Goal: Task Accomplishment & Management: Manage account settings

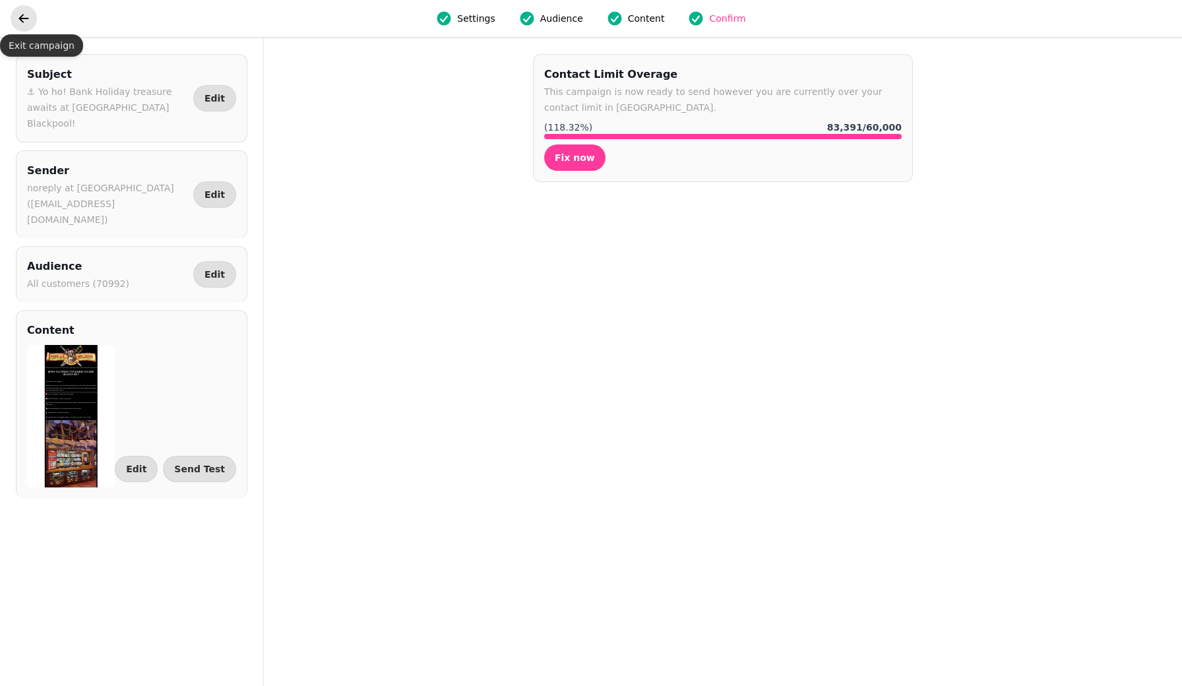
click at [27, 21] on icon "go back" at bounding box center [23, 18] width 13 height 13
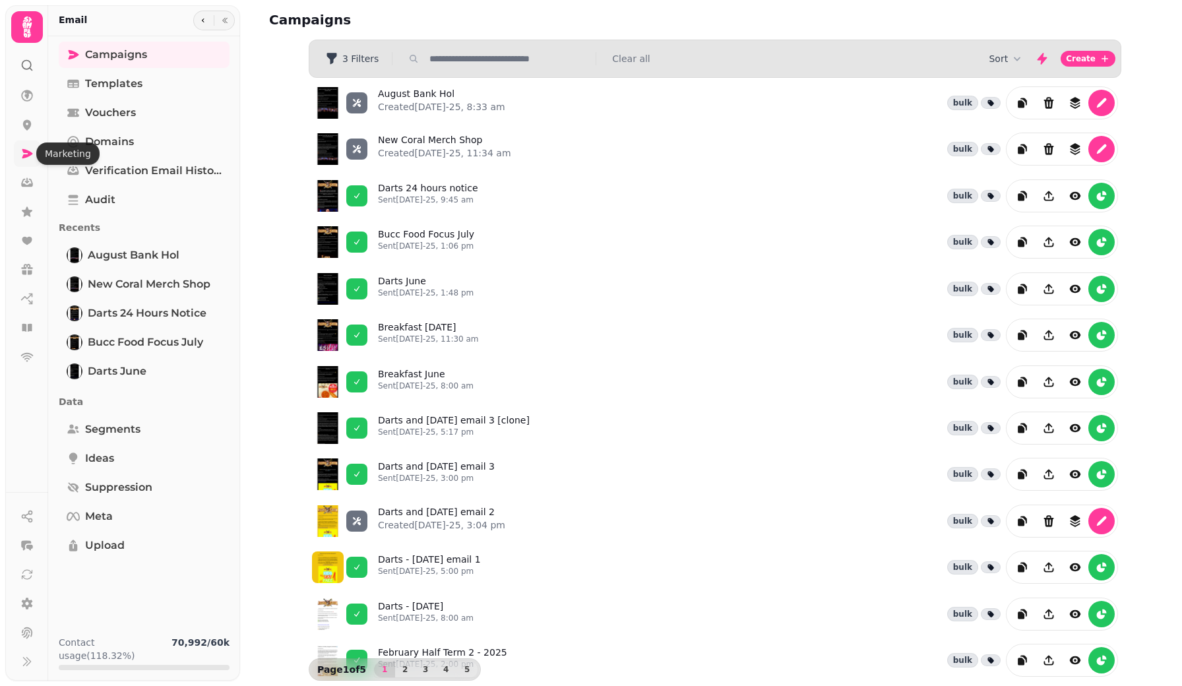
click at [32, 150] on icon at bounding box center [26, 153] width 13 height 13
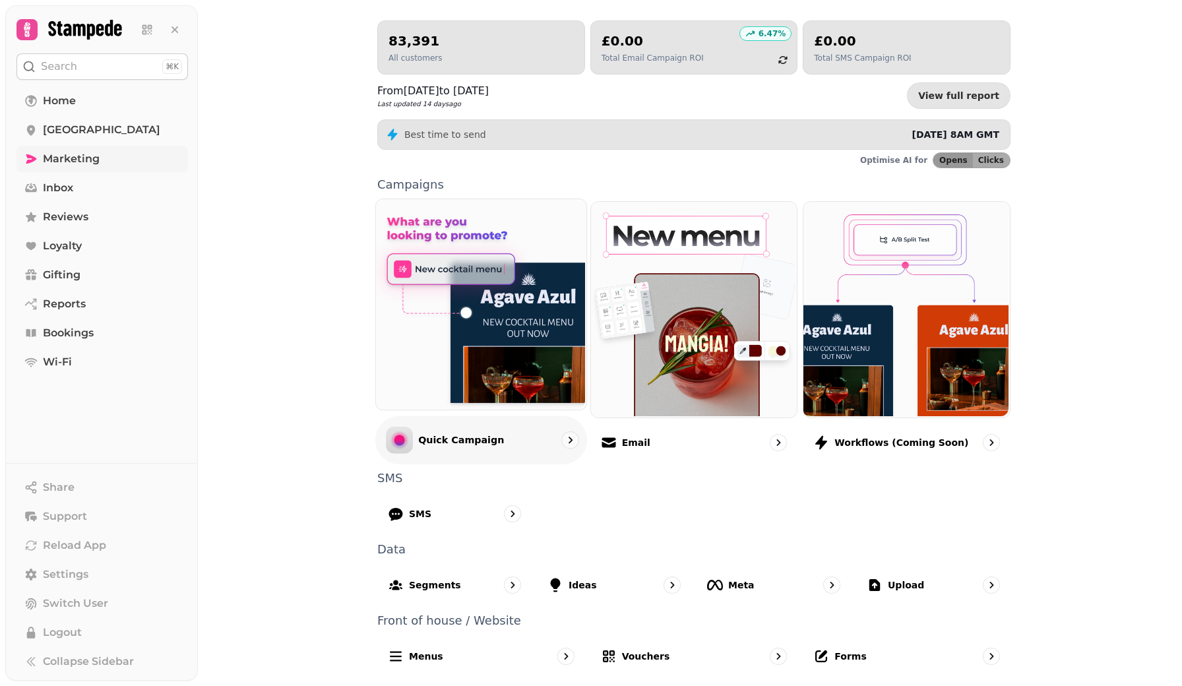
scroll to position [138, 0]
click at [445, 584] on p "Segments" at bounding box center [434, 584] width 53 height 13
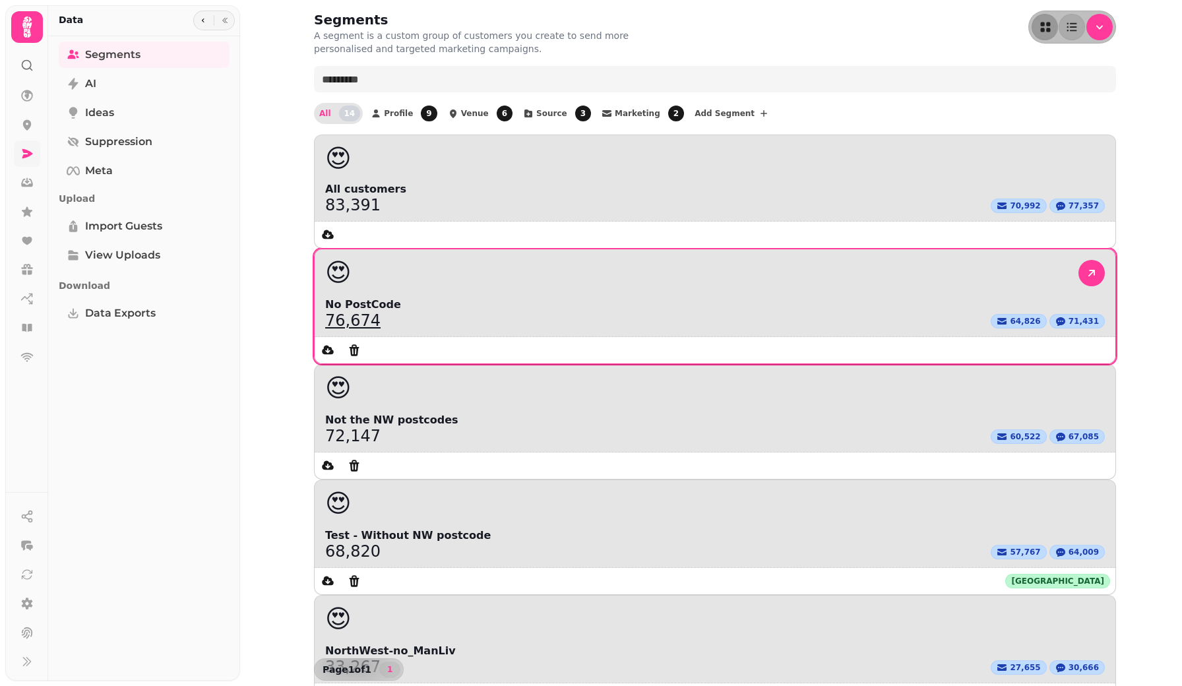
click at [622, 249] on div "😍" at bounding box center [715, 272] width 801 height 47
click at [1088, 270] on icon at bounding box center [1091, 273] width 7 height 7
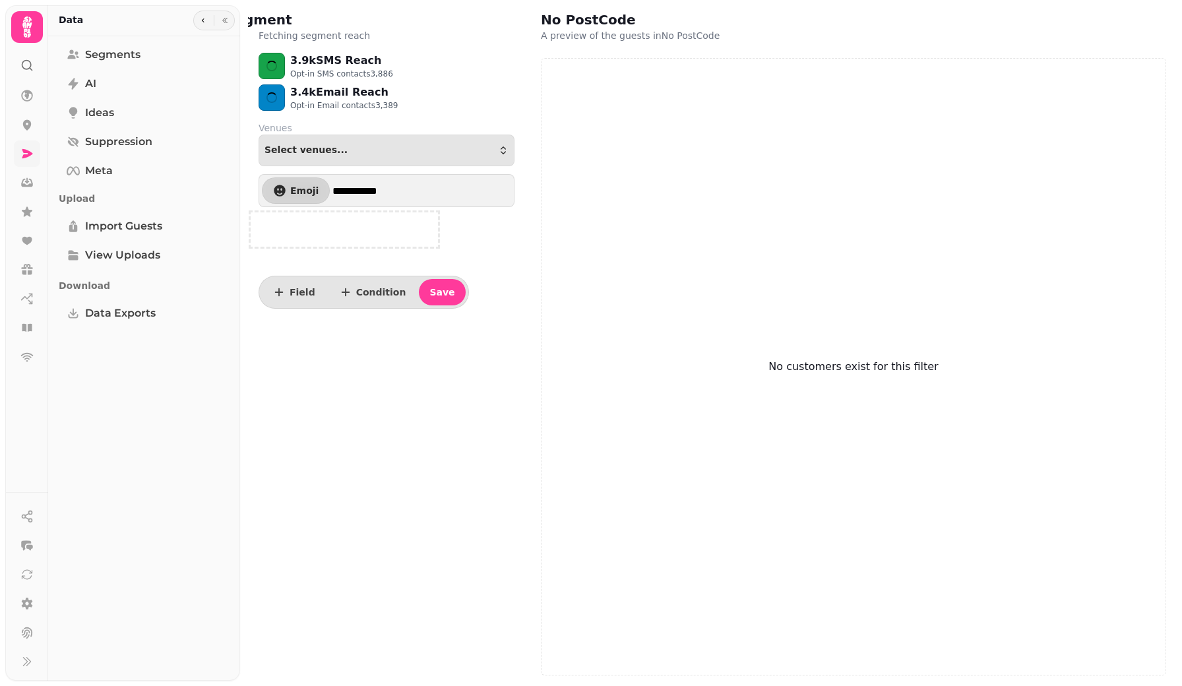
select select "**"
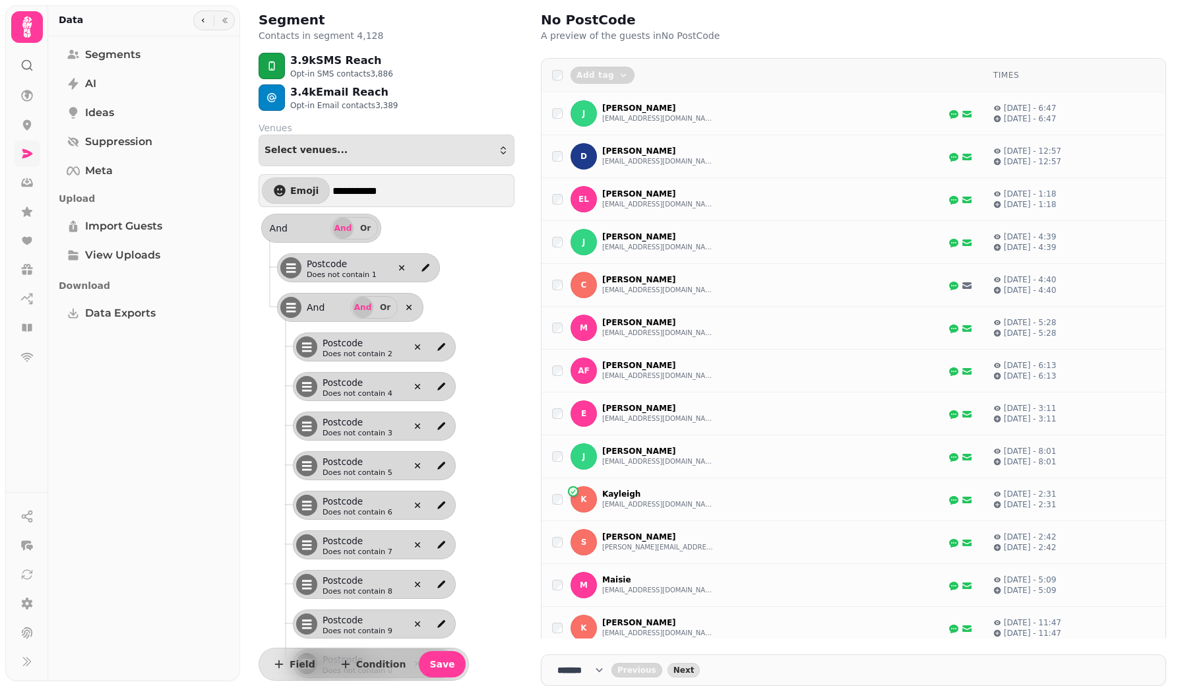
select select "**"
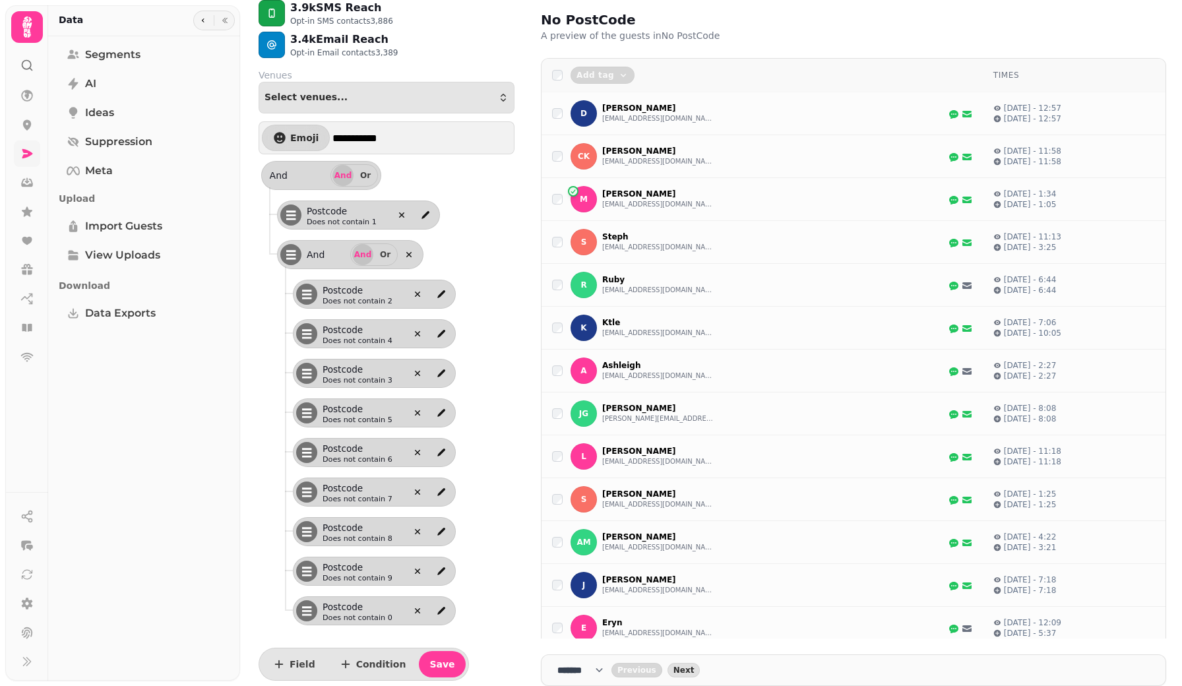
scroll to position [53, 0]
click at [388, 248] on button "Or" at bounding box center [385, 254] width 21 height 21
select select "**"
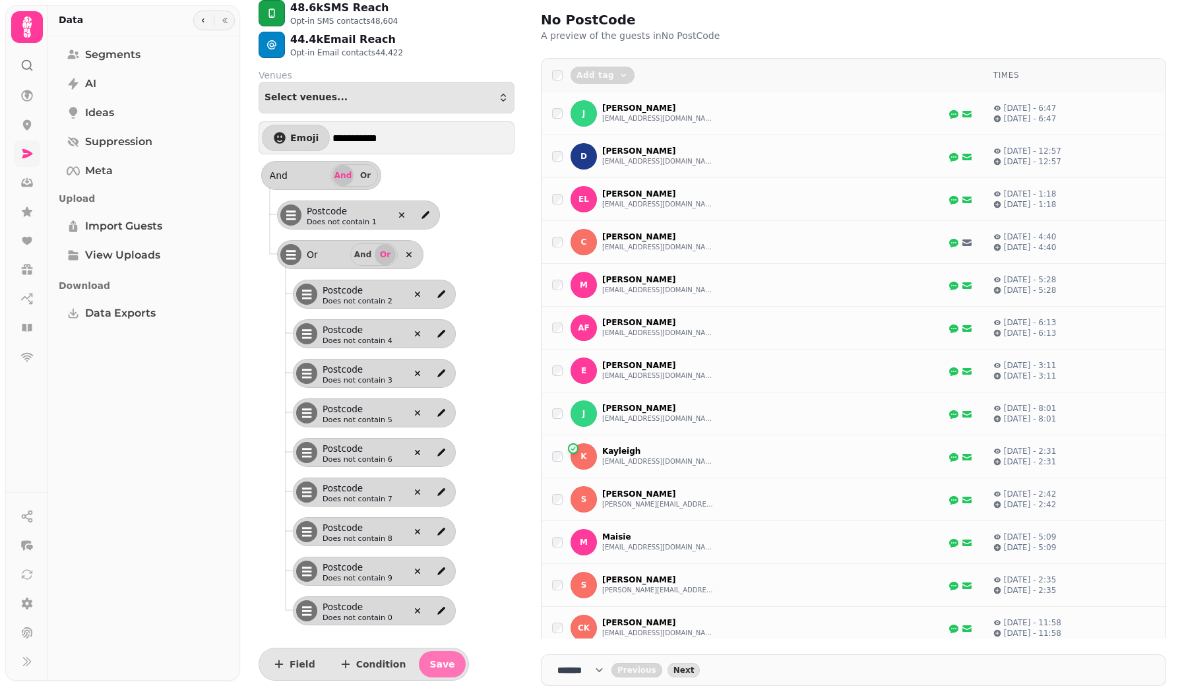
click at [433, 659] on span "Save" at bounding box center [441, 663] width 25 height 9
click at [109, 50] on span "Segments" at bounding box center [112, 55] width 55 height 16
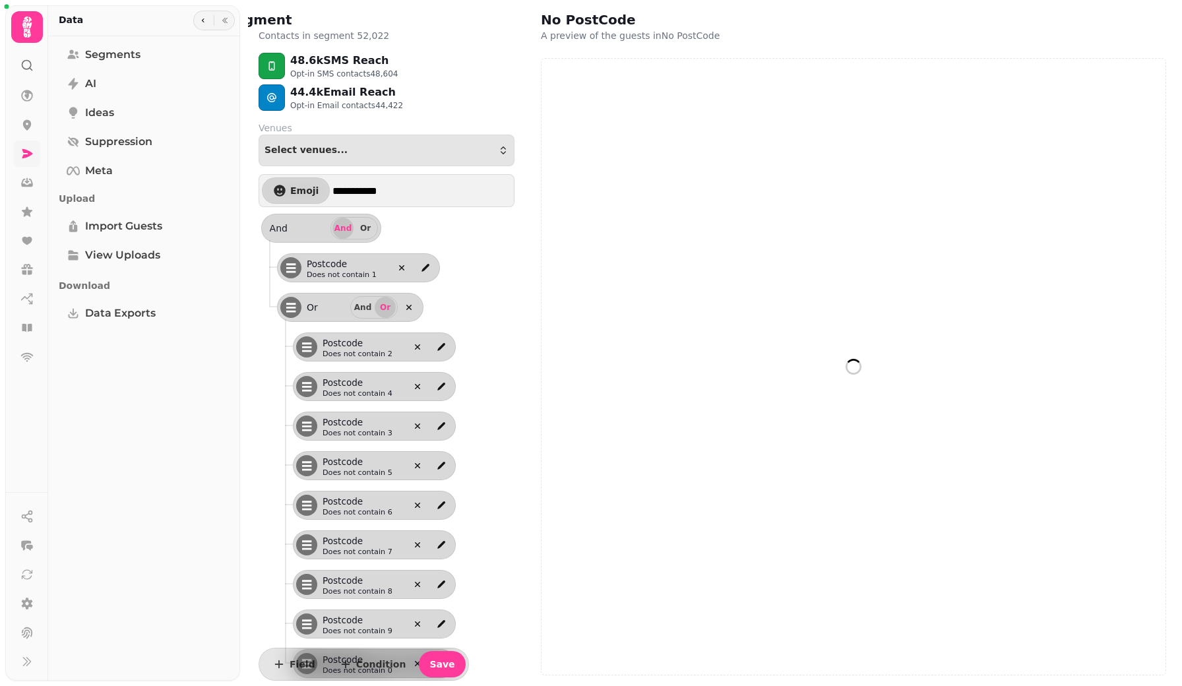
select select "**"
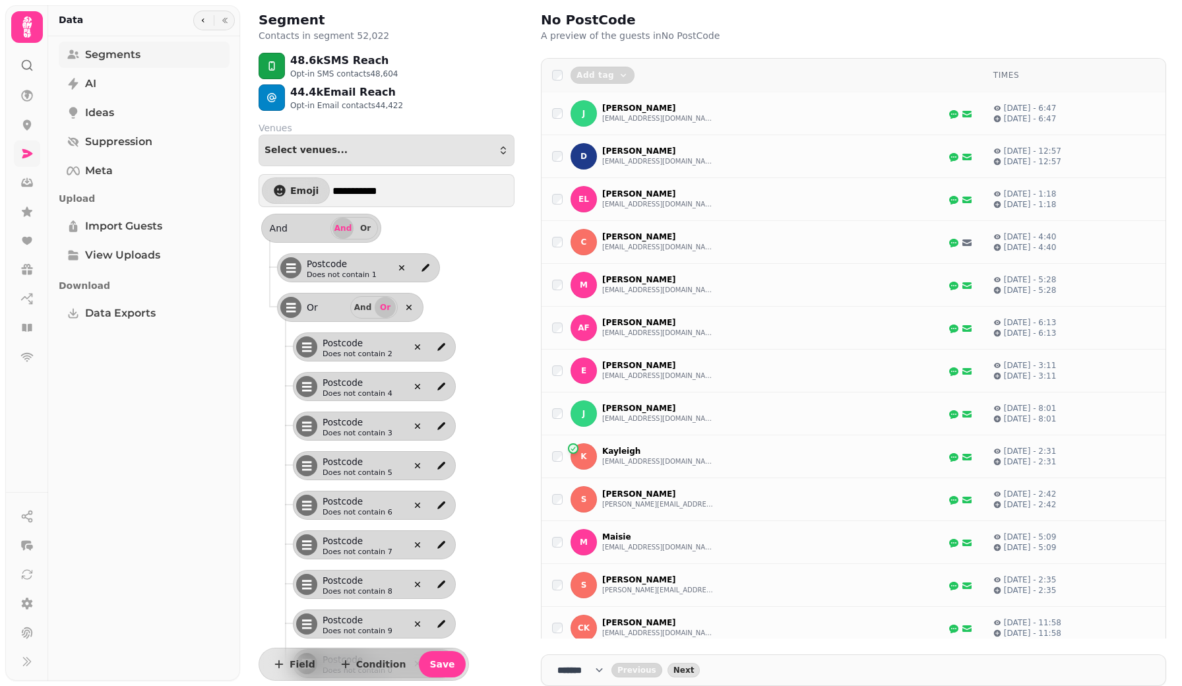
click at [106, 44] on link "Segments" at bounding box center [144, 55] width 171 height 26
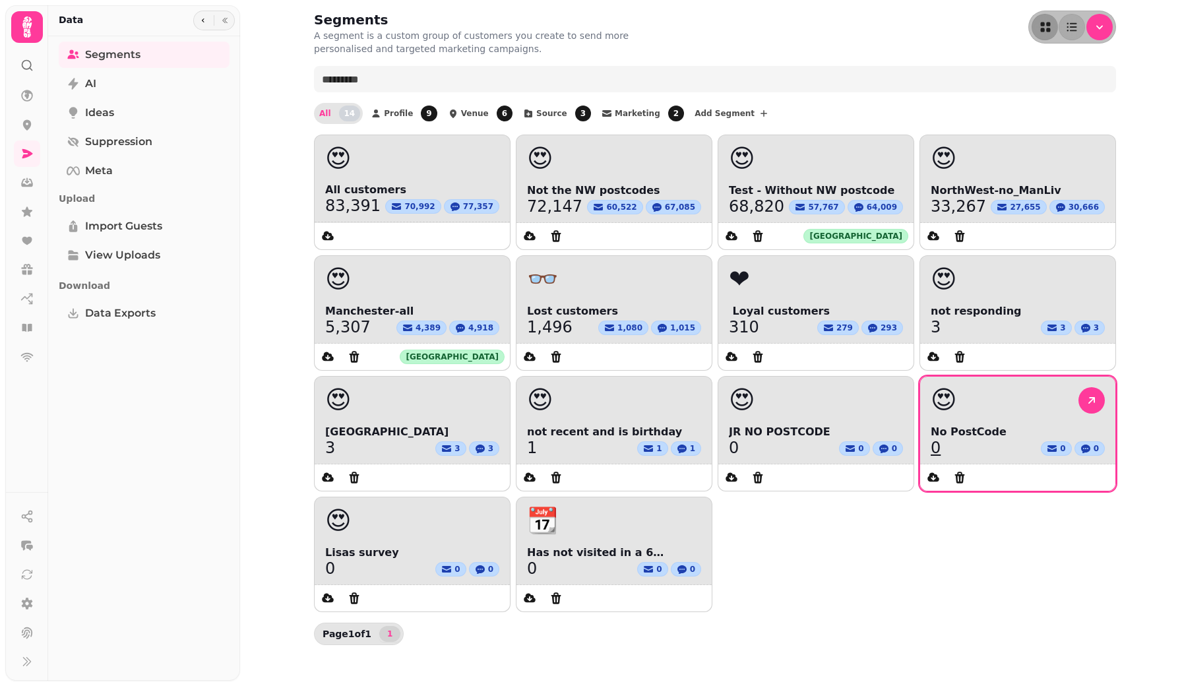
click at [986, 395] on div "😍" at bounding box center [1017, 400] width 174 height 26
click at [1089, 396] on icon at bounding box center [1091, 400] width 13 height 13
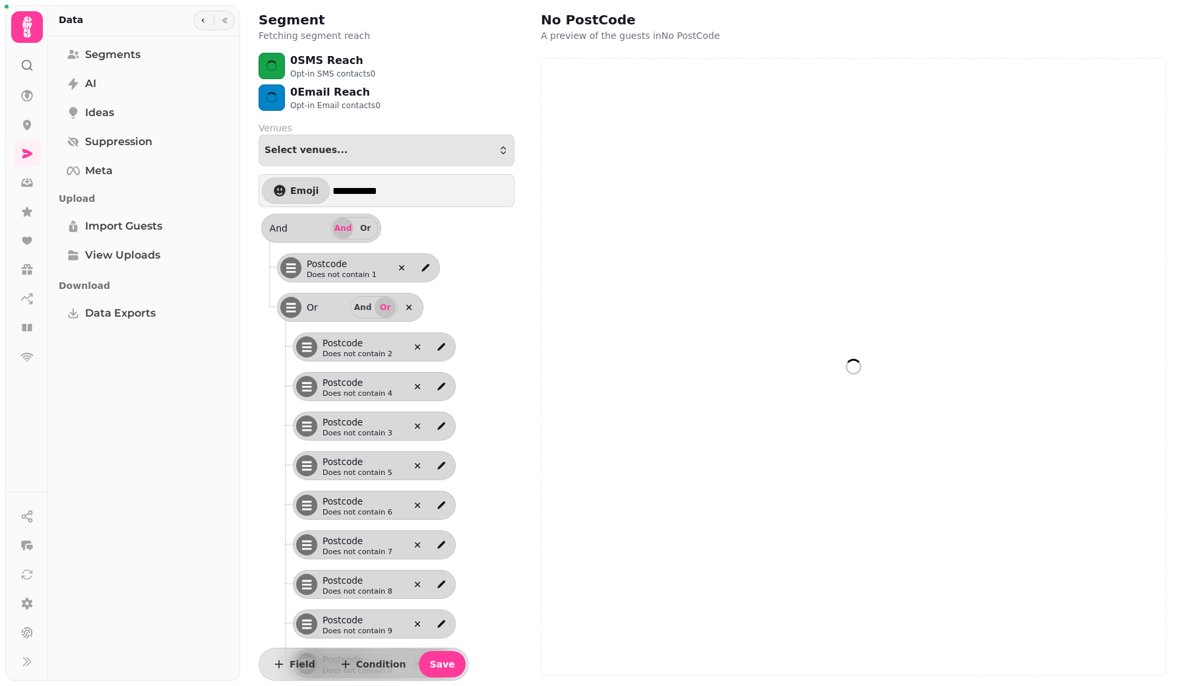
select select "**"
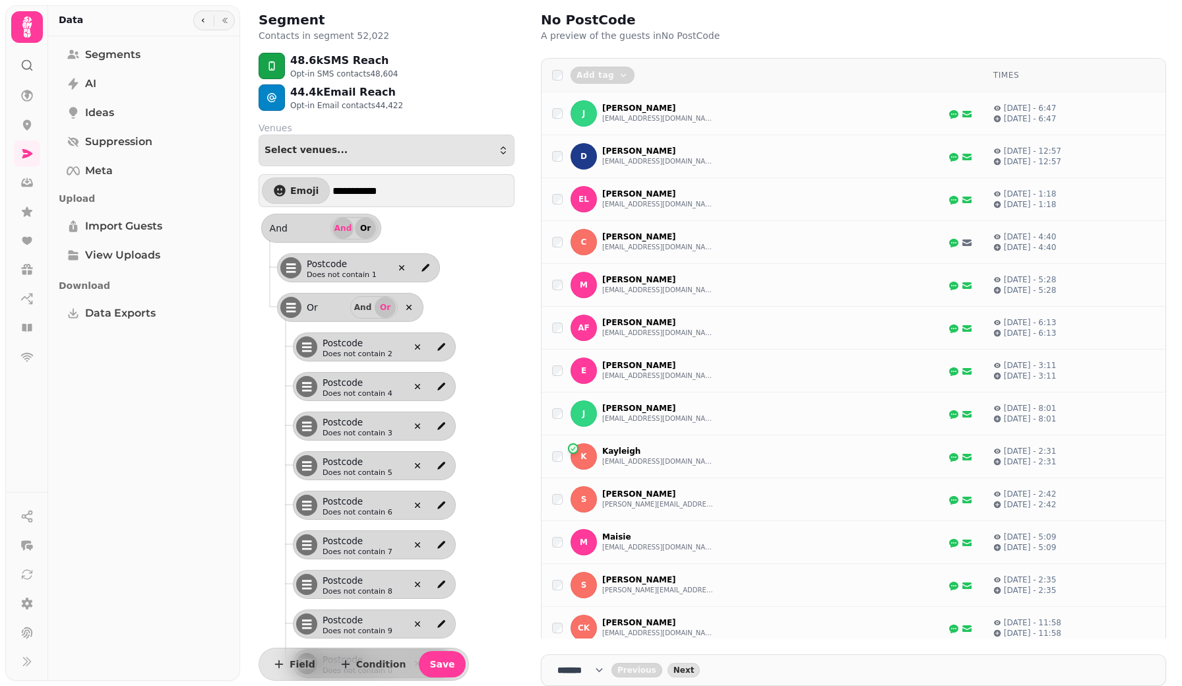
click at [366, 227] on span "Or" at bounding box center [365, 228] width 11 height 8
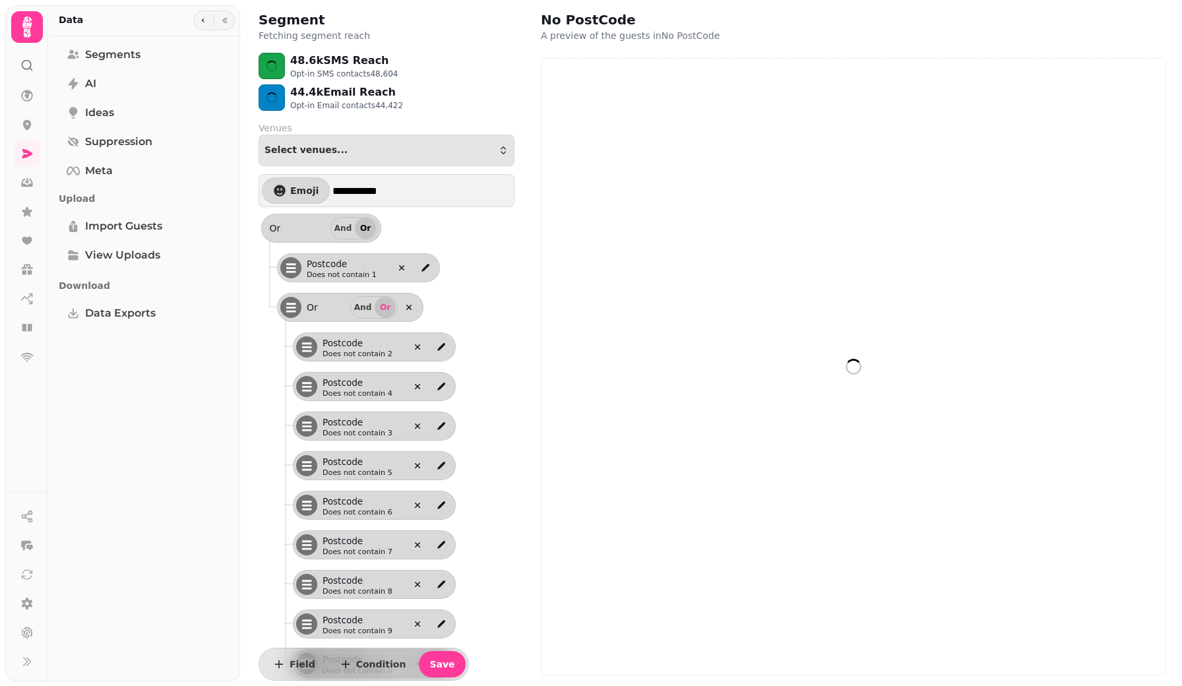
select select "**"
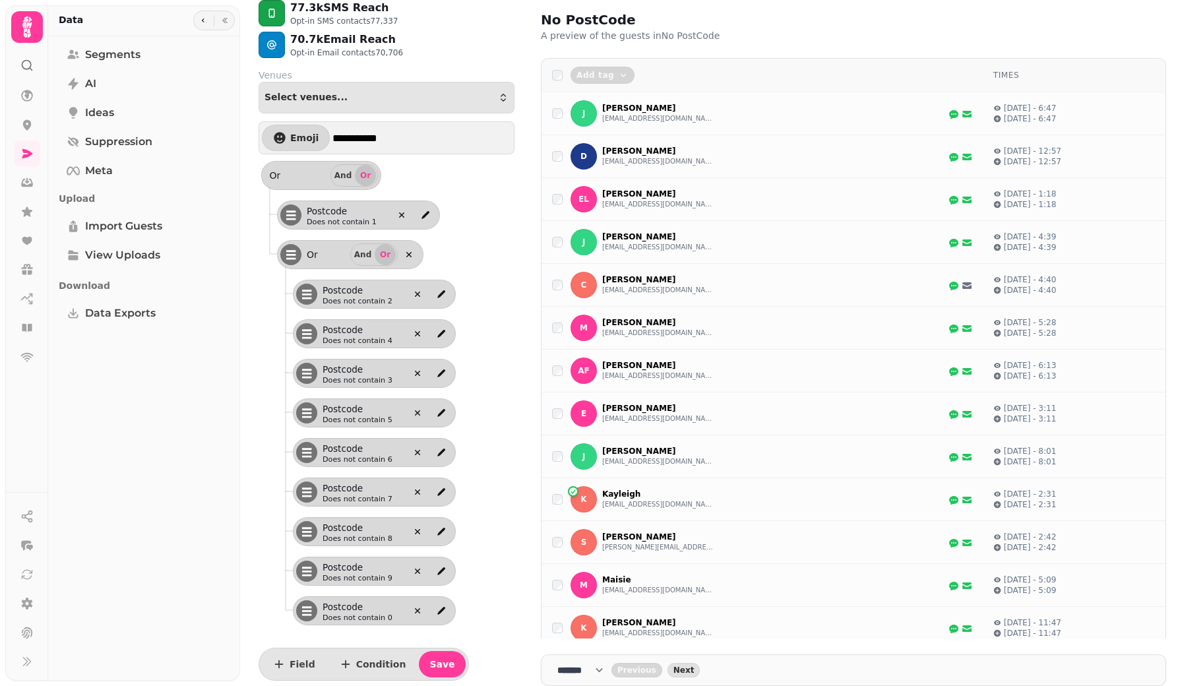
scroll to position [53, 0]
click at [382, 100] on div "Select venues..." at bounding box center [386, 97] width 244 height 11
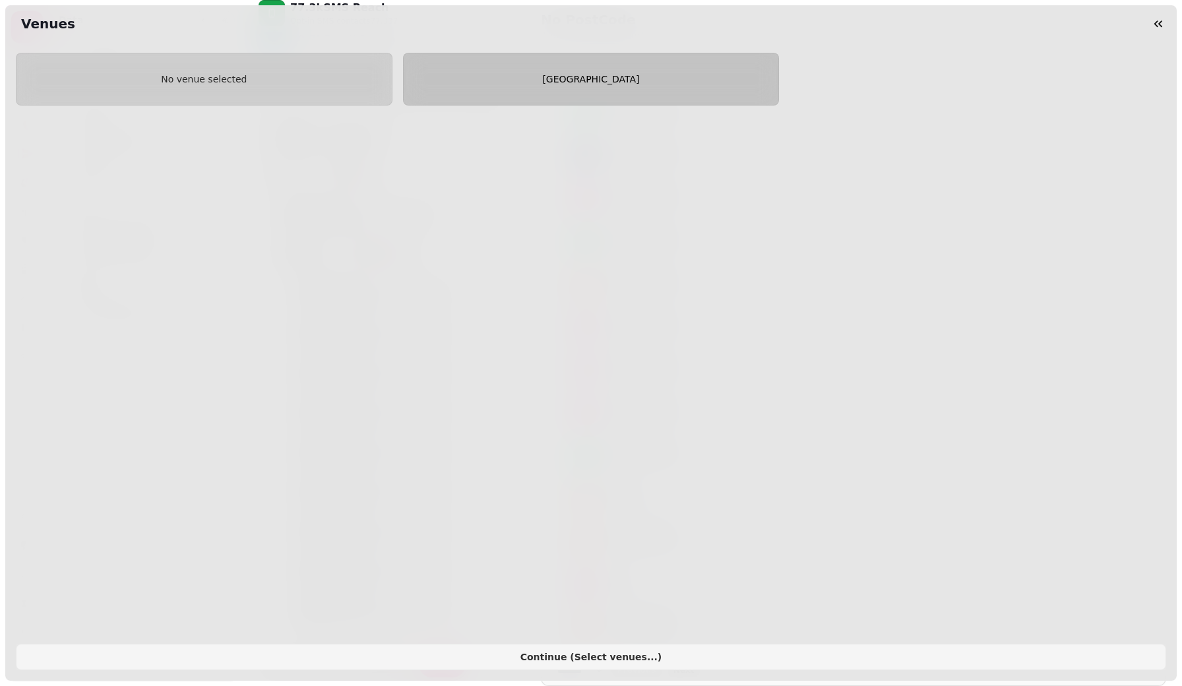
click at [551, 73] on button "[GEOGRAPHIC_DATA]" at bounding box center [591, 79] width 377 height 53
select select "**"
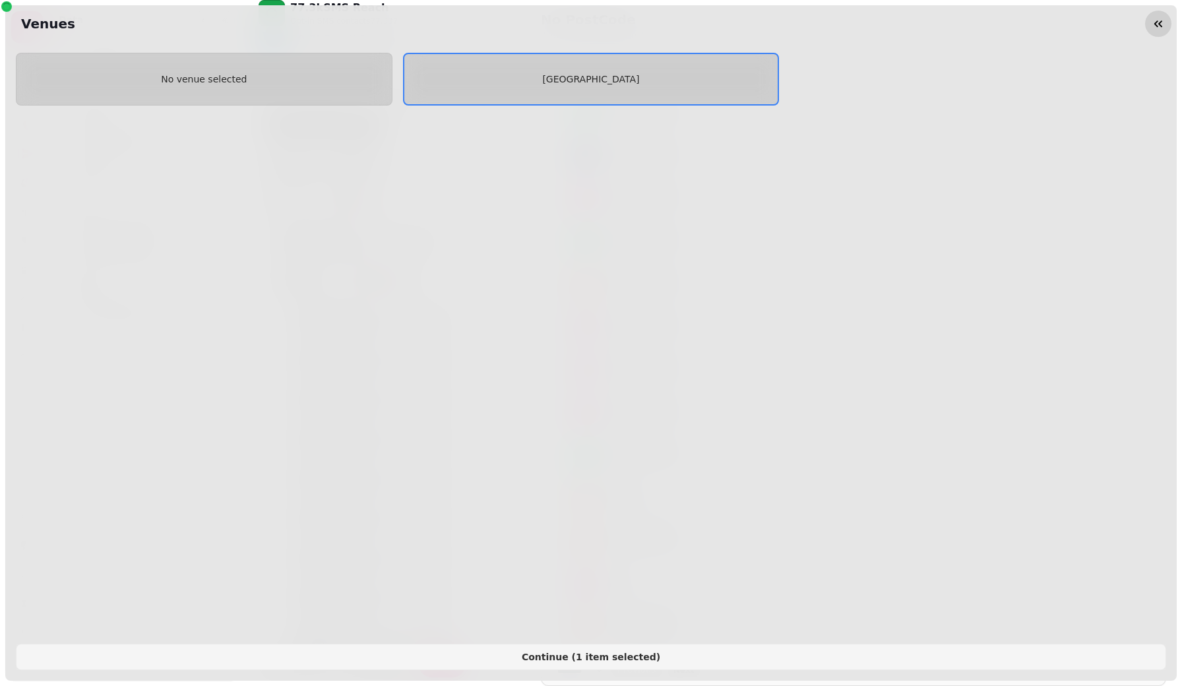
click at [1160, 24] on icon "button" at bounding box center [1157, 23] width 13 height 13
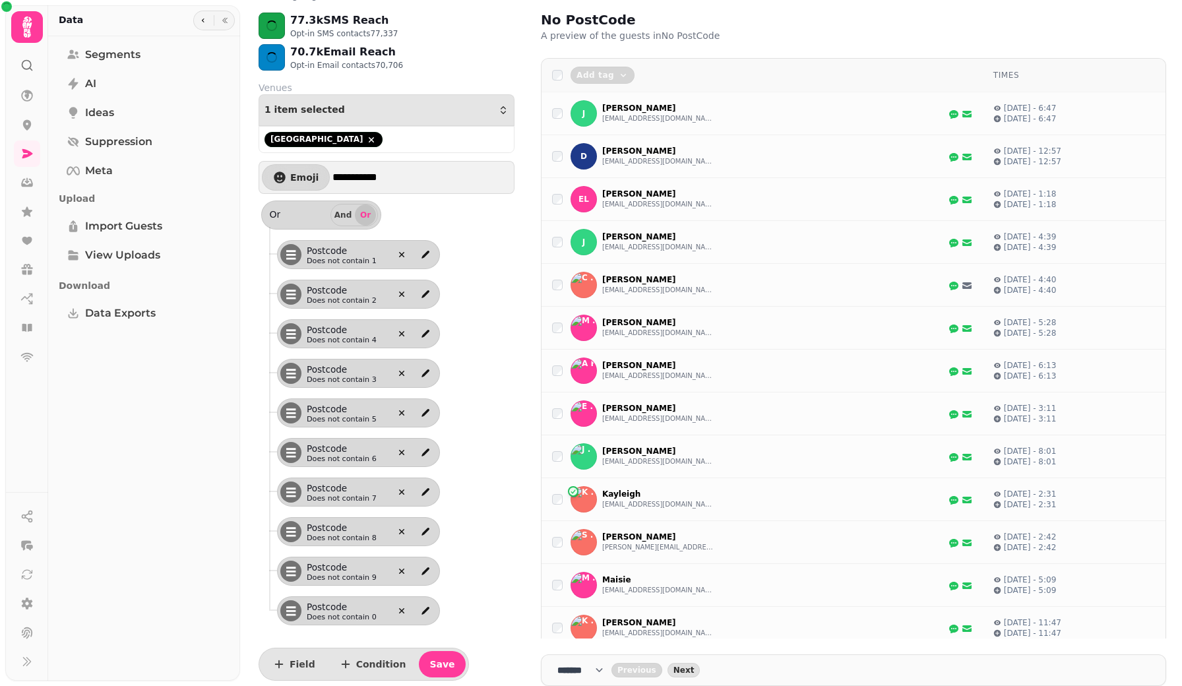
scroll to position [40, 0]
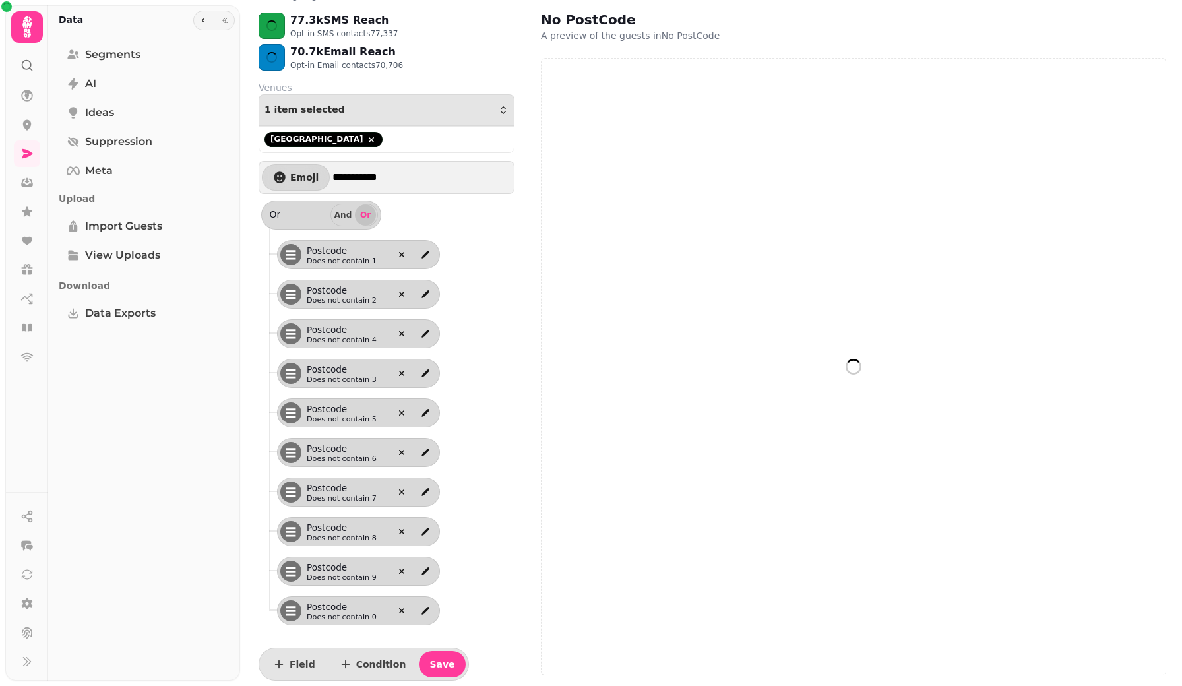
select select "**"
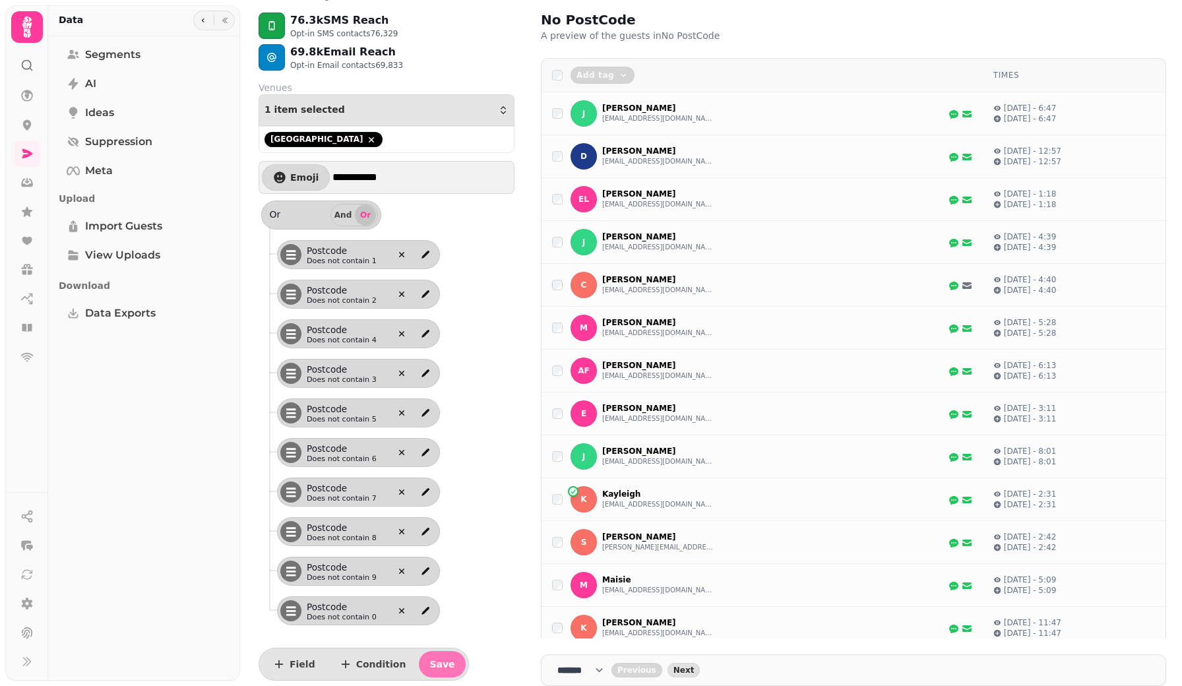
click at [440, 665] on span "Save" at bounding box center [441, 663] width 25 height 9
click at [619, 120] on button "josephkneen@hotmail.com" at bounding box center [658, 118] width 112 height 11
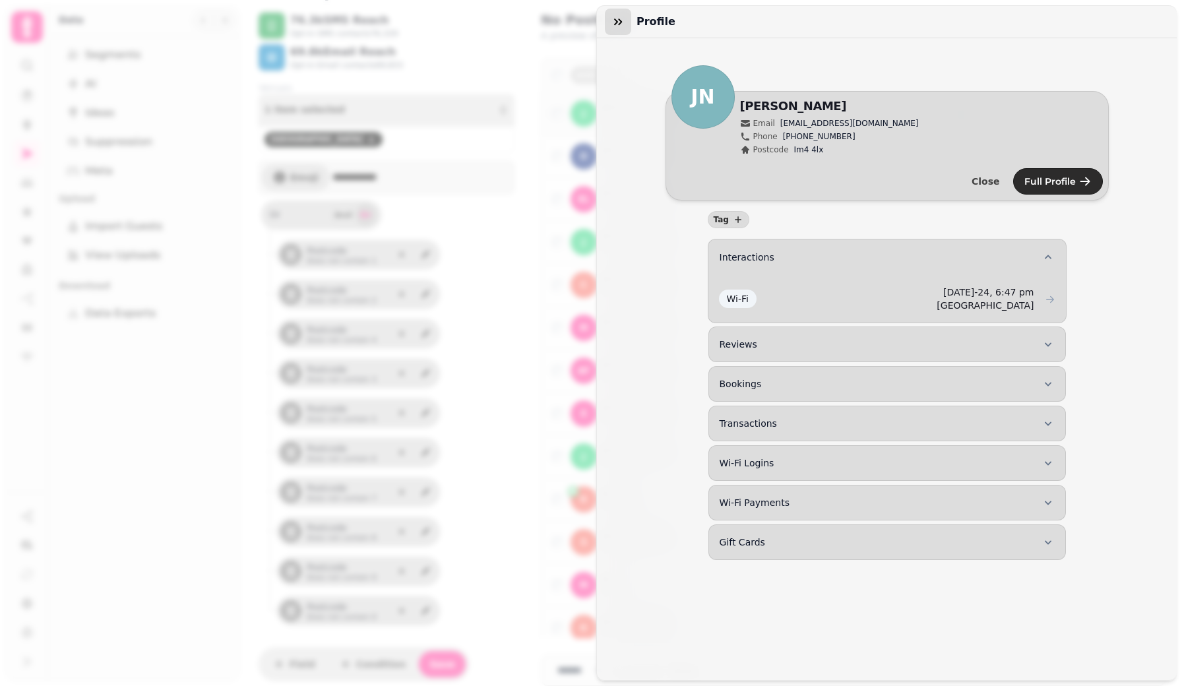
click at [617, 18] on icon "button" at bounding box center [617, 21] width 13 height 13
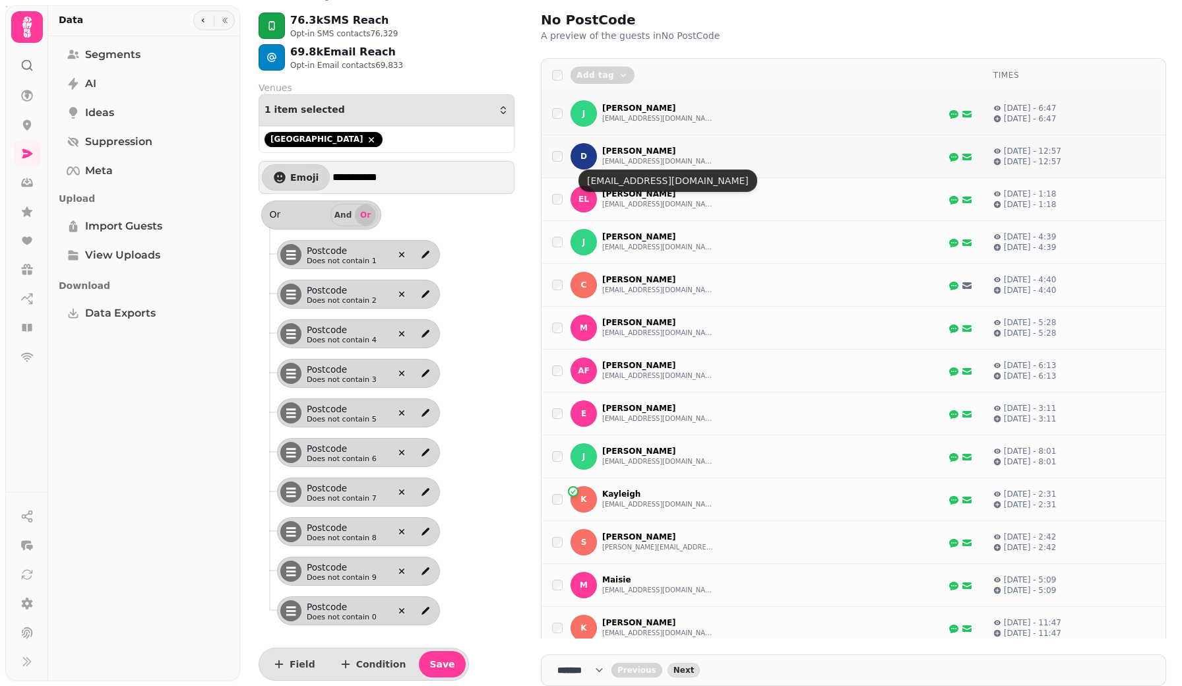
click at [631, 162] on button "doxley.oxley@googlemail.com" at bounding box center [658, 161] width 112 height 11
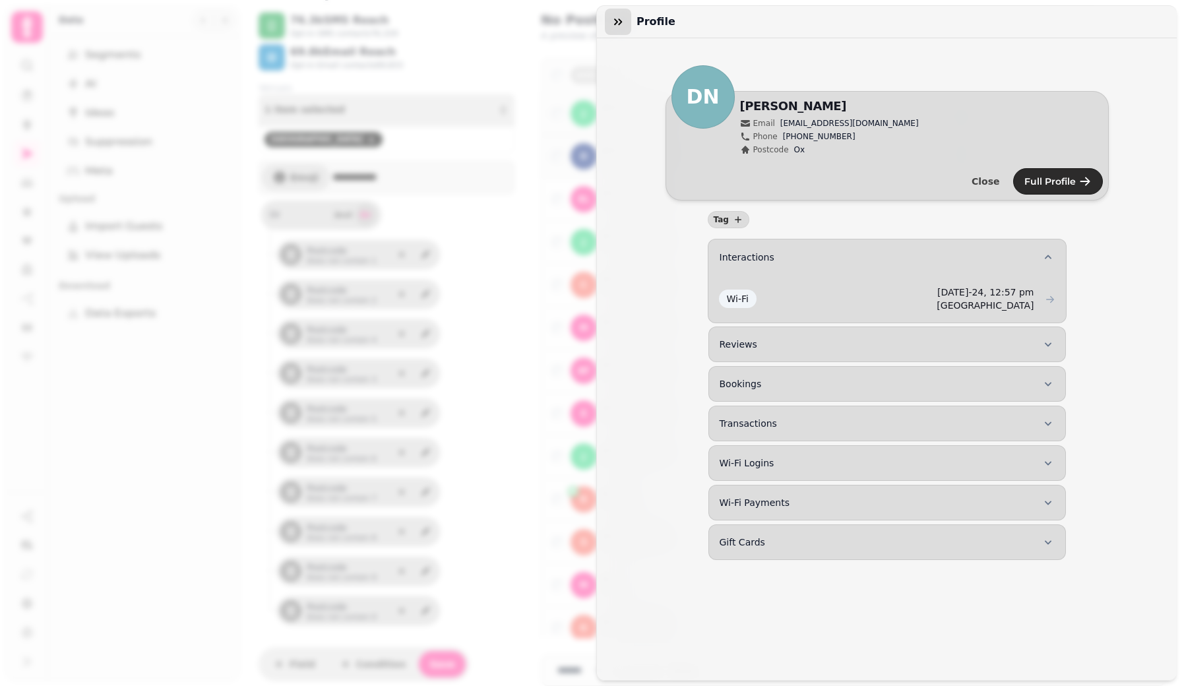
click at [617, 20] on icon "button" at bounding box center [617, 21] width 13 height 13
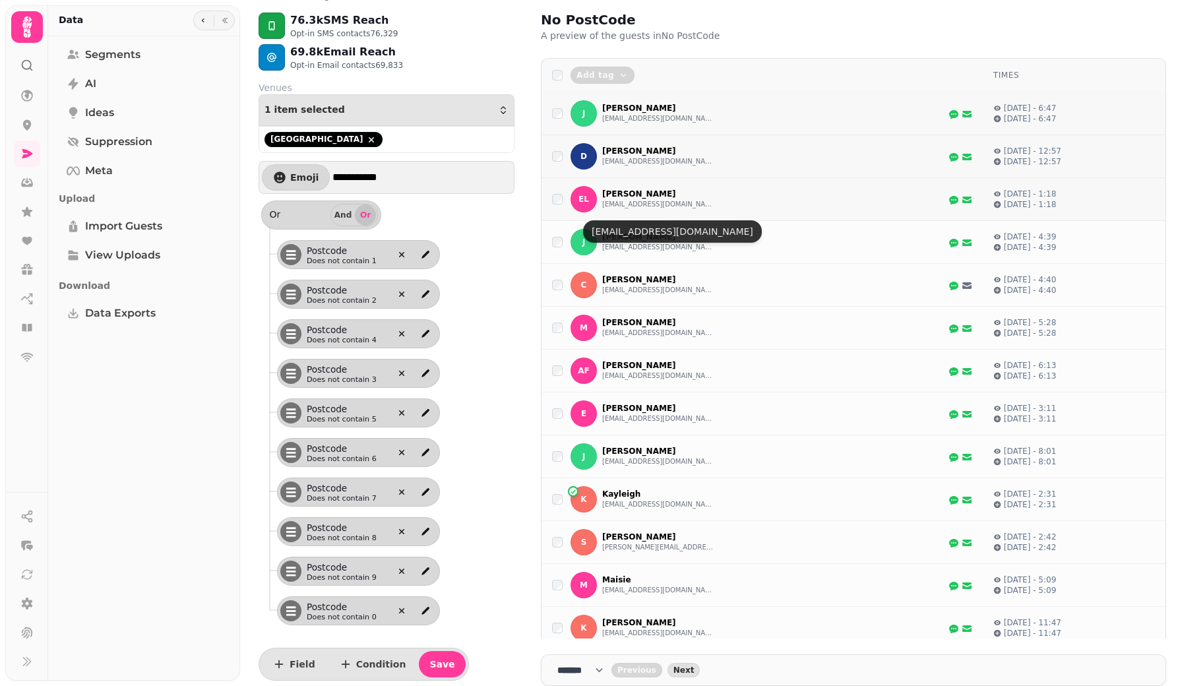
click at [611, 210] on button "ejmix2@hotmail.com" at bounding box center [658, 204] width 112 height 11
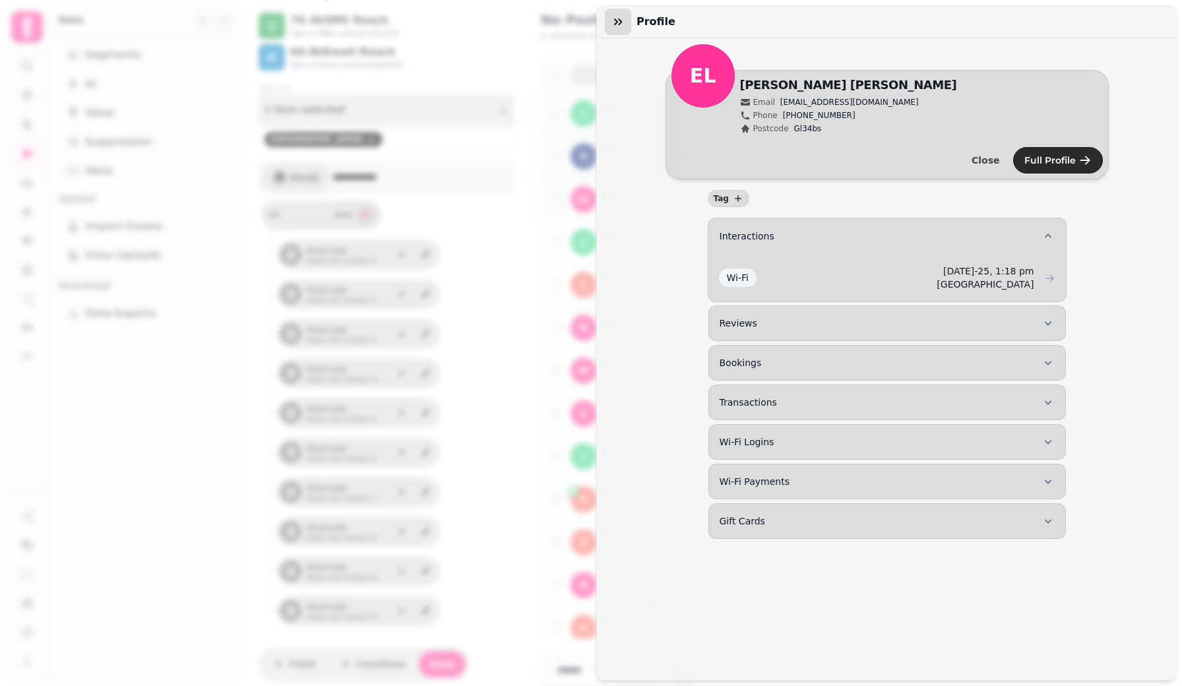
click at [611, 21] on icon "button" at bounding box center [617, 21] width 13 height 13
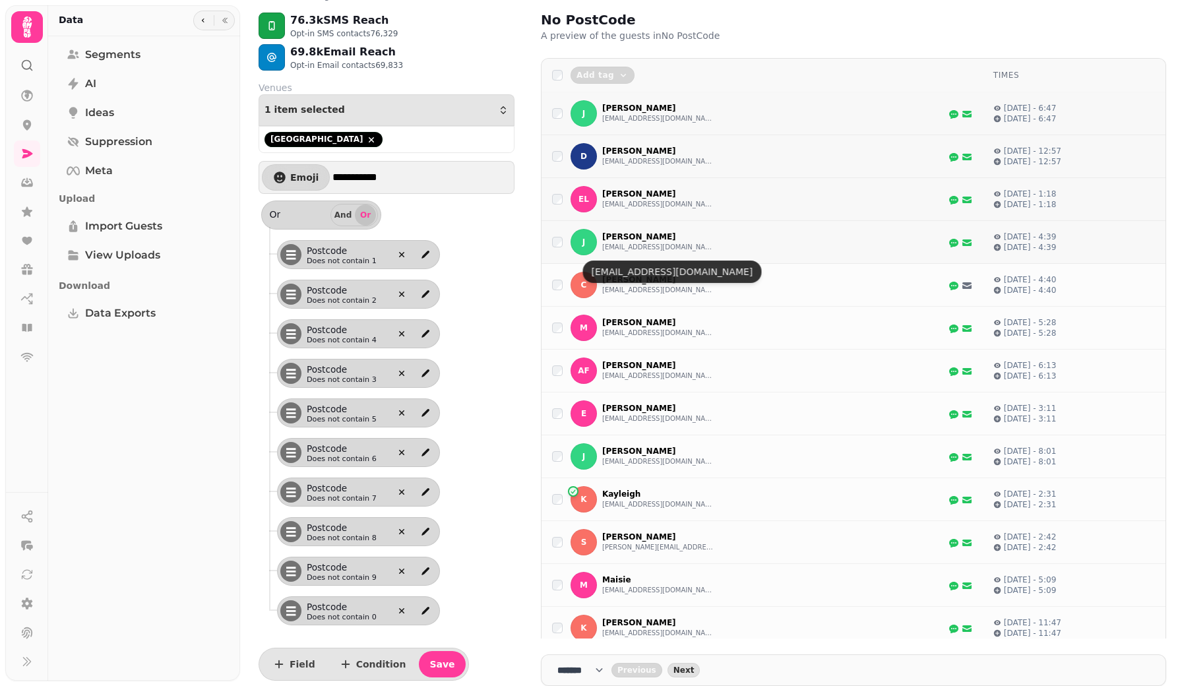
click at [613, 253] on button "jo2812@hotmail.co.uk" at bounding box center [658, 247] width 112 height 11
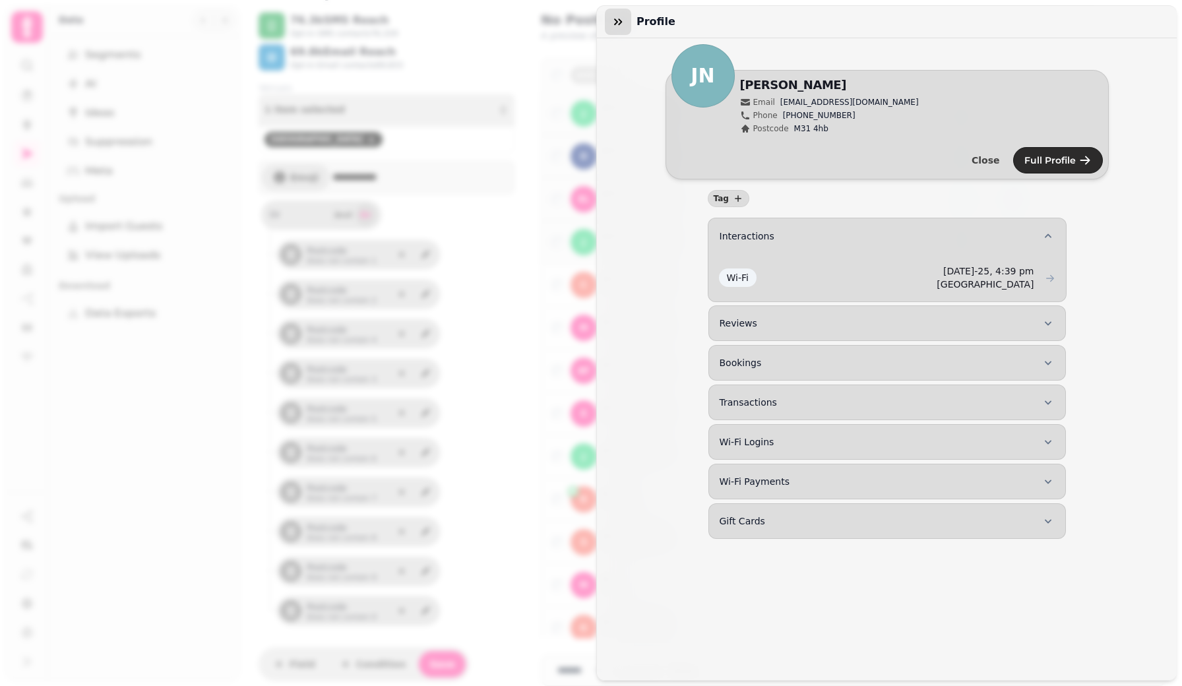
click at [616, 18] on icon "button" at bounding box center [617, 21] width 13 height 13
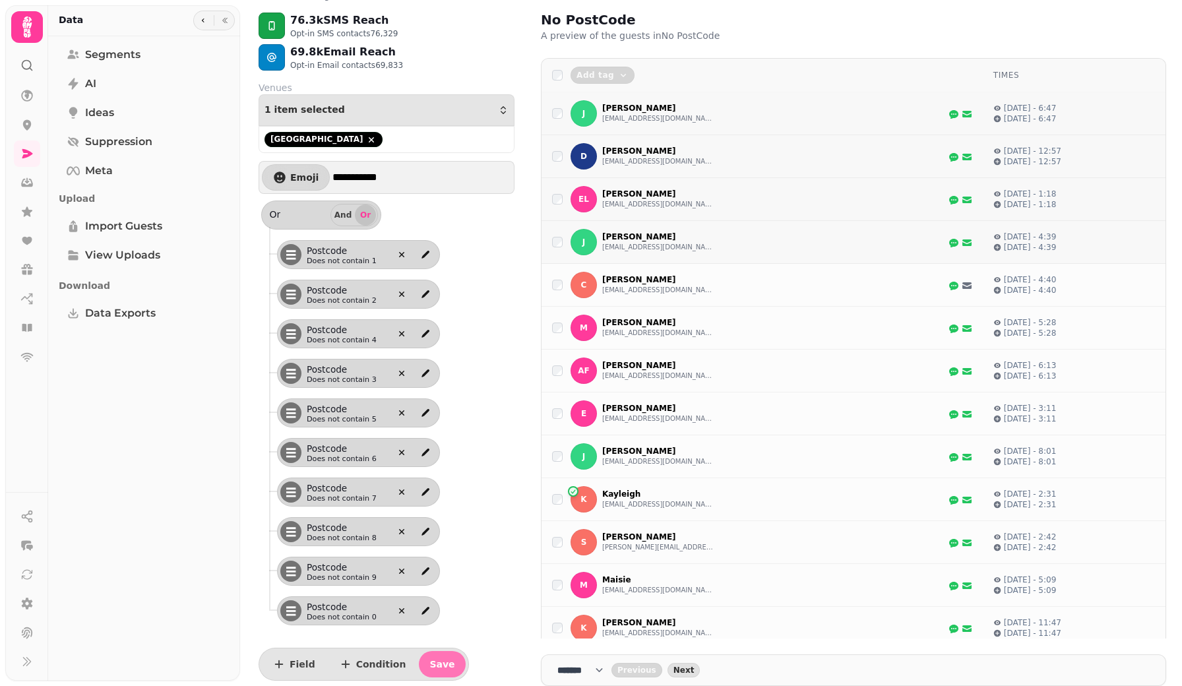
click at [431, 666] on span "Save" at bounding box center [441, 663] width 25 height 9
click at [119, 57] on span "Segments" at bounding box center [112, 55] width 55 height 16
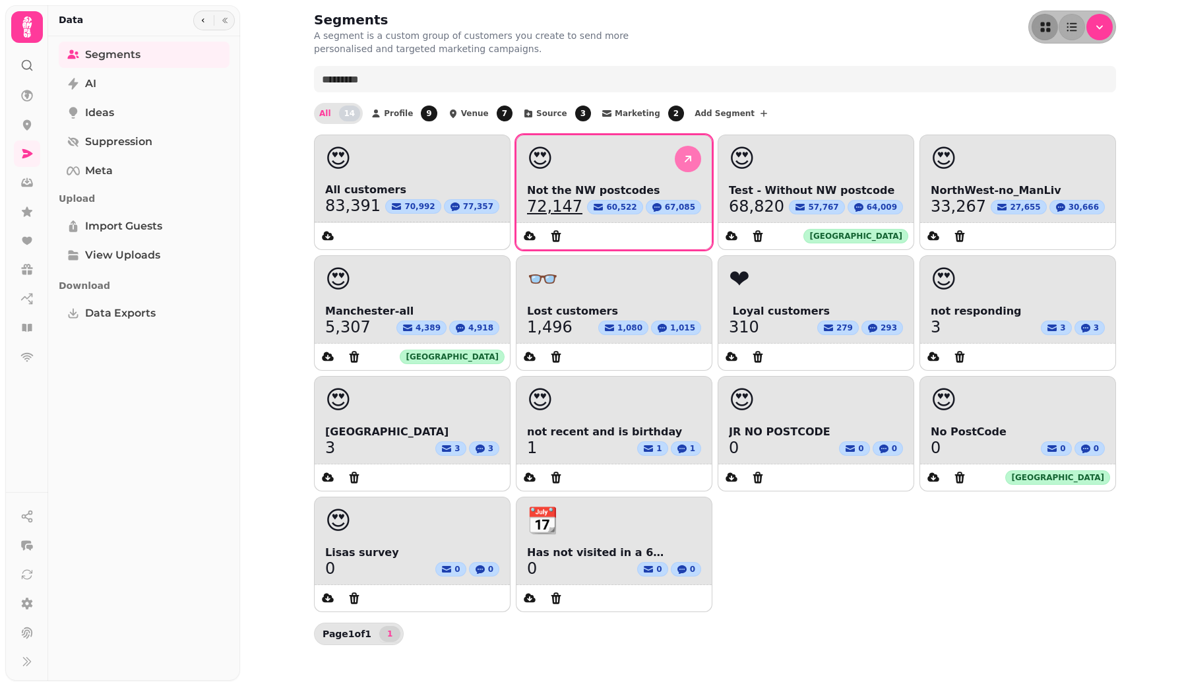
click at [688, 159] on icon at bounding box center [687, 159] width 7 height 7
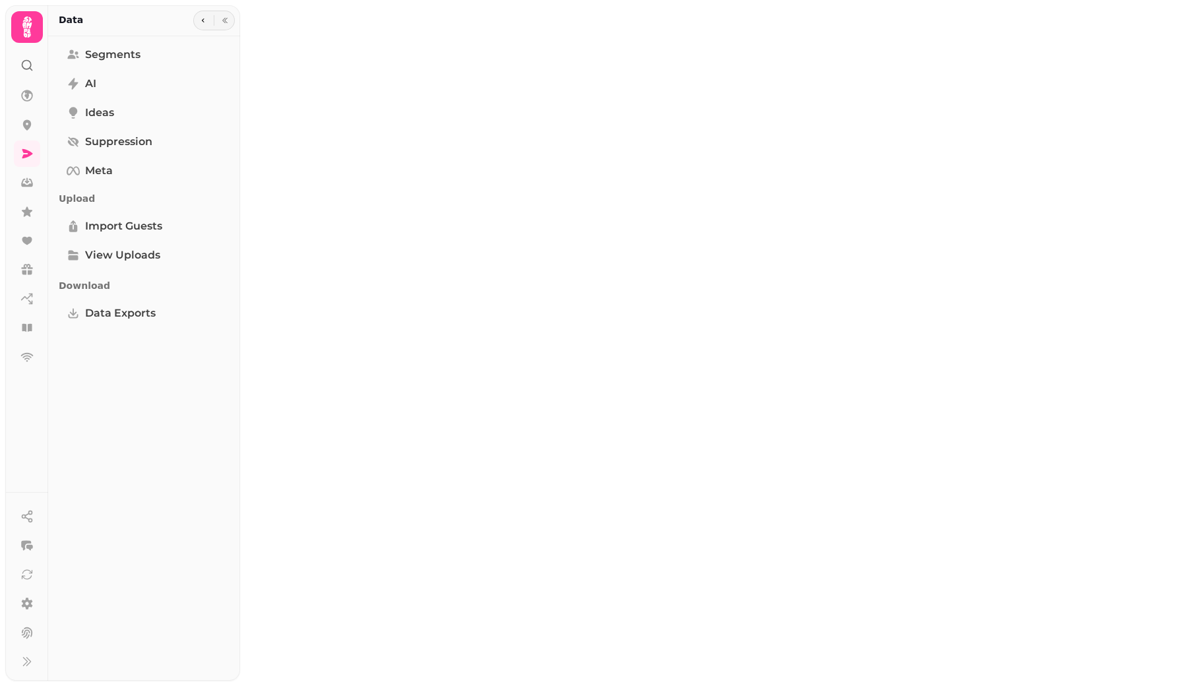
select select "**"
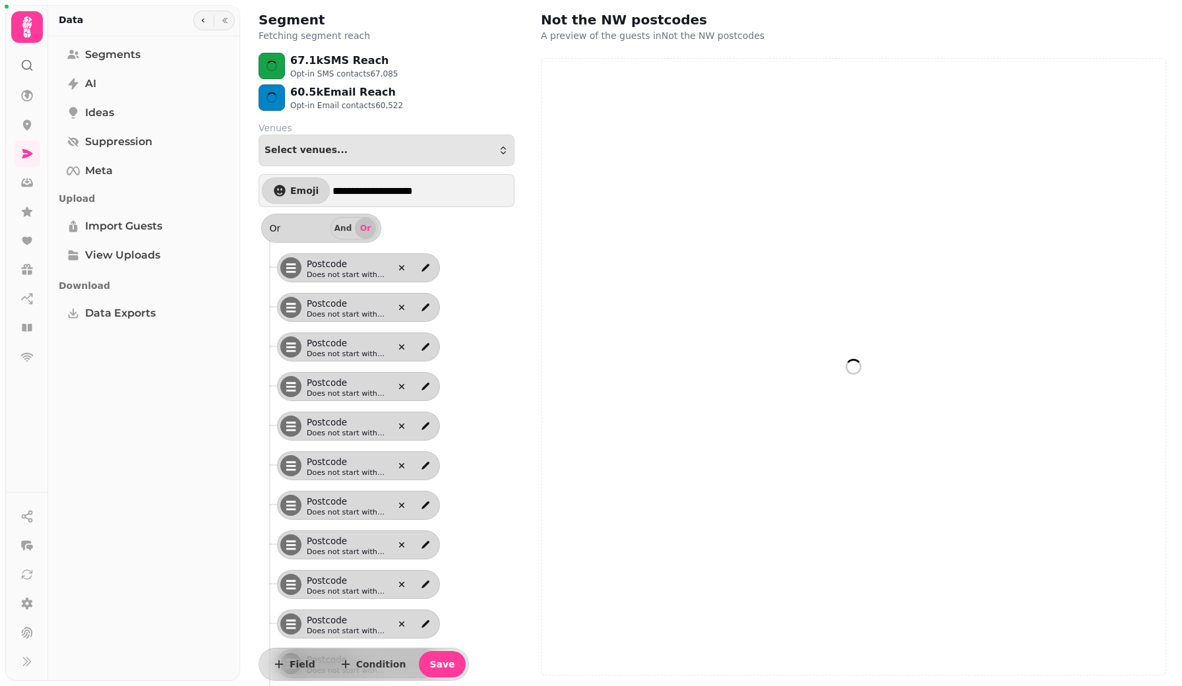
select select "**"
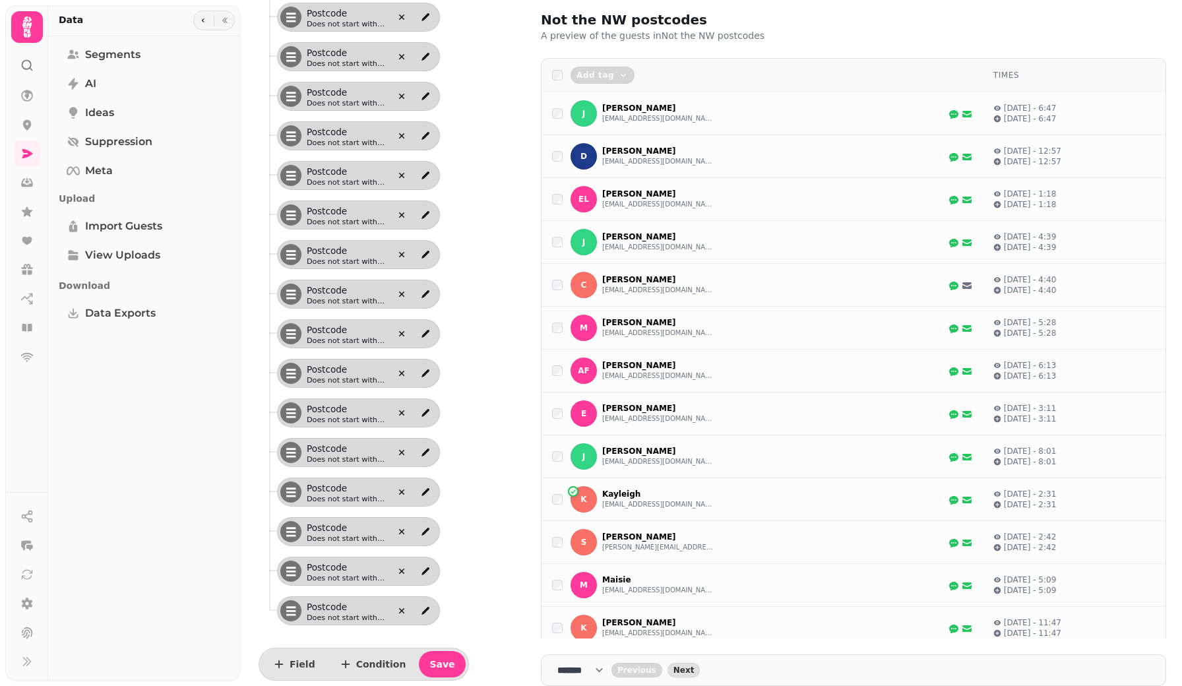
scroll to position [1002, 0]
click at [635, 251] on button "jo2812@hotmail.co.uk" at bounding box center [658, 247] width 112 height 11
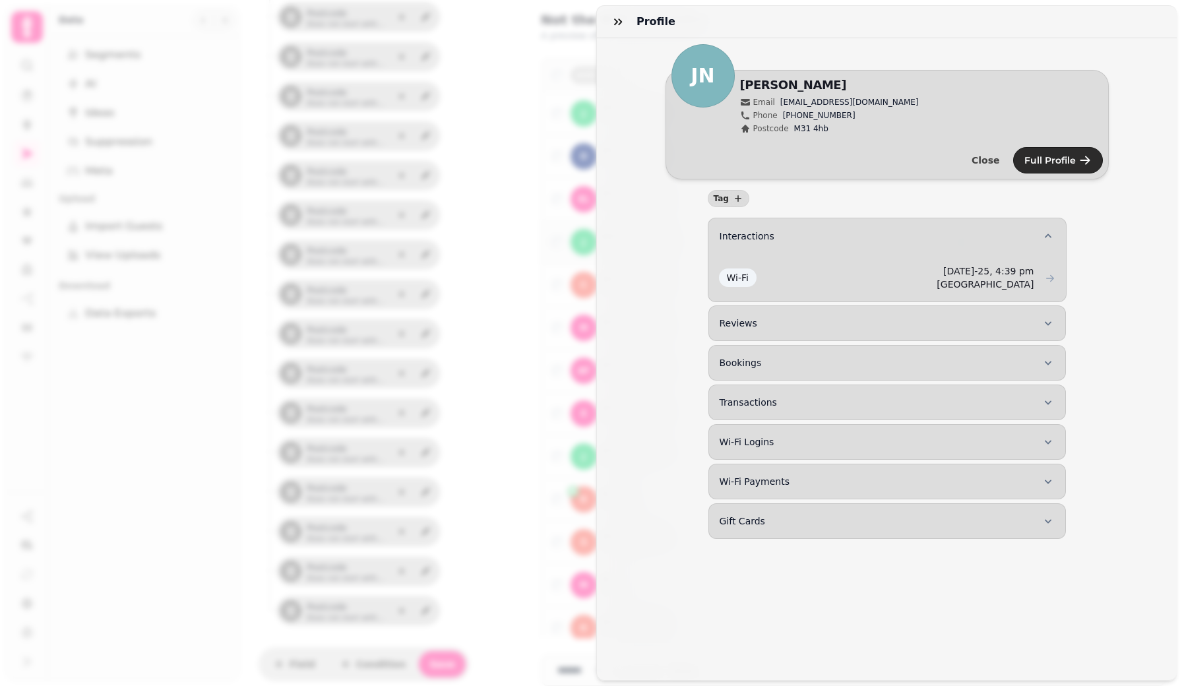
click at [512, 244] on div "Profile JN Edit Joanne Email jo2812@hotmail.co.uk Phone +447902774507 Postcode …" at bounding box center [591, 353] width 1182 height 665
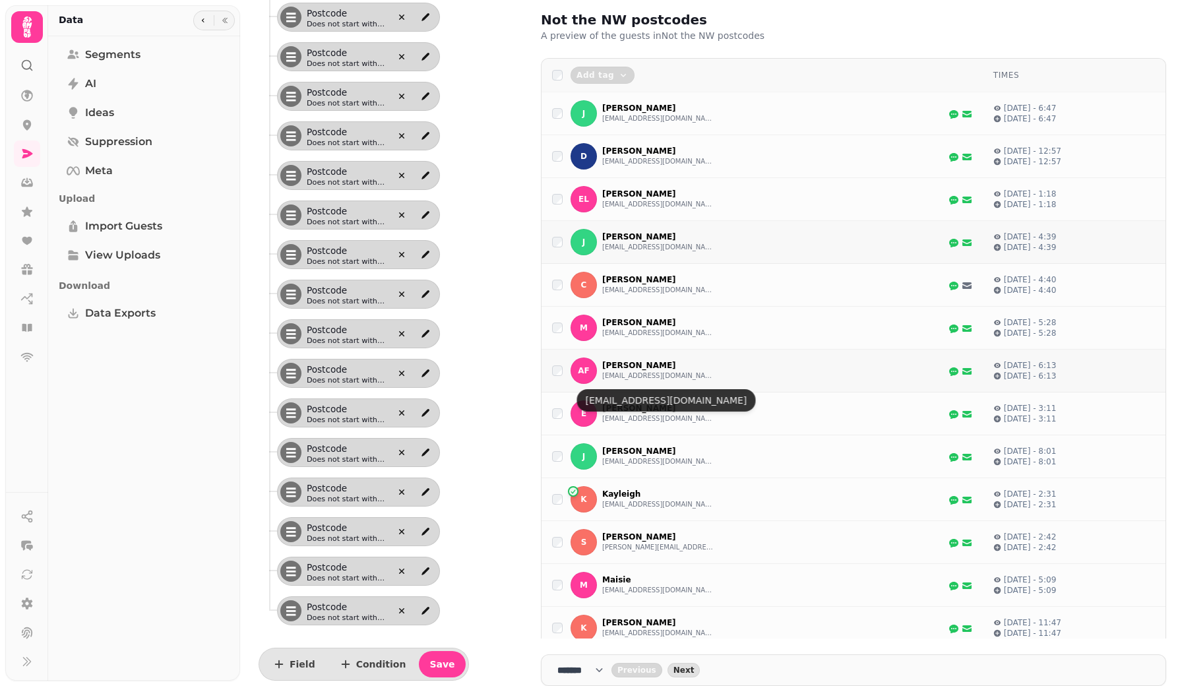
click at [612, 371] on p "Ashleyann Fleming" at bounding box center [658, 365] width 112 height 11
click at [616, 381] on button "ashleyann_love20@hotmail.co.uk" at bounding box center [658, 376] width 112 height 11
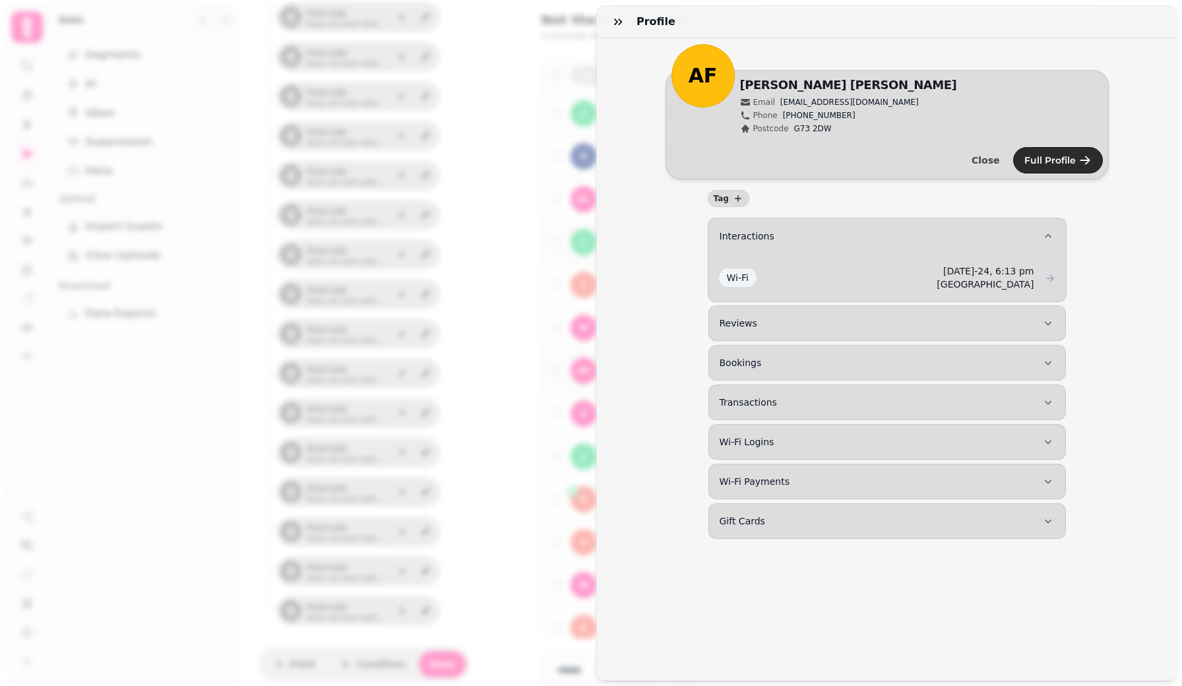
click at [572, 332] on div "Profile AF Edit Ashleyann Fleming Email ashleyann_love20@hotmail.co.uk Phone +4…" at bounding box center [591, 353] width 1182 height 665
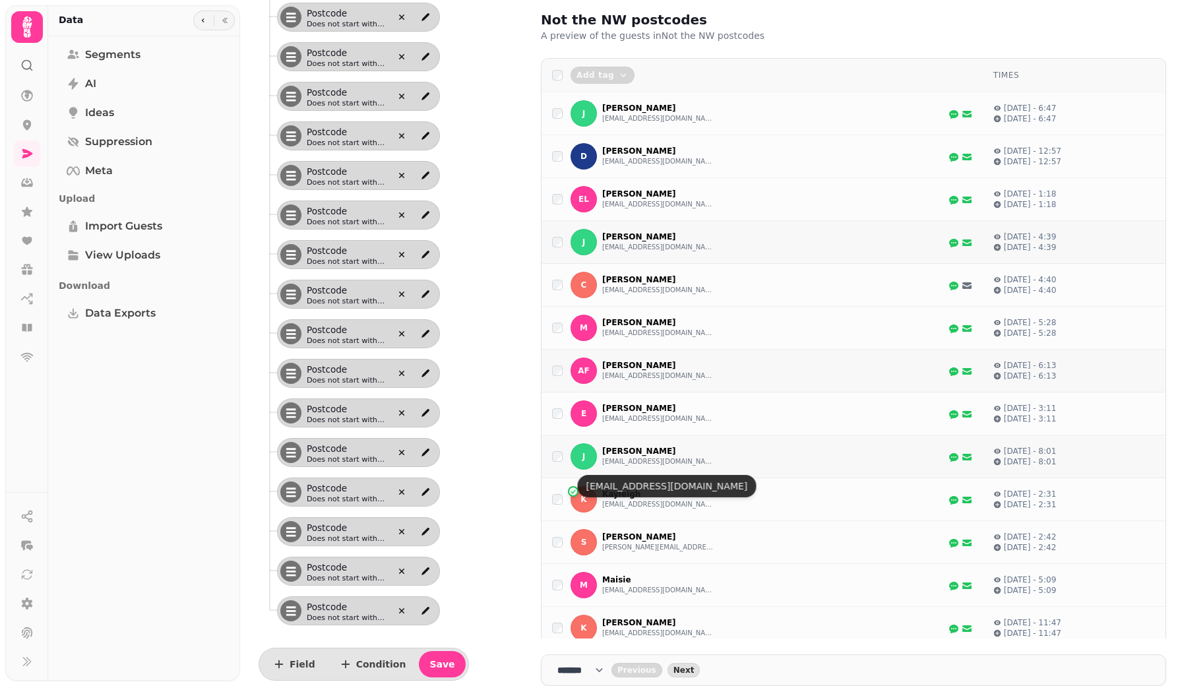
click at [613, 467] on button "jonathonbaker123@hotmail.com" at bounding box center [658, 461] width 112 height 11
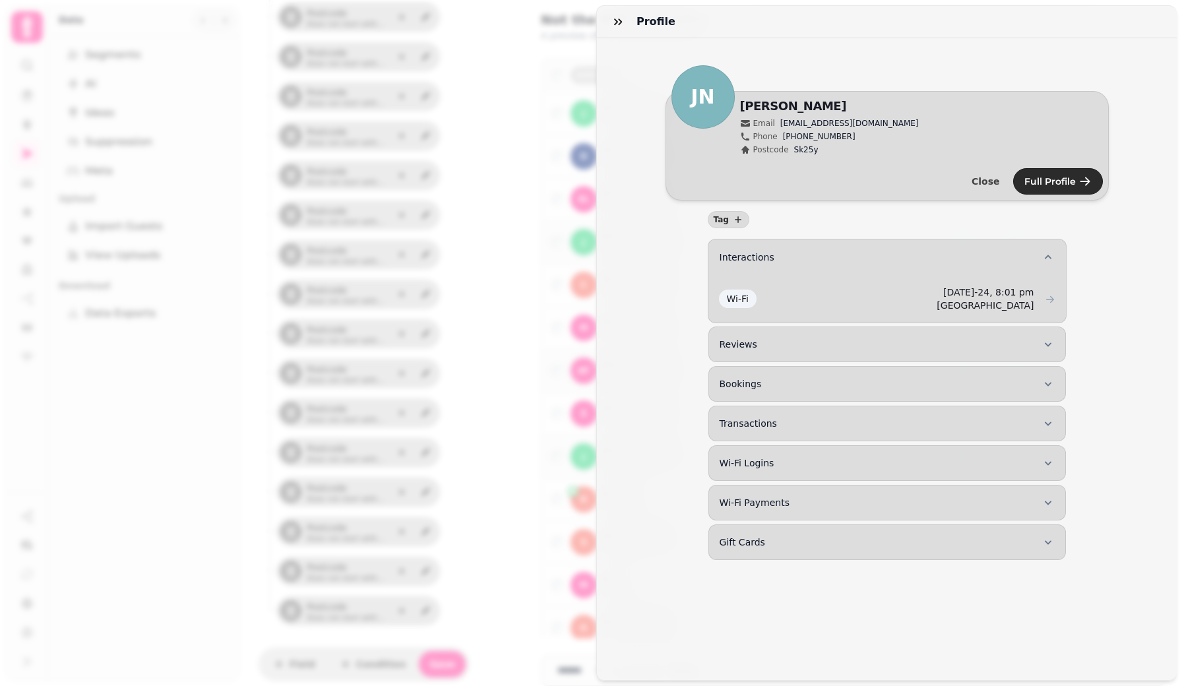
click at [560, 413] on div "Profile JN Edit Jon Email jonathonbaker123@hotmail.com Phone +447393283554 Post…" at bounding box center [591, 353] width 1182 height 665
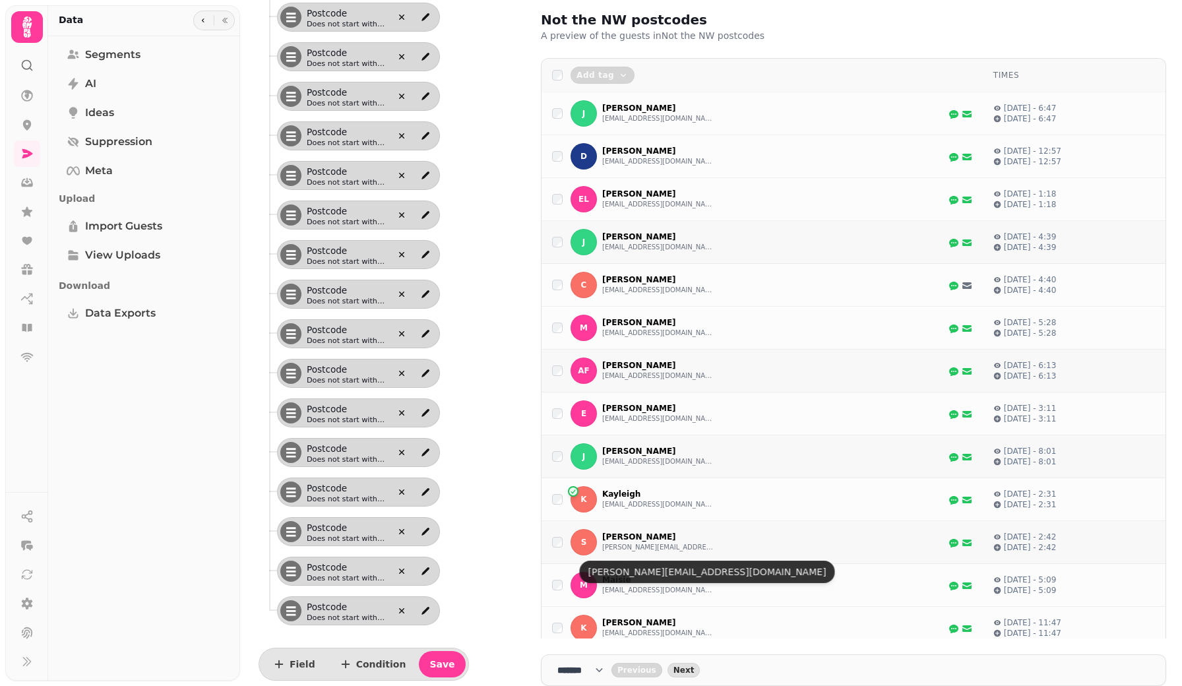
click at [624, 553] on button "sarah.guest21@yahoo.co.uk" at bounding box center [658, 547] width 112 height 11
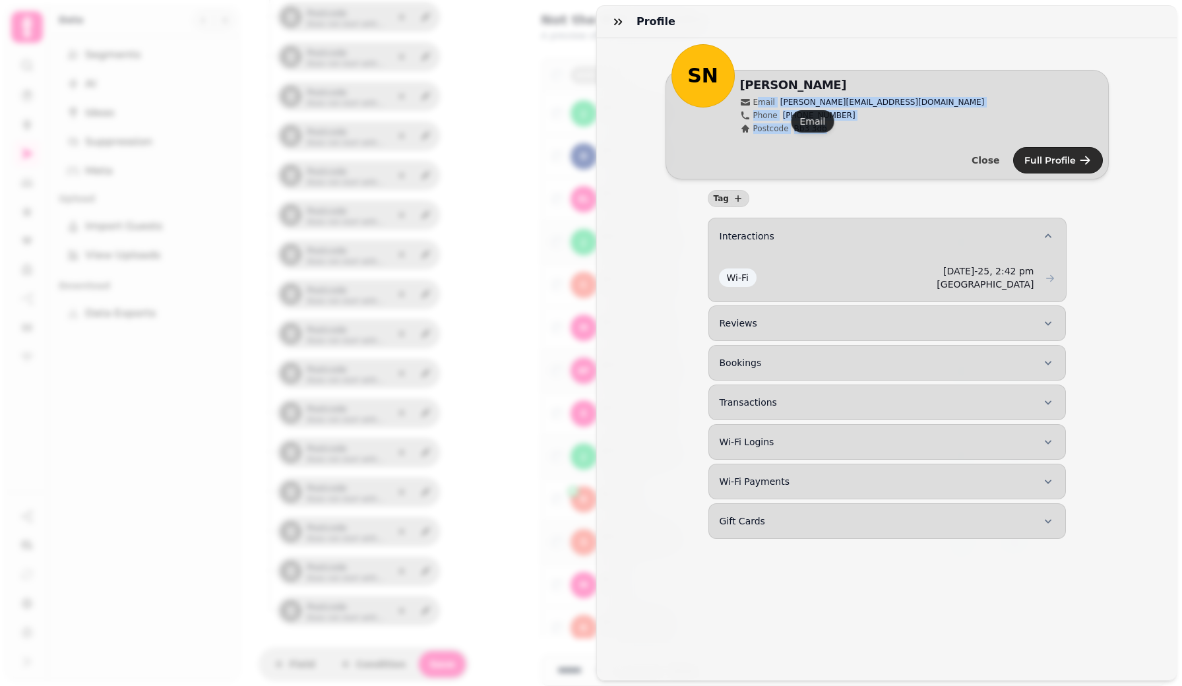
drag, startPoint x: 849, startPoint y: 127, endPoint x: 759, endPoint y: 98, distance: 94.1
click at [759, 98] on div "Email sarah.guest21@yahoo.co.uk Phone +447752437880 Postcode Bb3 3db" at bounding box center [921, 120] width 363 height 47
click at [615, 22] on icon "button" at bounding box center [617, 21] width 13 height 13
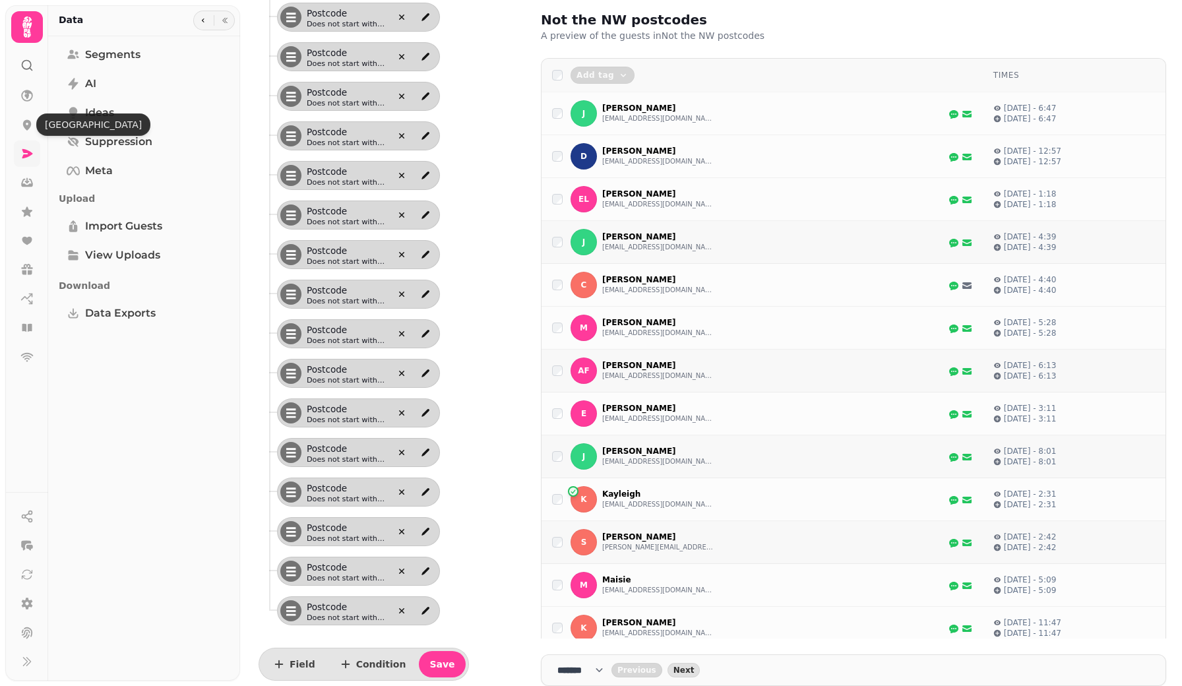
click at [27, 146] on link at bounding box center [27, 153] width 26 height 26
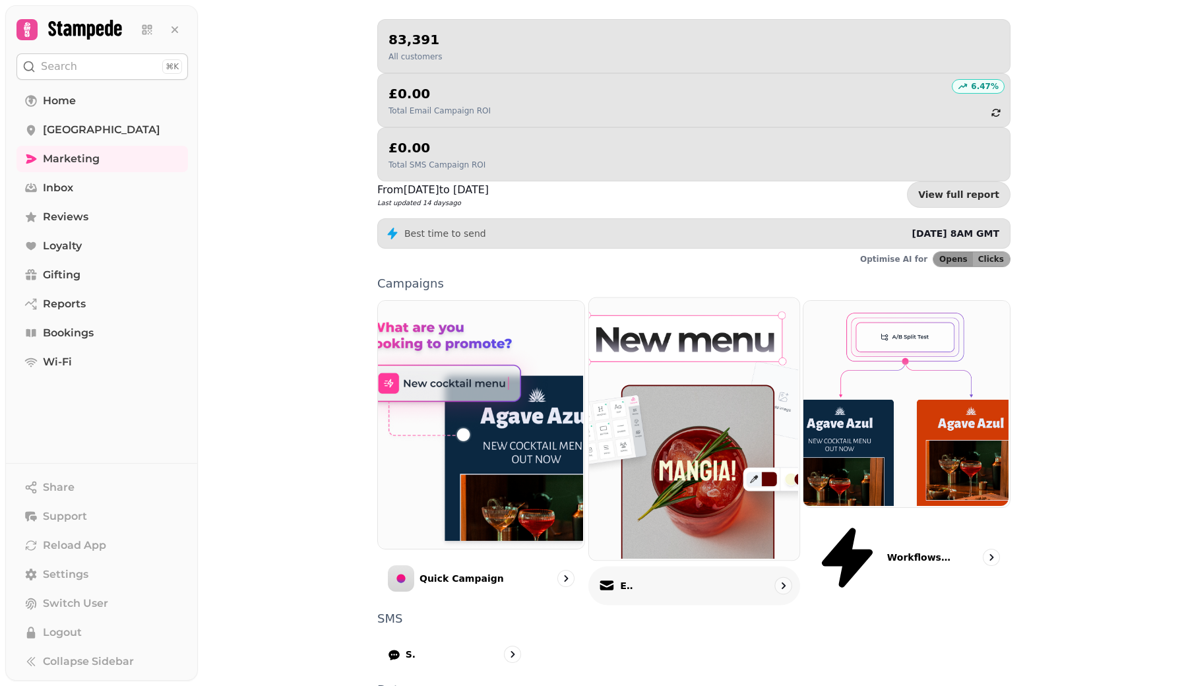
scroll to position [138, 0]
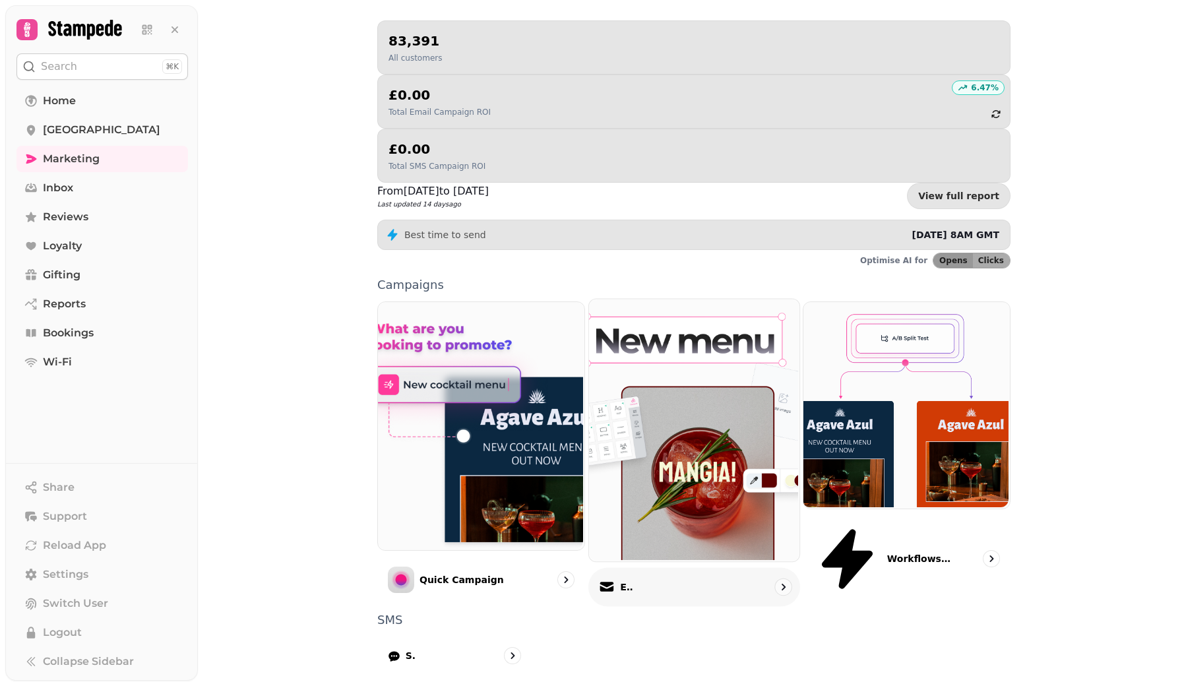
click at [679, 568] on div "Email" at bounding box center [694, 587] width 212 height 39
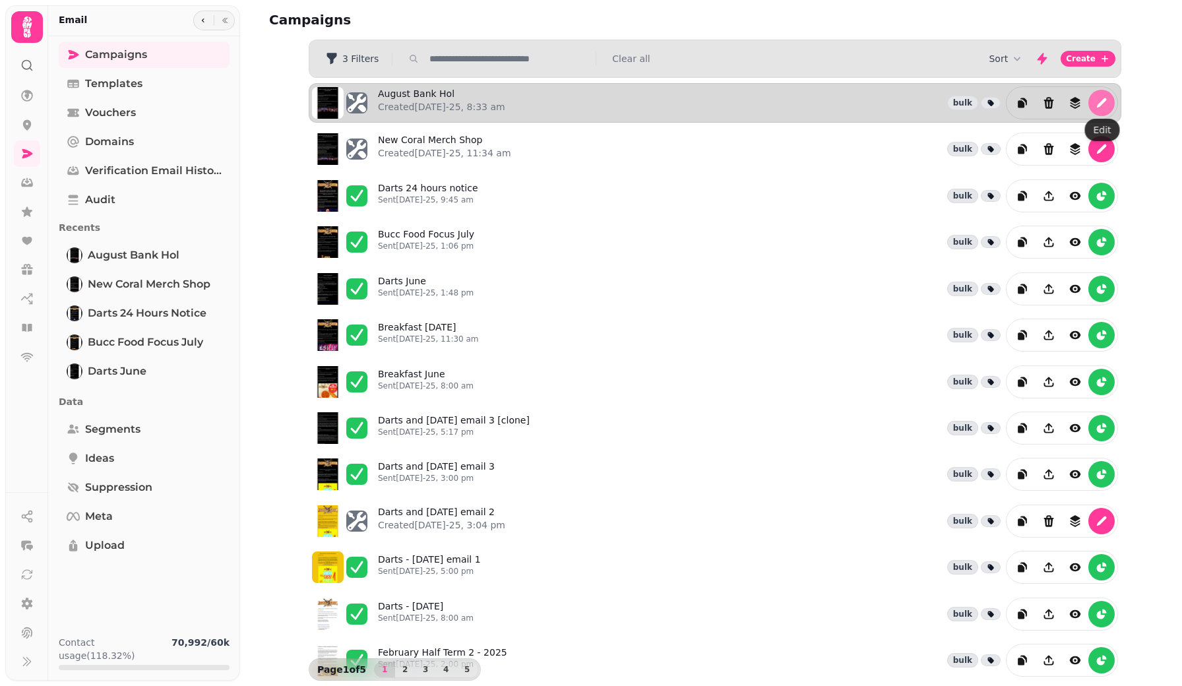
click at [1097, 101] on icon "edit" at bounding box center [1101, 102] width 13 height 13
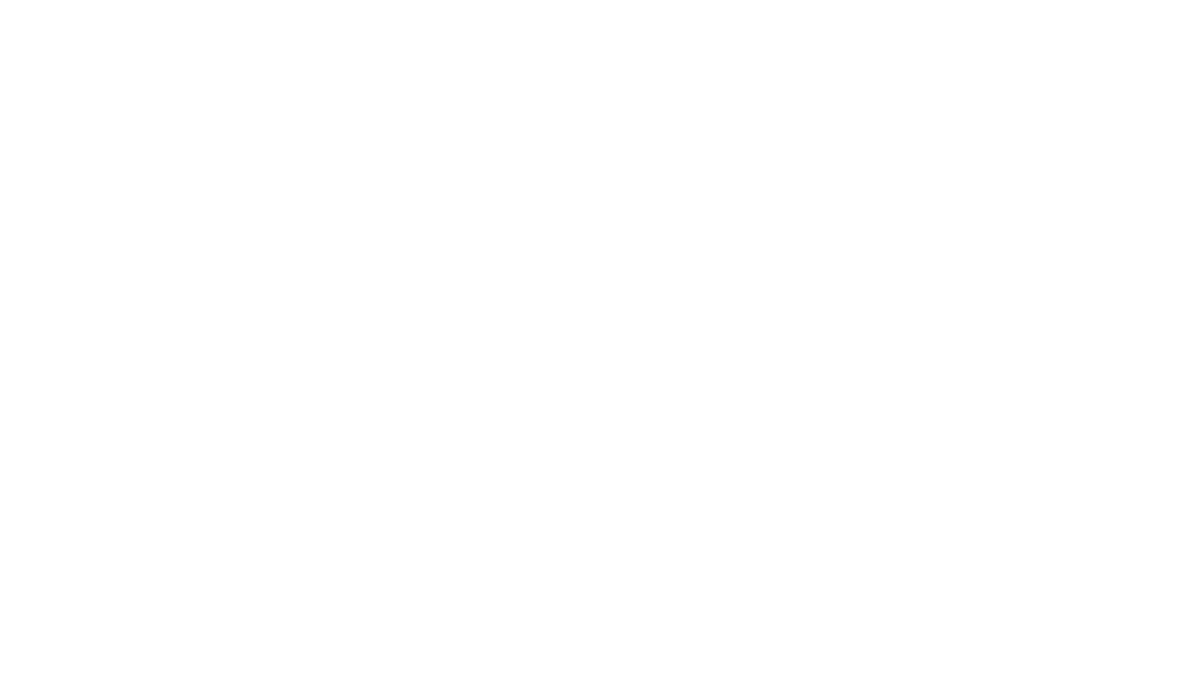
select select "**********"
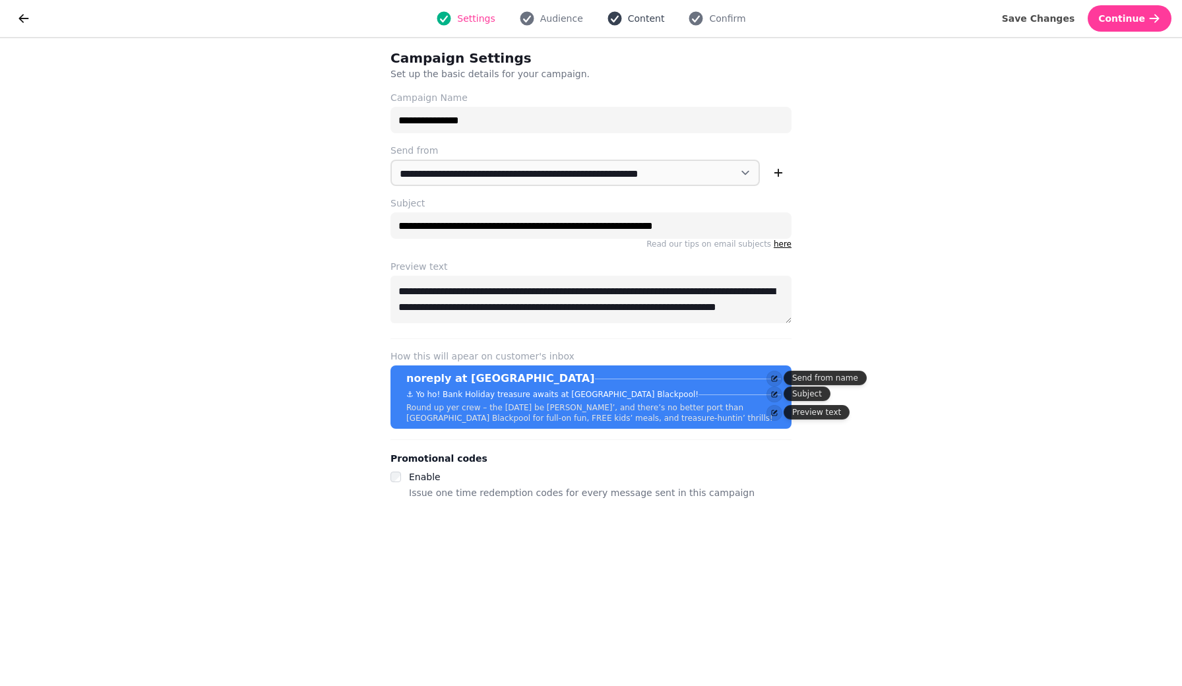
click at [651, 11] on button "Content" at bounding box center [636, 19] width 74 height 16
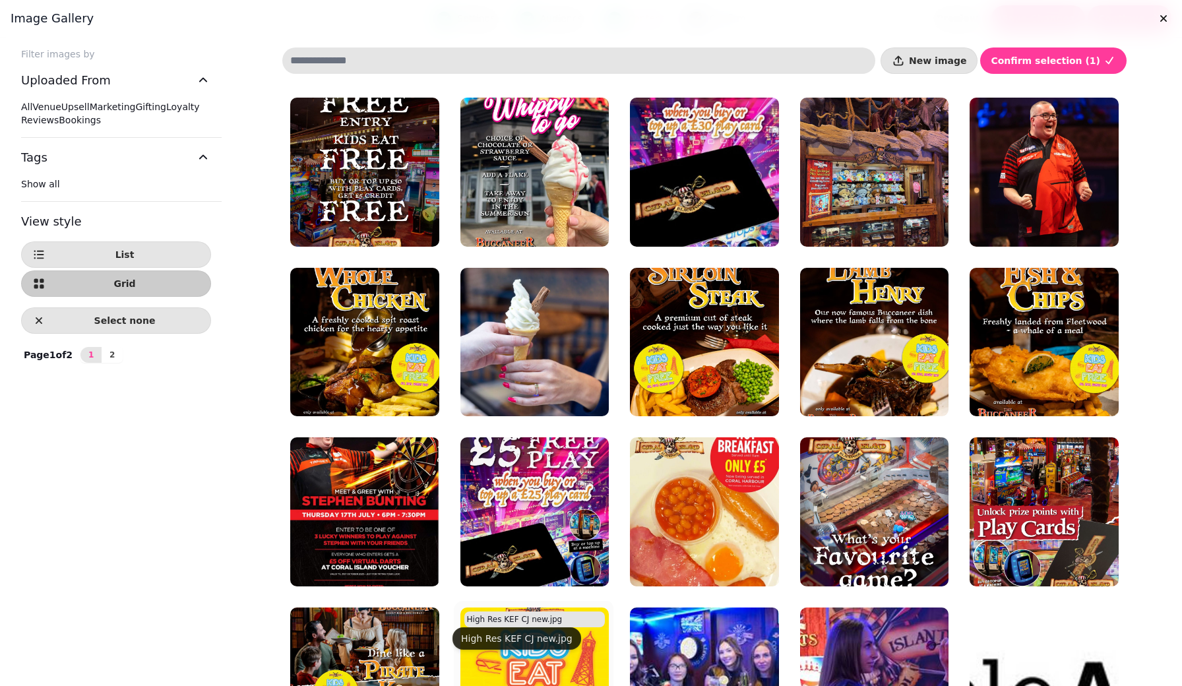
click at [506, 626] on div "High Res KEF CJ new.jpg" at bounding box center [534, 619] width 141 height 16
click at [504, 662] on img at bounding box center [534, 681] width 149 height 149
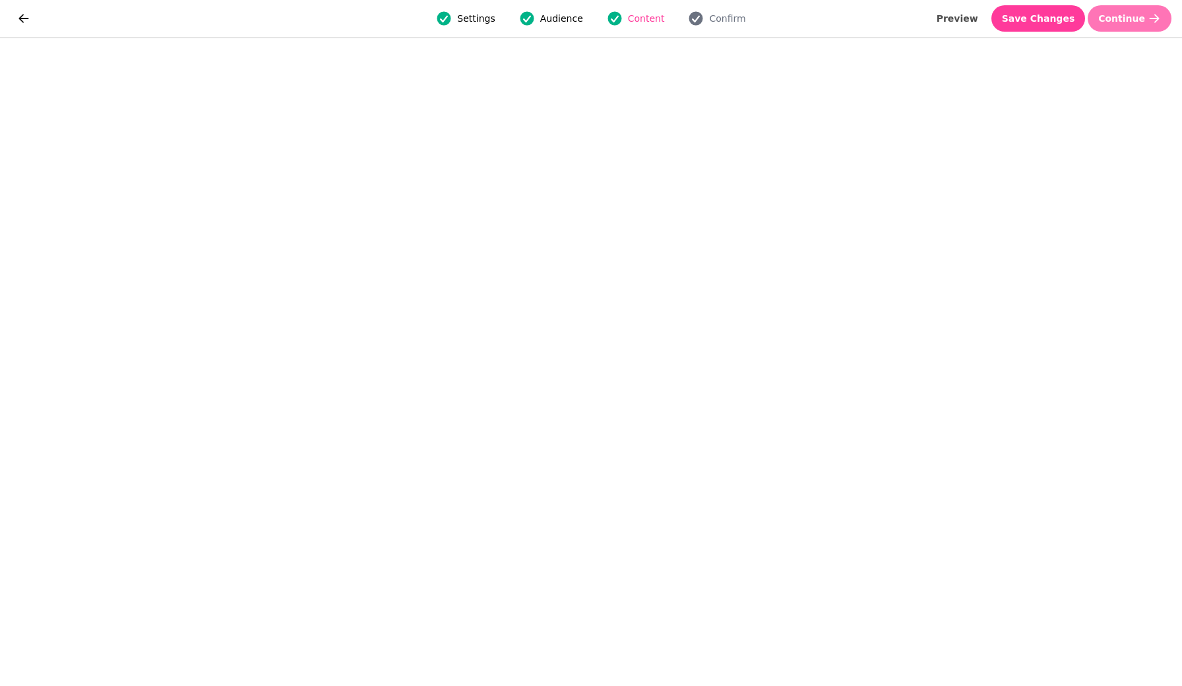
click at [1128, 26] on button "Continue" at bounding box center [1129, 18] width 84 height 26
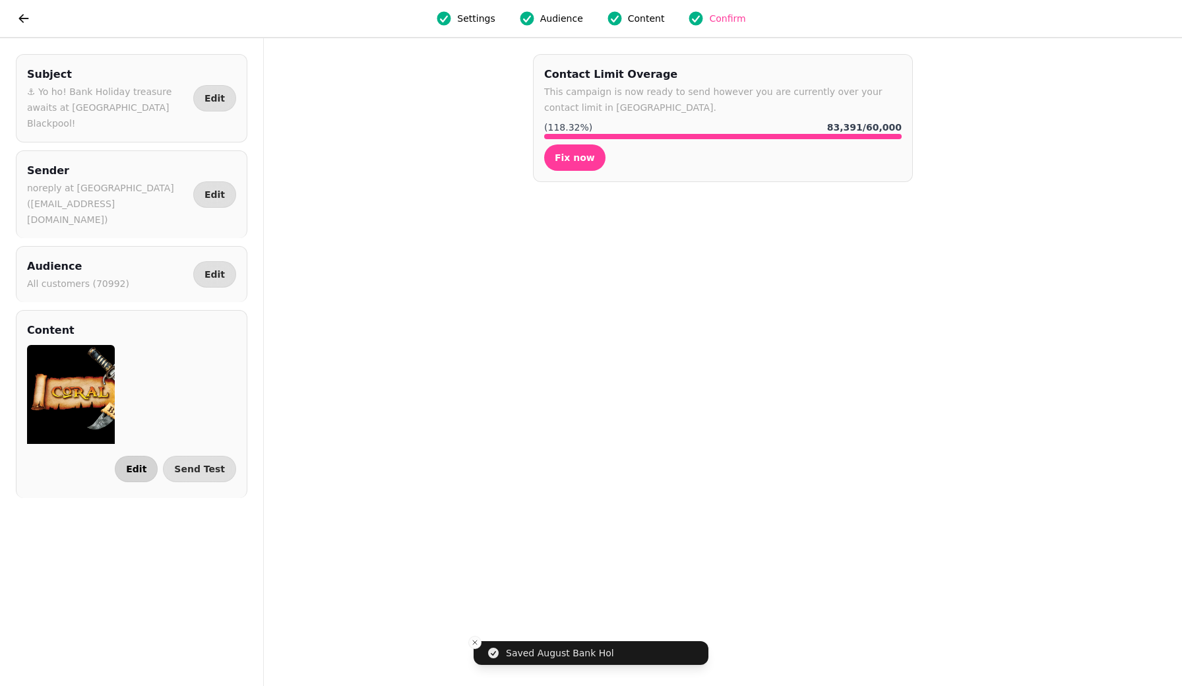
click at [146, 464] on span "Edit" at bounding box center [136, 468] width 20 height 9
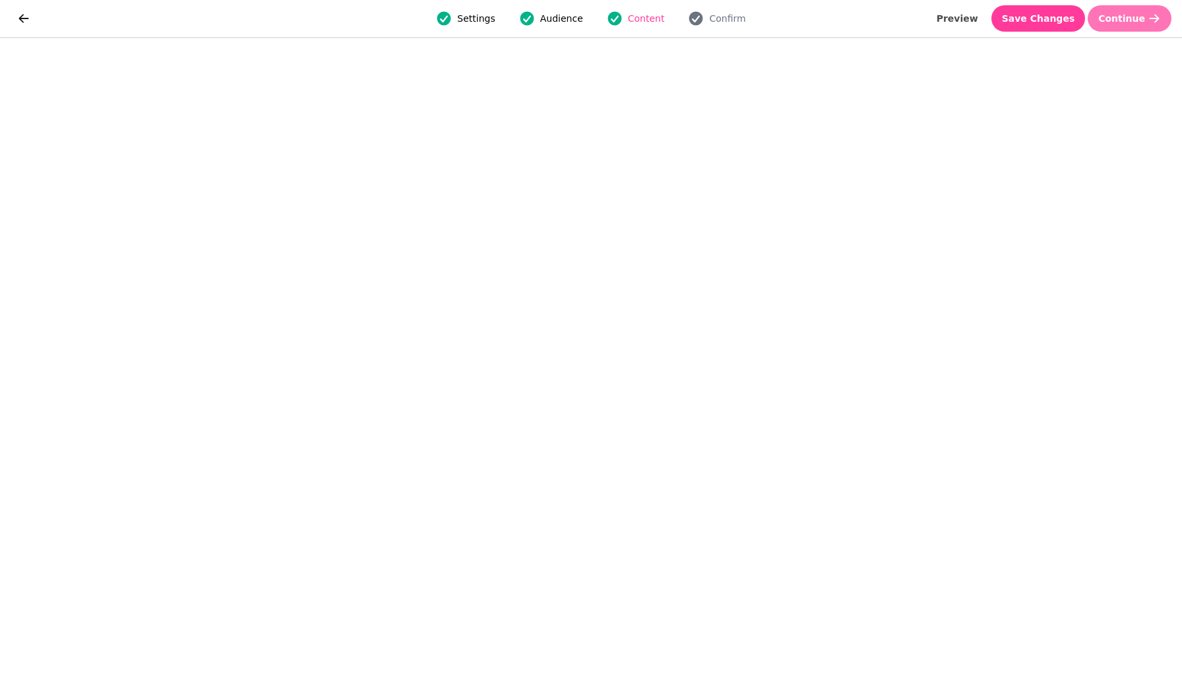
click at [1139, 24] on button "Continue" at bounding box center [1129, 18] width 84 height 26
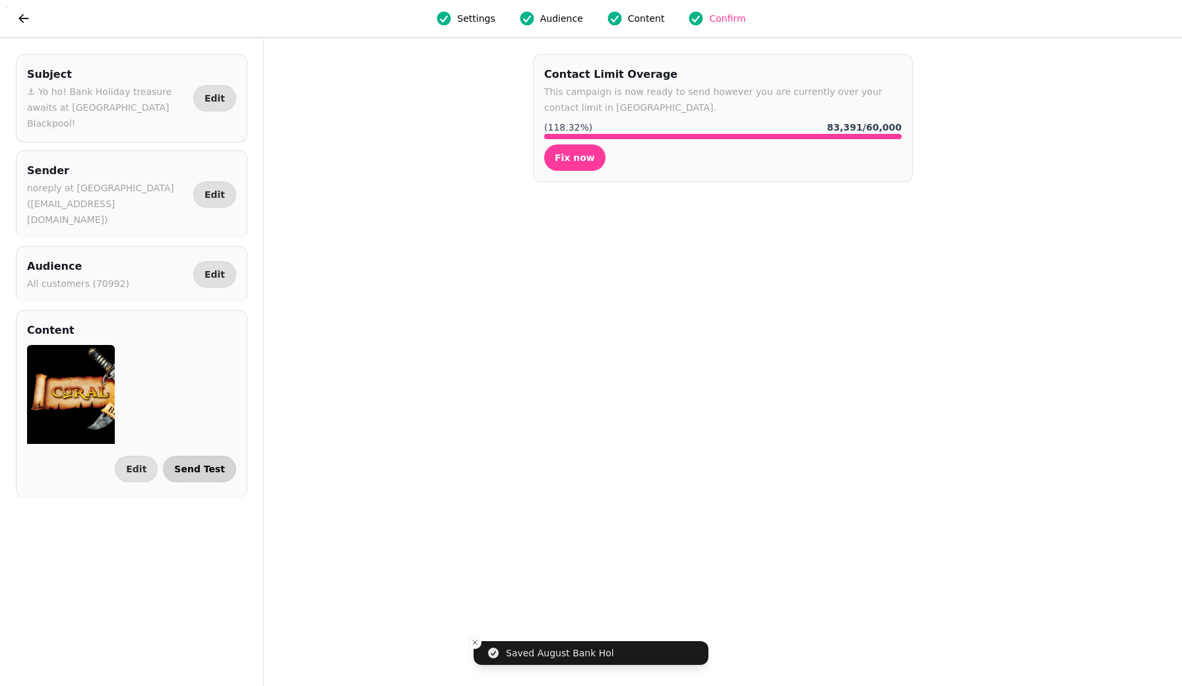
click at [213, 456] on button "Send Test" at bounding box center [199, 469] width 73 height 26
select select "**********"
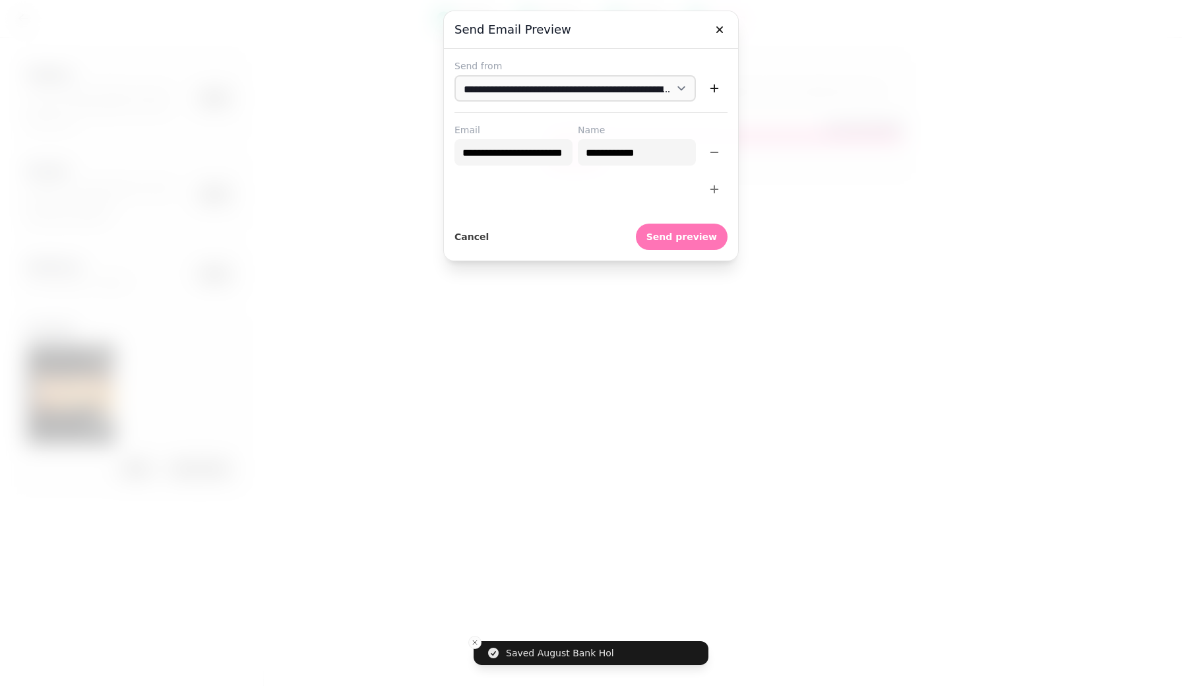
click at [695, 241] on span "Send preview" at bounding box center [681, 236] width 71 height 9
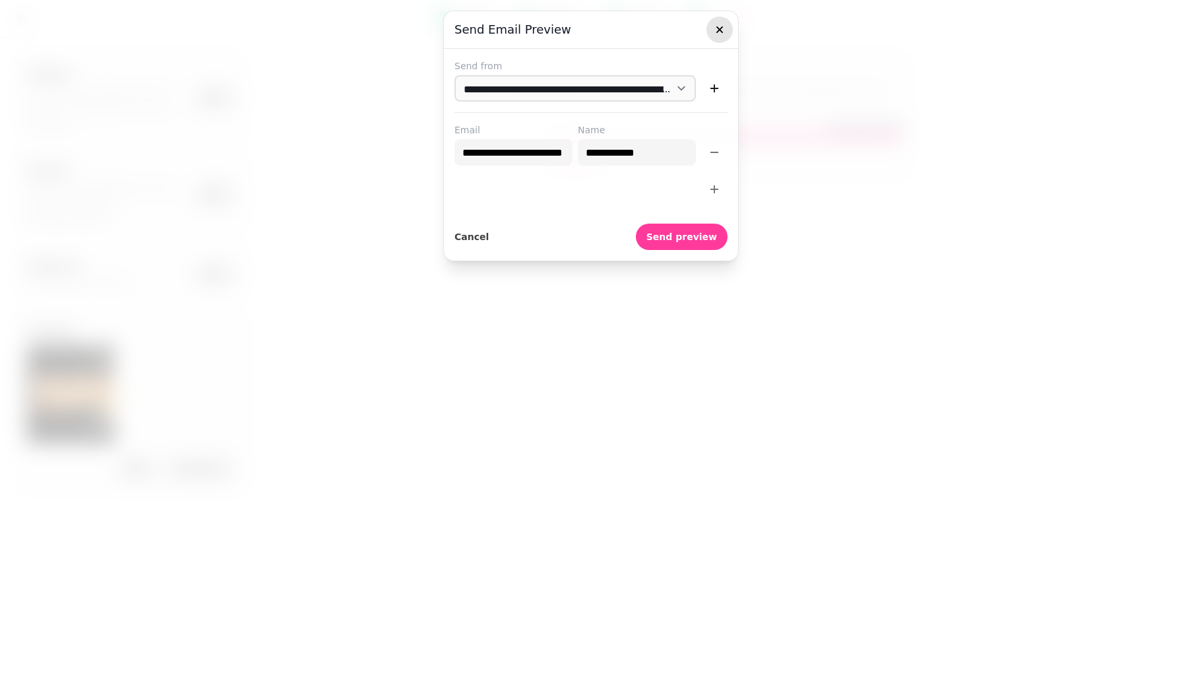
click at [719, 32] on icon "button" at bounding box center [719, 29] width 13 height 13
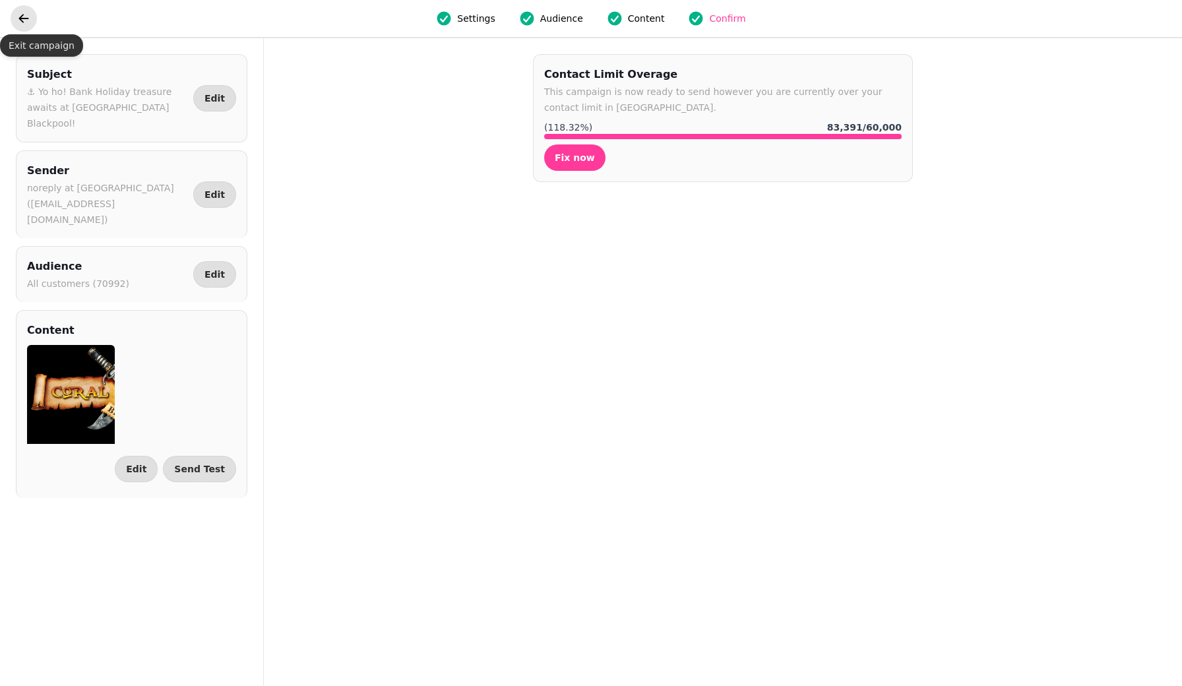
click at [26, 17] on icon "go back" at bounding box center [23, 18] width 13 height 13
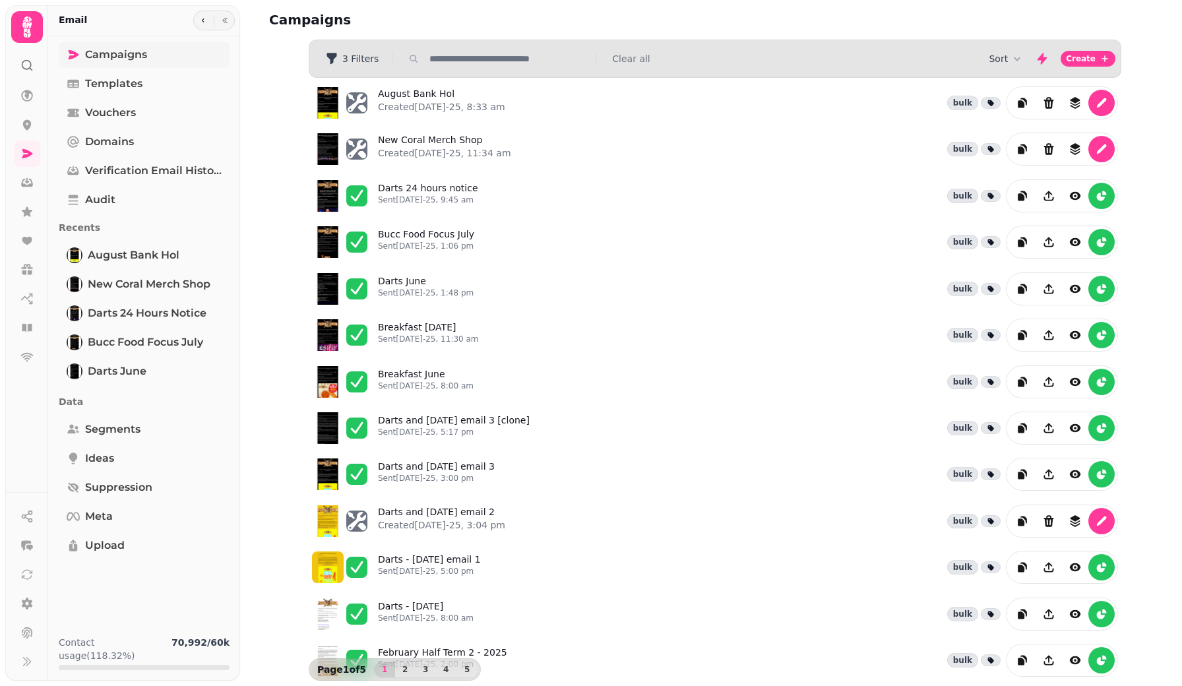
click at [94, 55] on span "Campaigns" at bounding box center [116, 55] width 62 height 16
click at [111, 425] on span "Segments" at bounding box center [112, 429] width 55 height 16
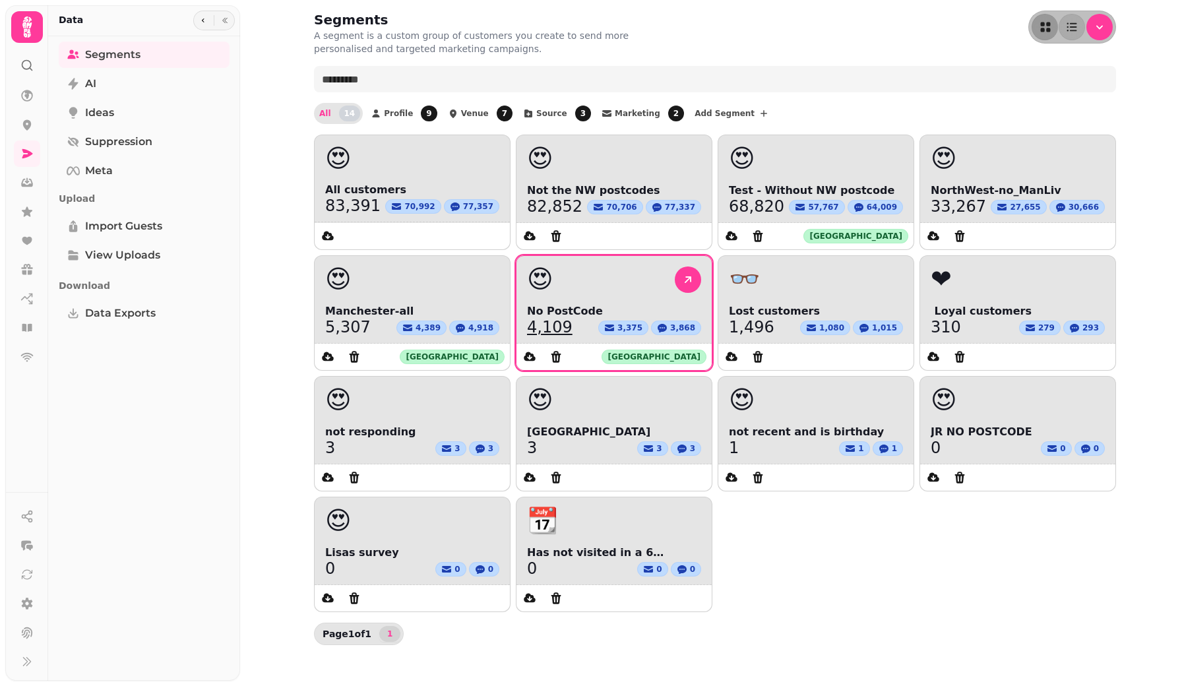
click at [611, 268] on div "😍" at bounding box center [614, 279] width 174 height 26
click at [687, 280] on icon at bounding box center [687, 279] width 7 height 7
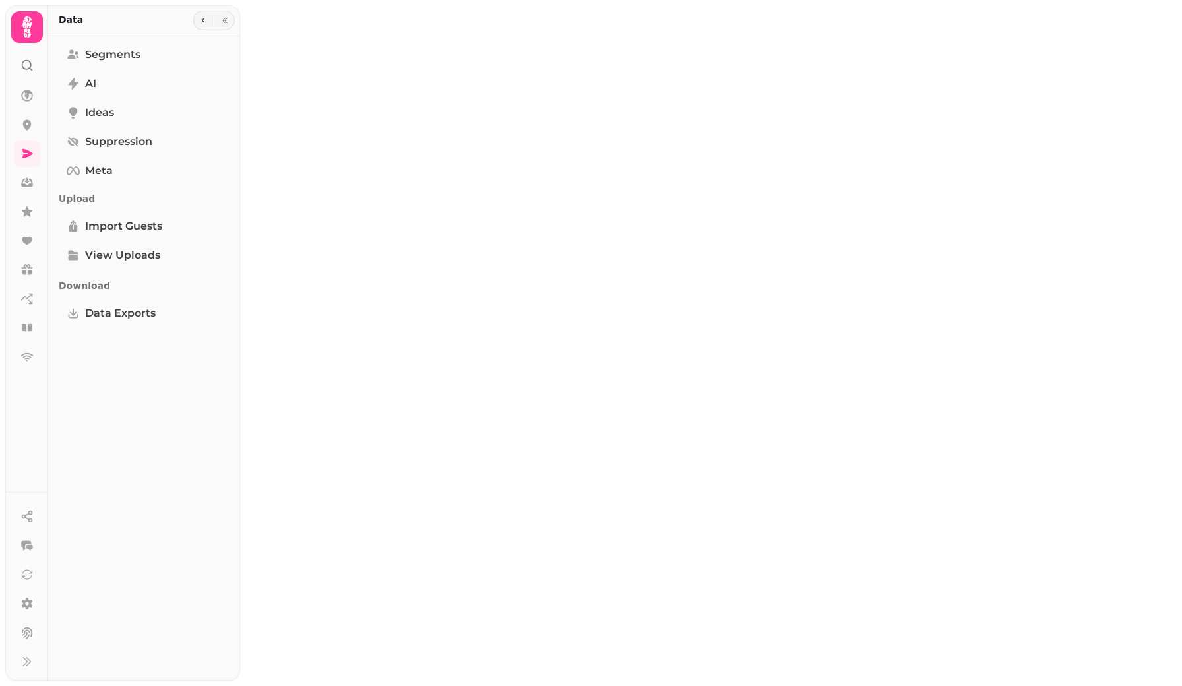
select select "**"
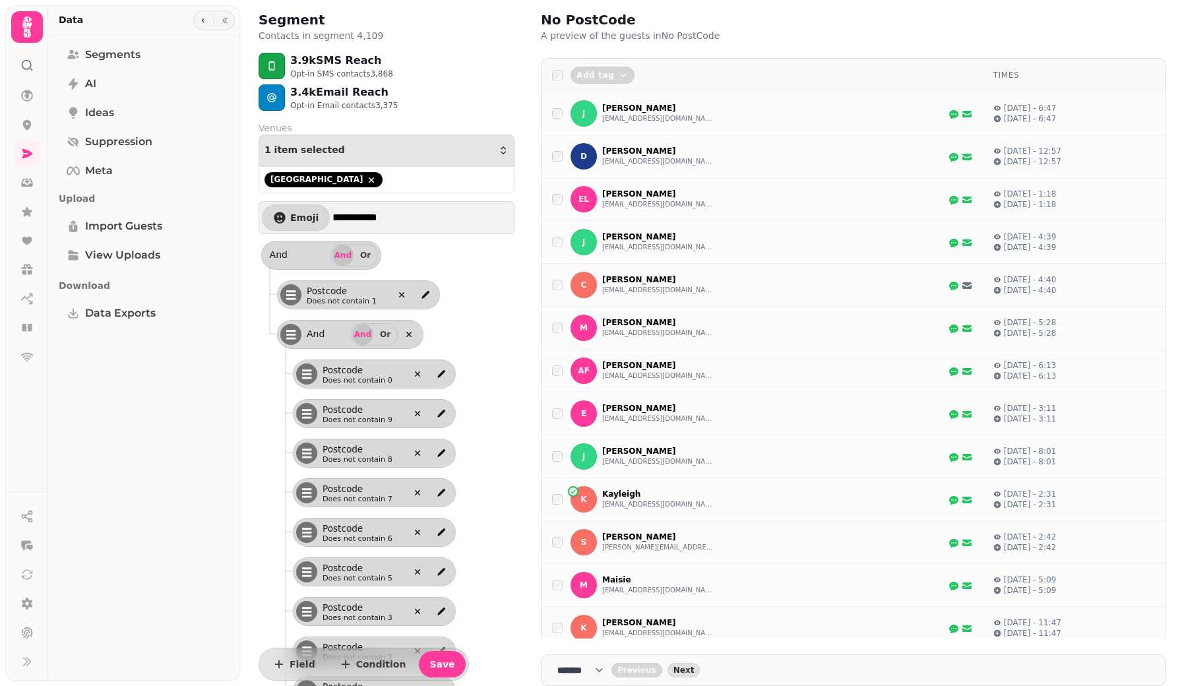
select select "**"
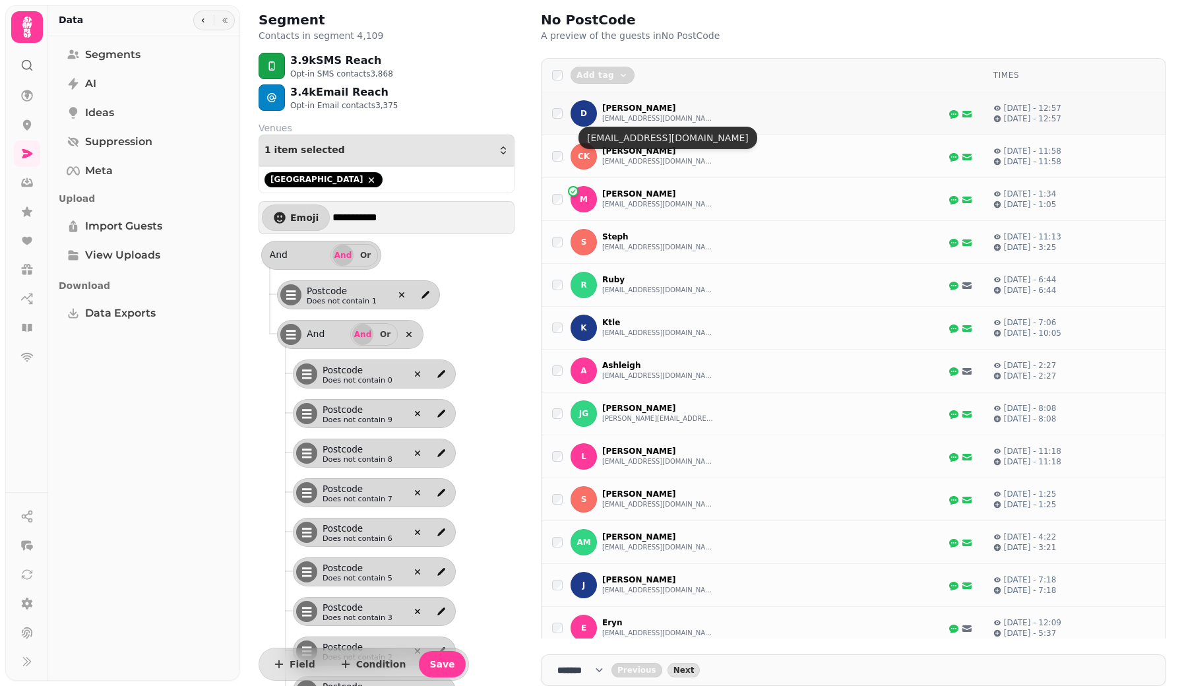
click at [657, 119] on button "doxley.oxley@googlemail.com" at bounding box center [658, 118] width 112 height 11
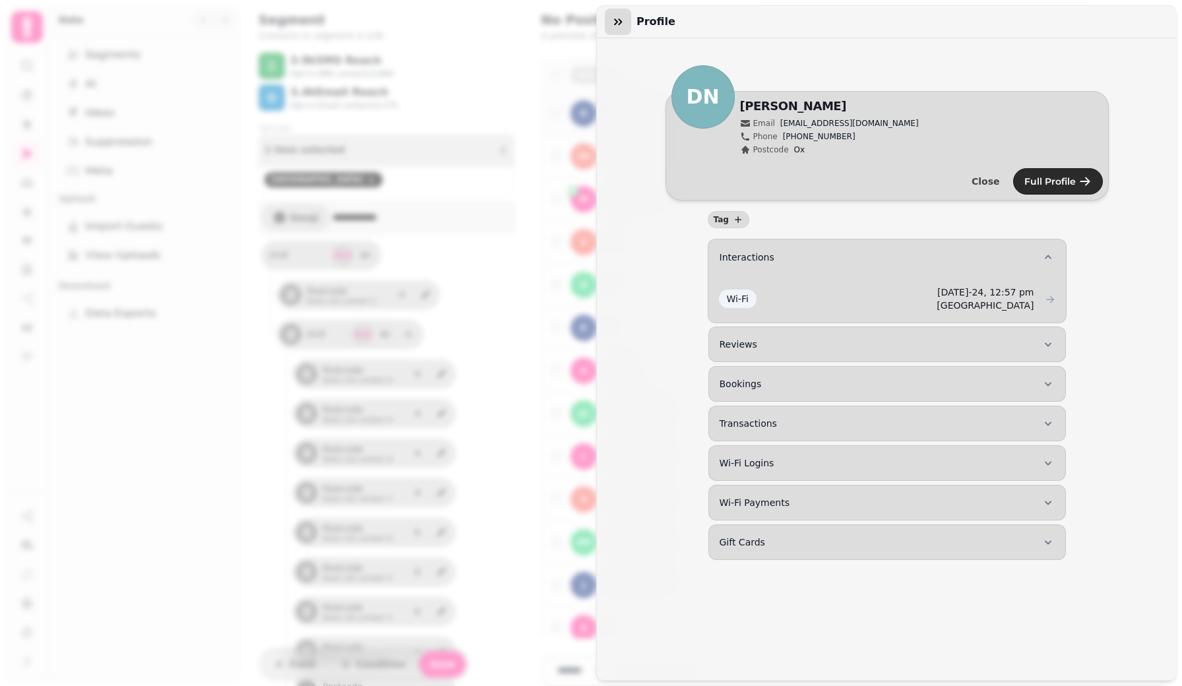
click at [617, 18] on icon "button" at bounding box center [617, 21] width 13 height 13
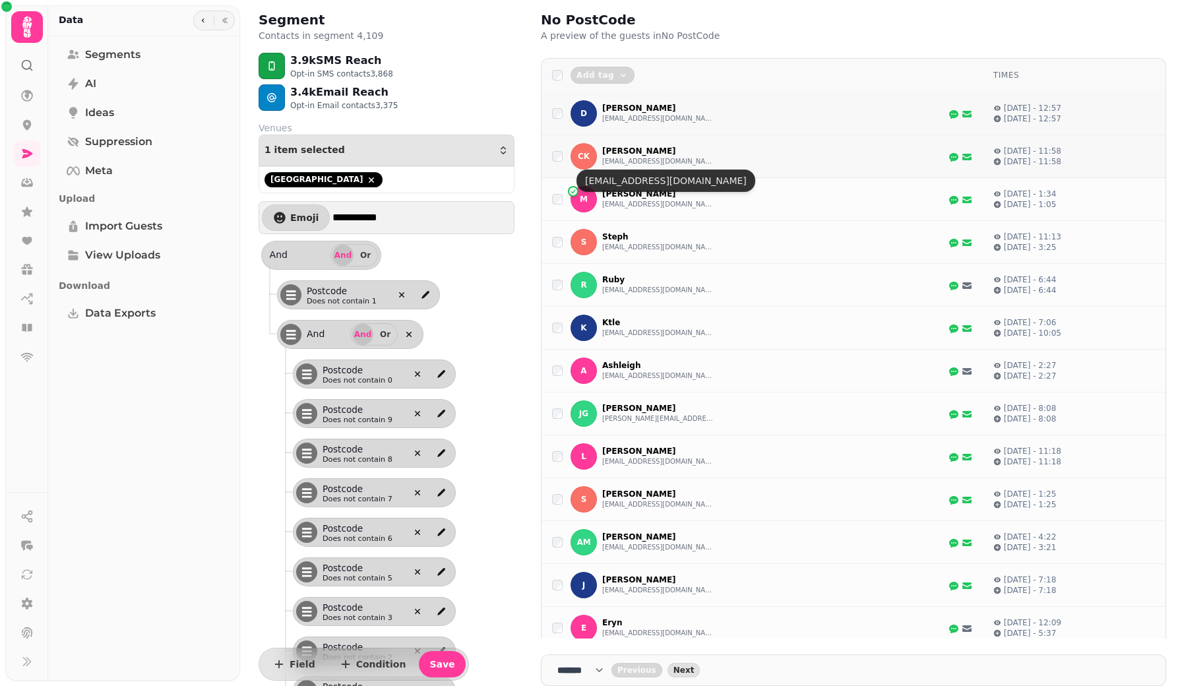
click at [631, 162] on button "claire_kearney2000@yahoo.co.uk" at bounding box center [658, 161] width 112 height 11
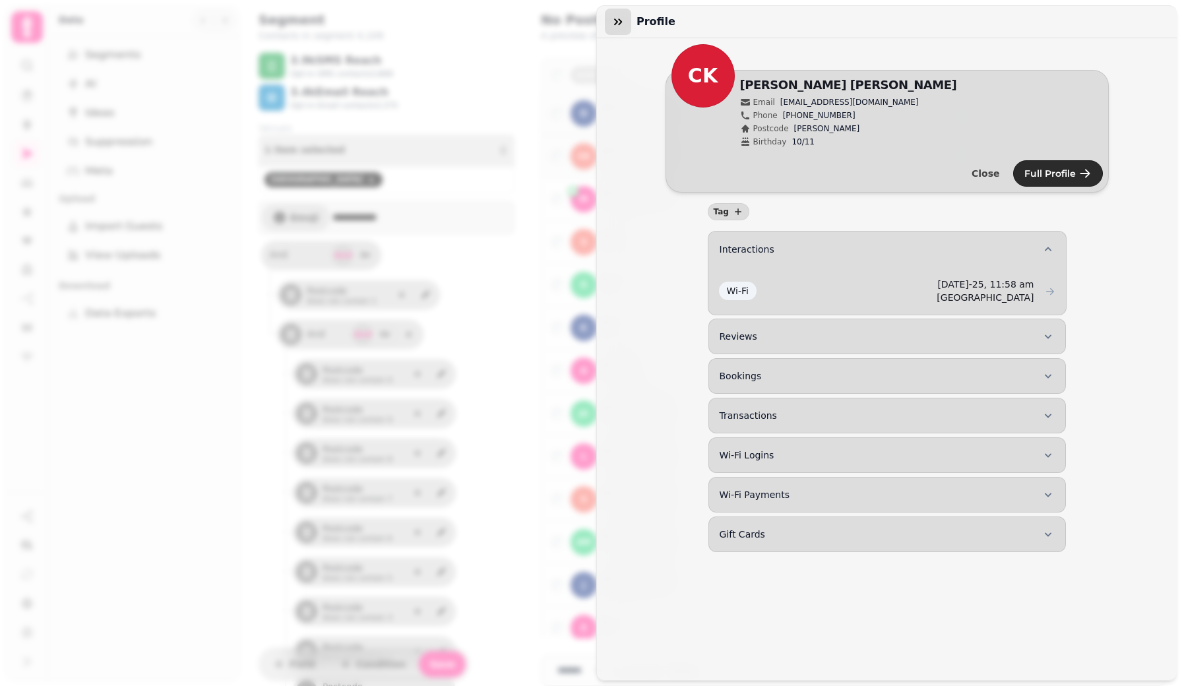
click at [613, 23] on icon "button" at bounding box center [617, 21] width 13 height 13
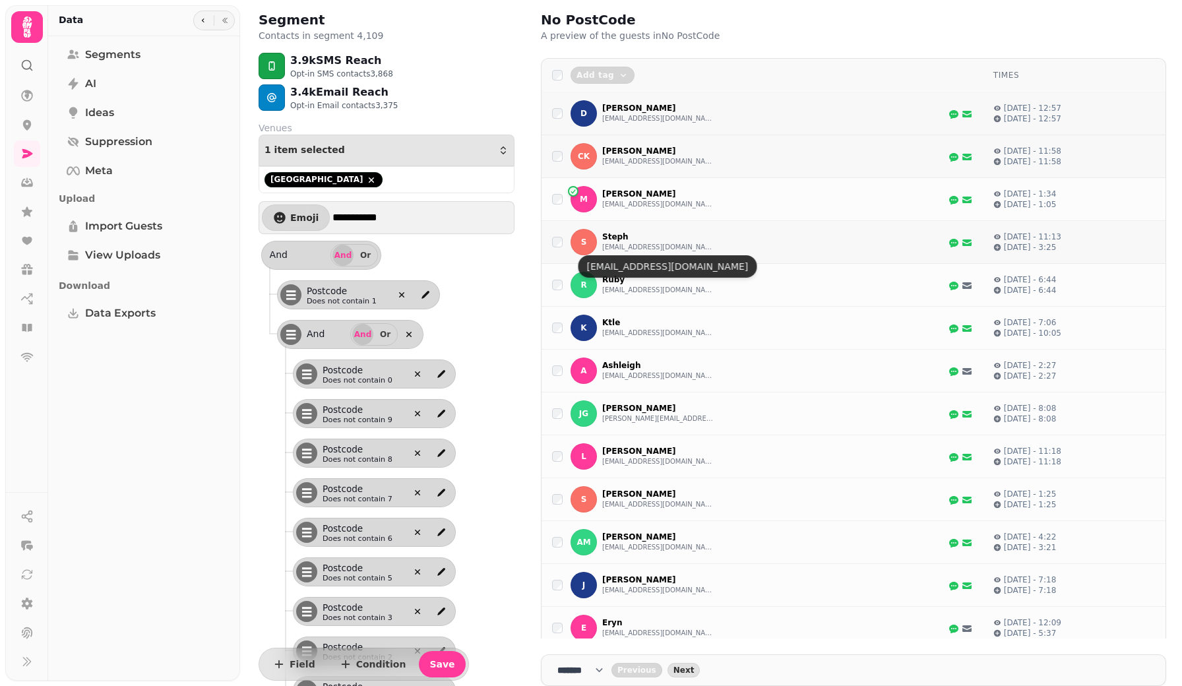
click at [637, 249] on button "stephanielmasters@icloud.com" at bounding box center [658, 247] width 112 height 11
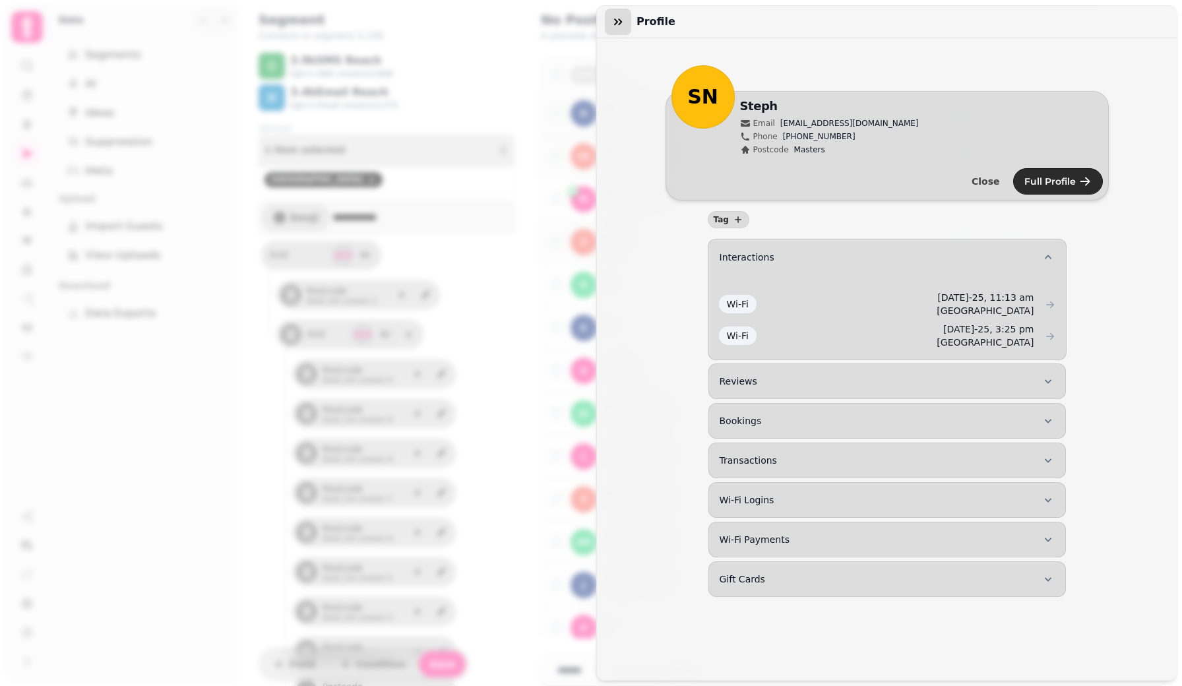
click at [613, 22] on icon "button" at bounding box center [617, 21] width 13 height 13
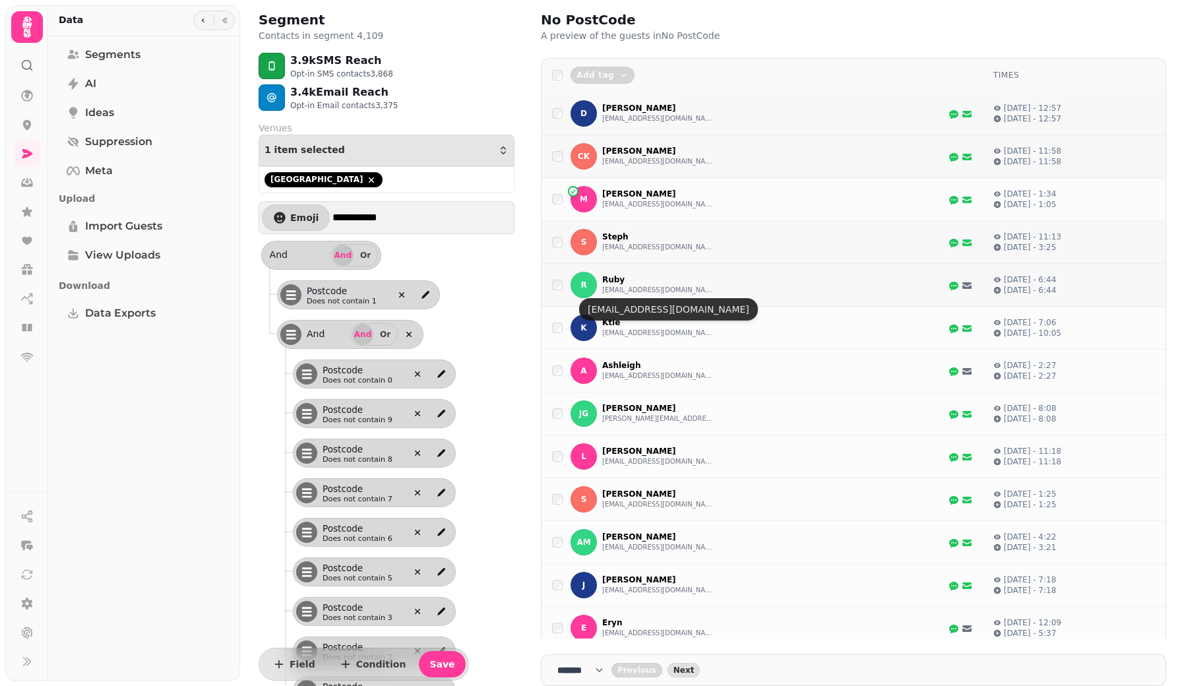
click at [624, 287] on button "rubymichellelee@icloud.com" at bounding box center [658, 290] width 112 height 11
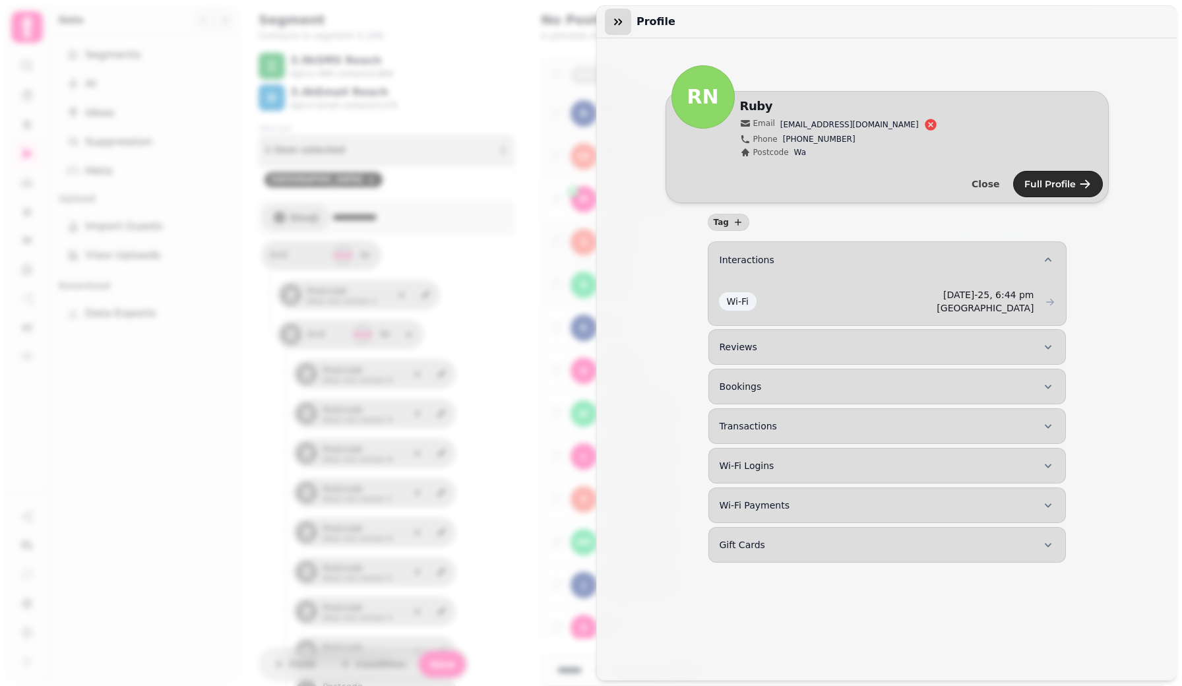
click at [617, 22] on icon "button" at bounding box center [618, 21] width 8 height 7
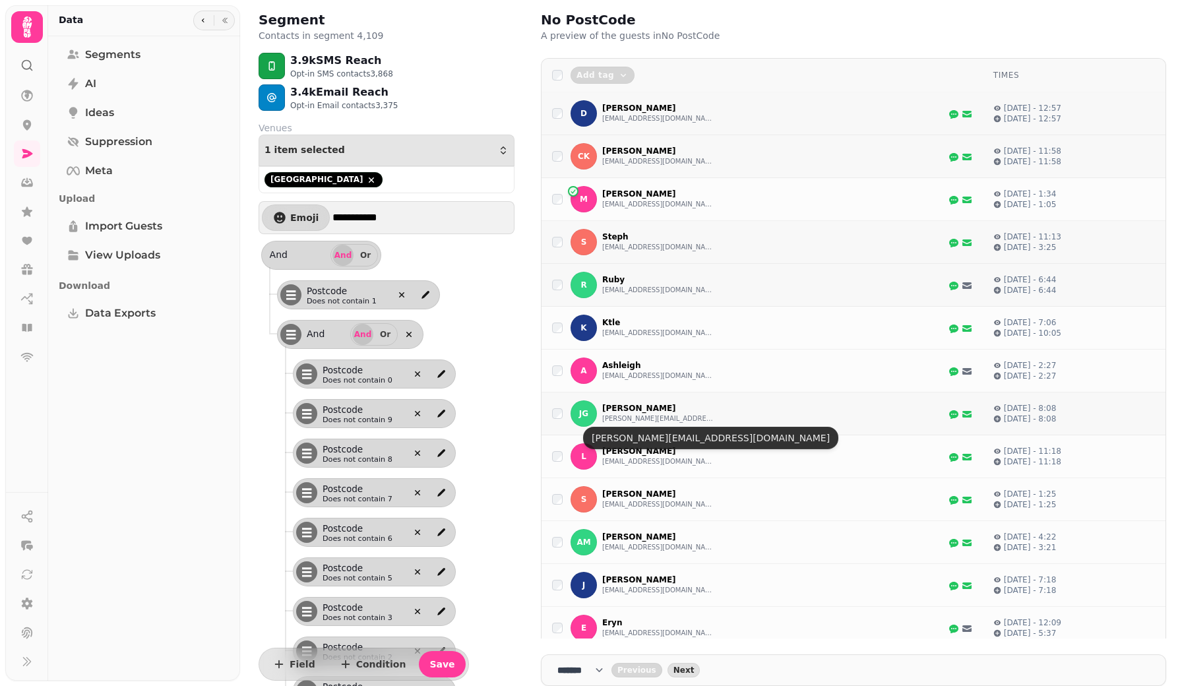
click at [617, 411] on p "Jenni Gritt" at bounding box center [658, 408] width 112 height 11
click at [617, 419] on button "jennifergritt@live.com" at bounding box center [658, 418] width 112 height 11
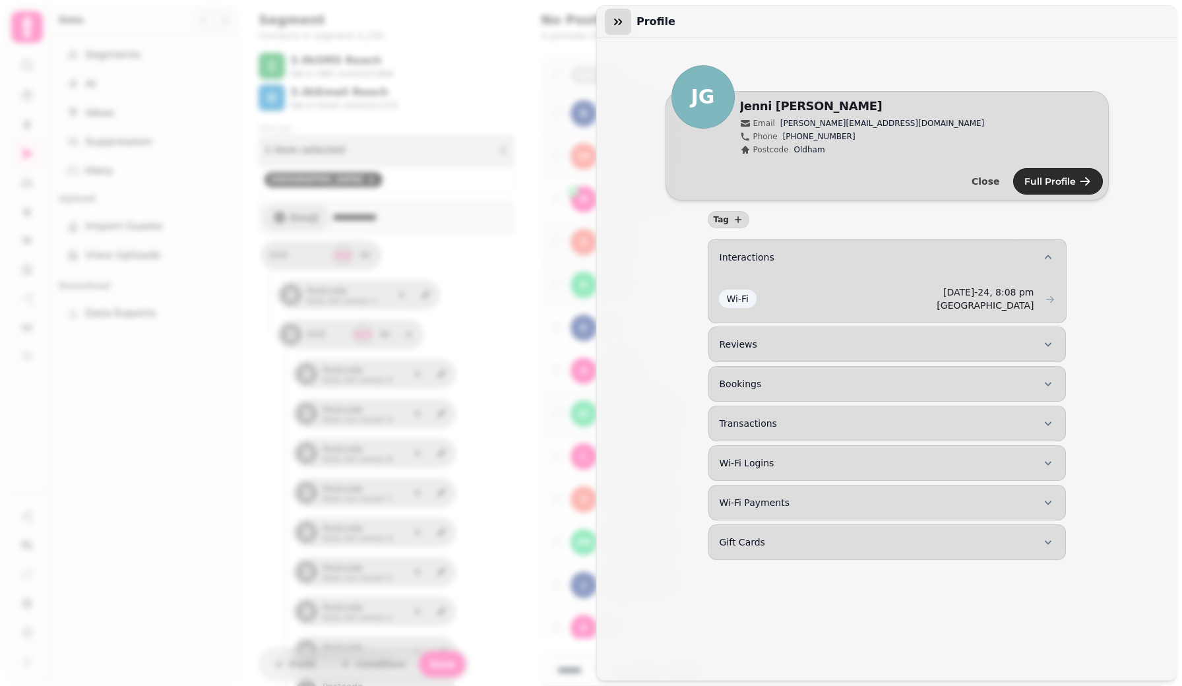
click at [624, 18] on button "button" at bounding box center [618, 22] width 26 height 26
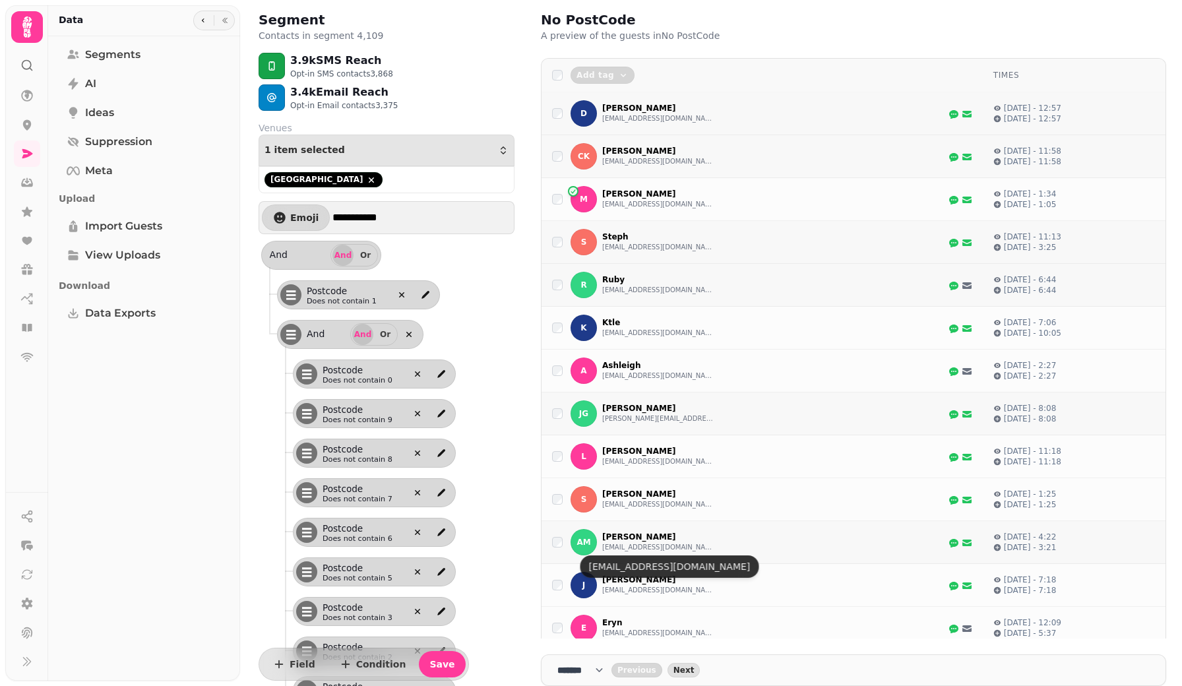
click at [613, 551] on button "bluebell_ash@yahoo.co.uk" at bounding box center [658, 547] width 112 height 11
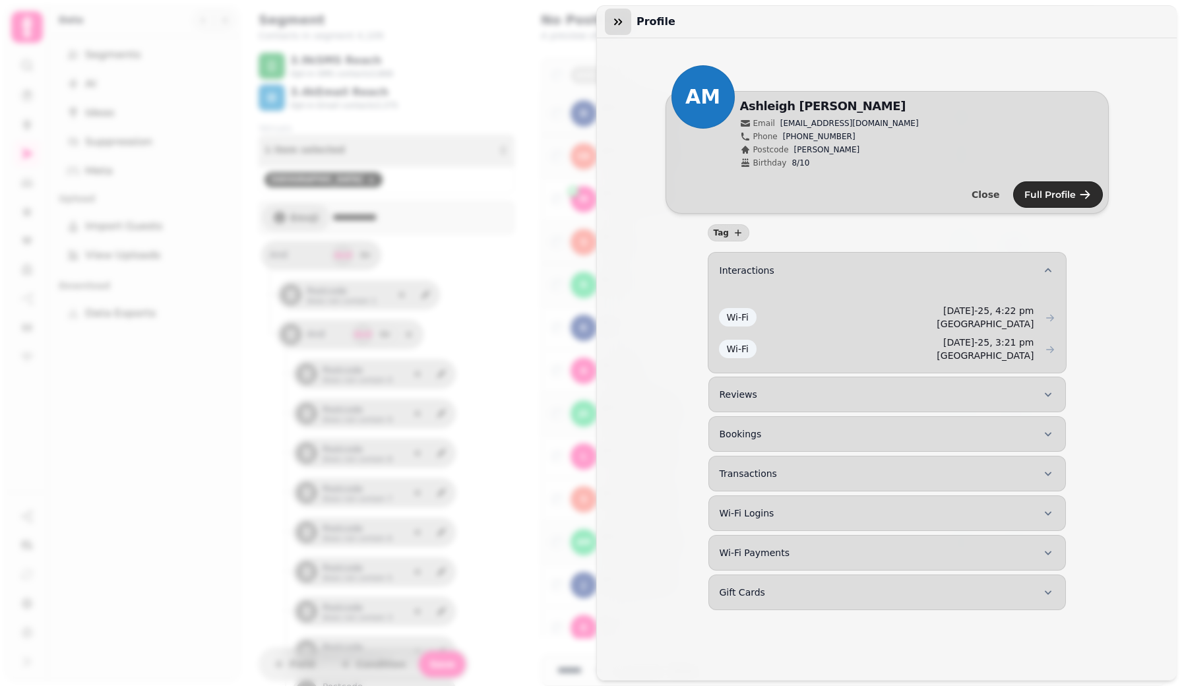
click at [614, 20] on icon "button" at bounding box center [617, 21] width 13 height 13
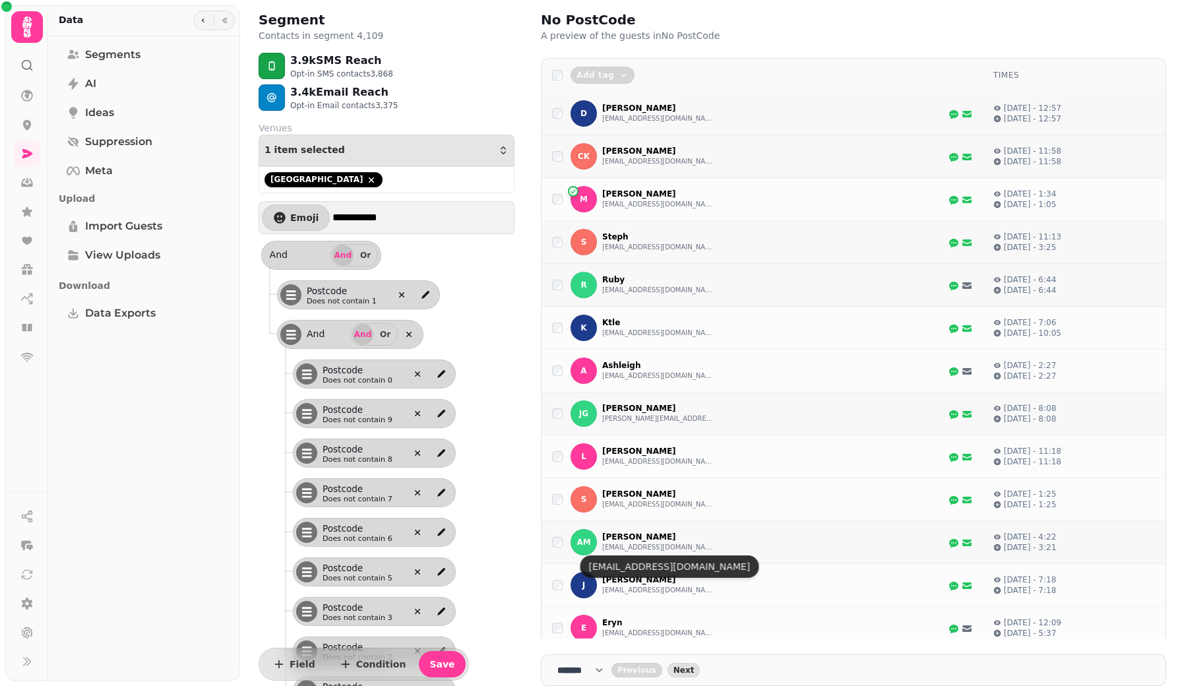
click at [617, 551] on button "bluebell_ash@yahoo.co.uk" at bounding box center [658, 547] width 112 height 11
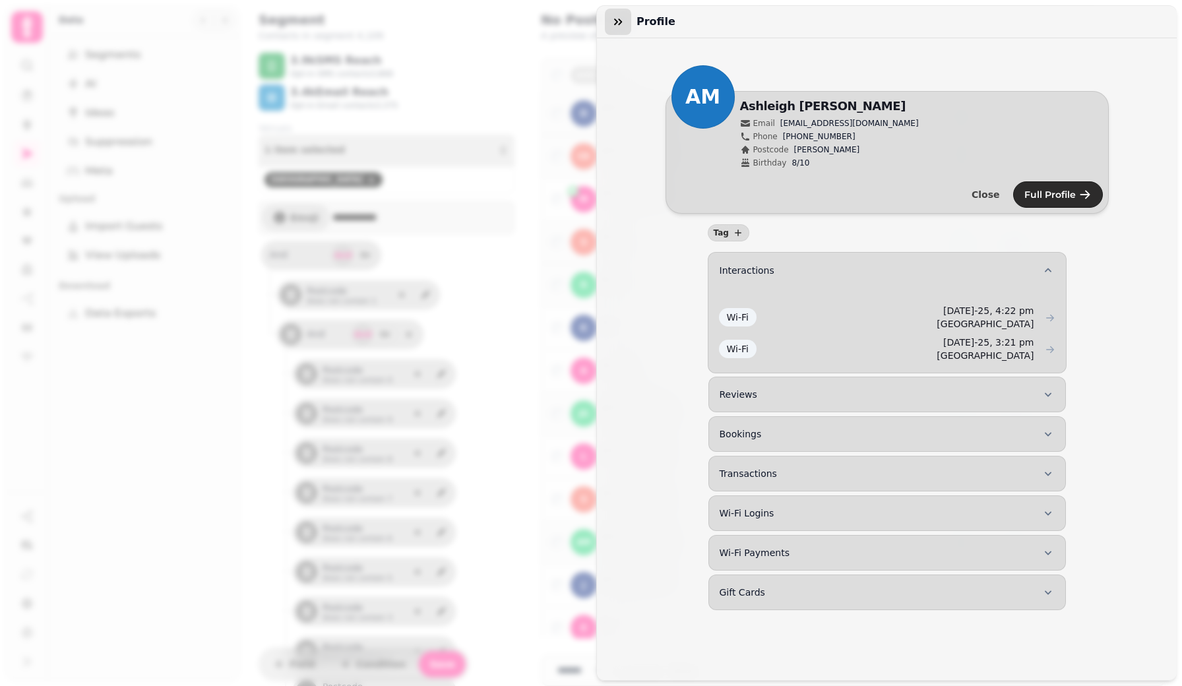
click at [611, 26] on icon "button" at bounding box center [617, 21] width 13 height 13
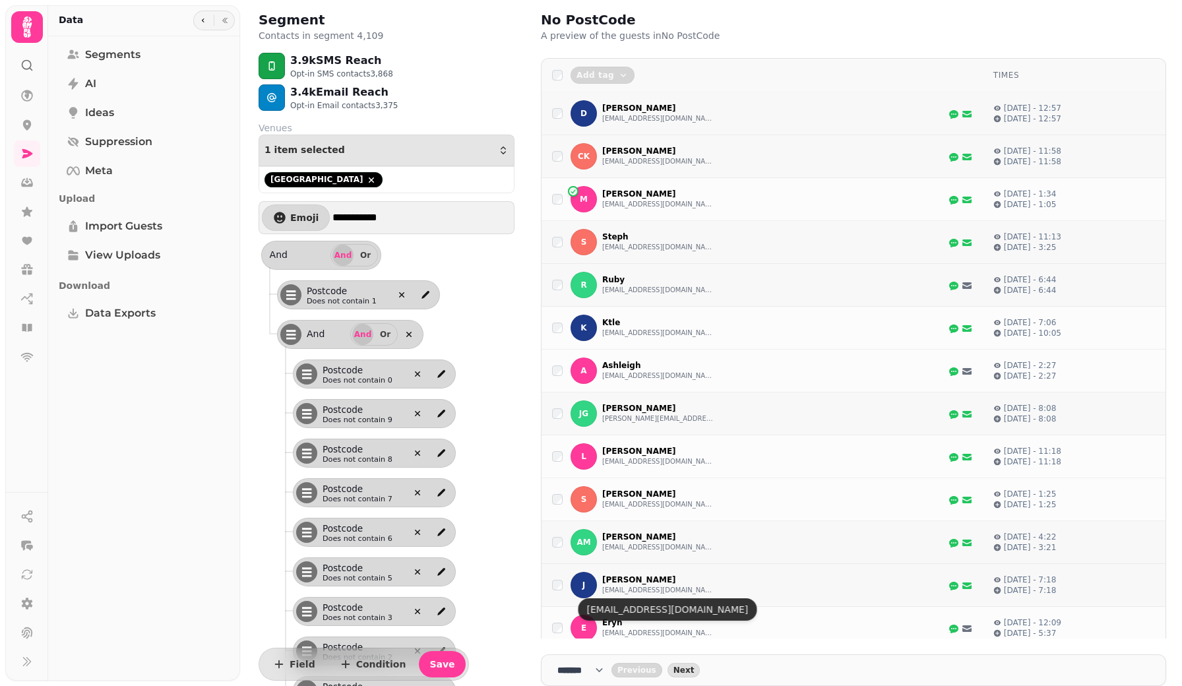
click at [615, 597] on div "J John peweehargreaves1@gmail.com" at bounding box center [642, 585] width 144 height 26
click at [618, 588] on button "peweehargreaves1@gmail.com" at bounding box center [658, 590] width 112 height 11
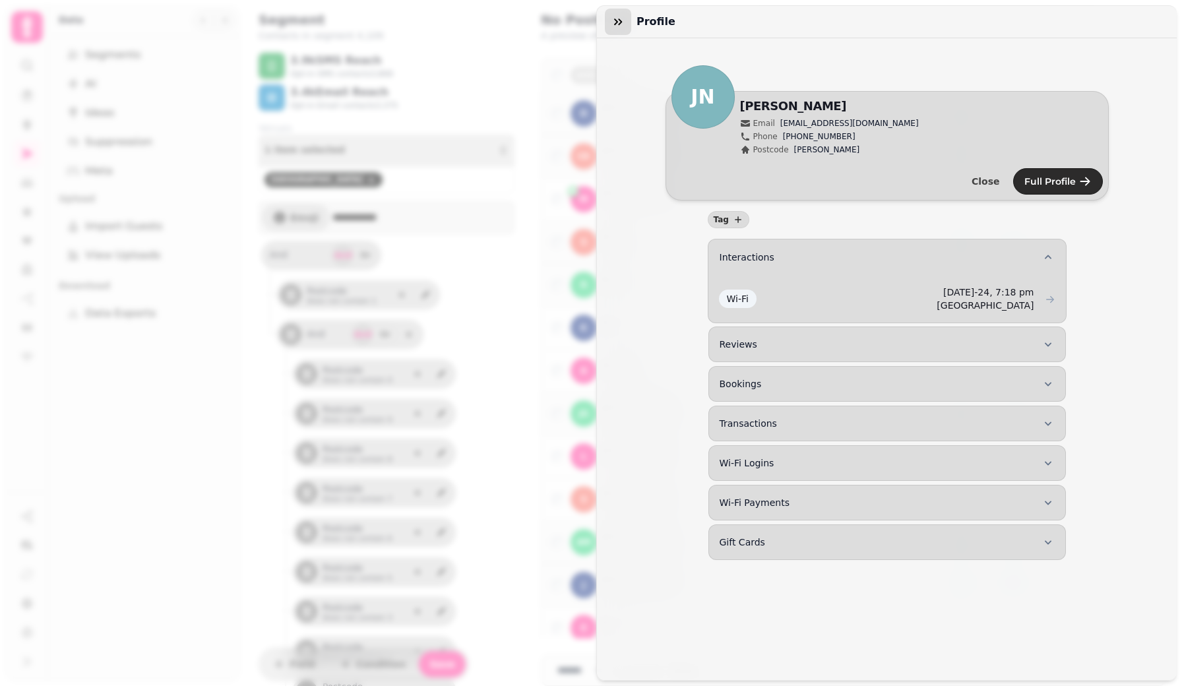
click at [618, 18] on icon "button" at bounding box center [617, 21] width 13 height 13
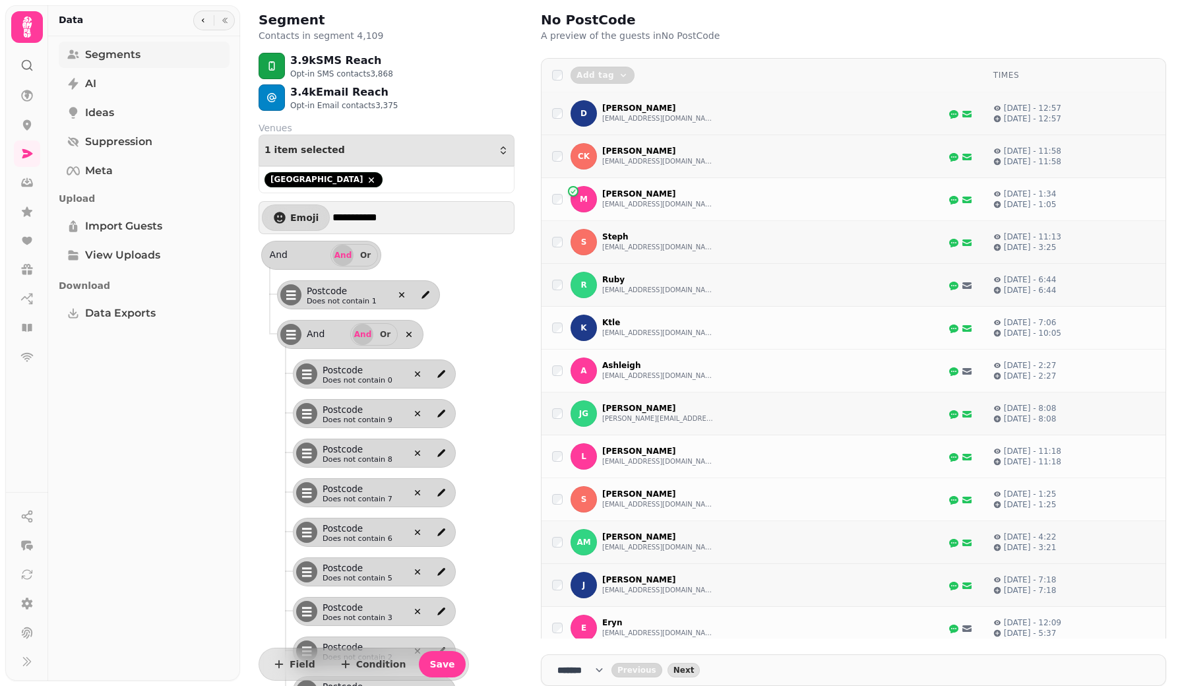
click at [109, 56] on span "Segments" at bounding box center [112, 55] width 55 height 16
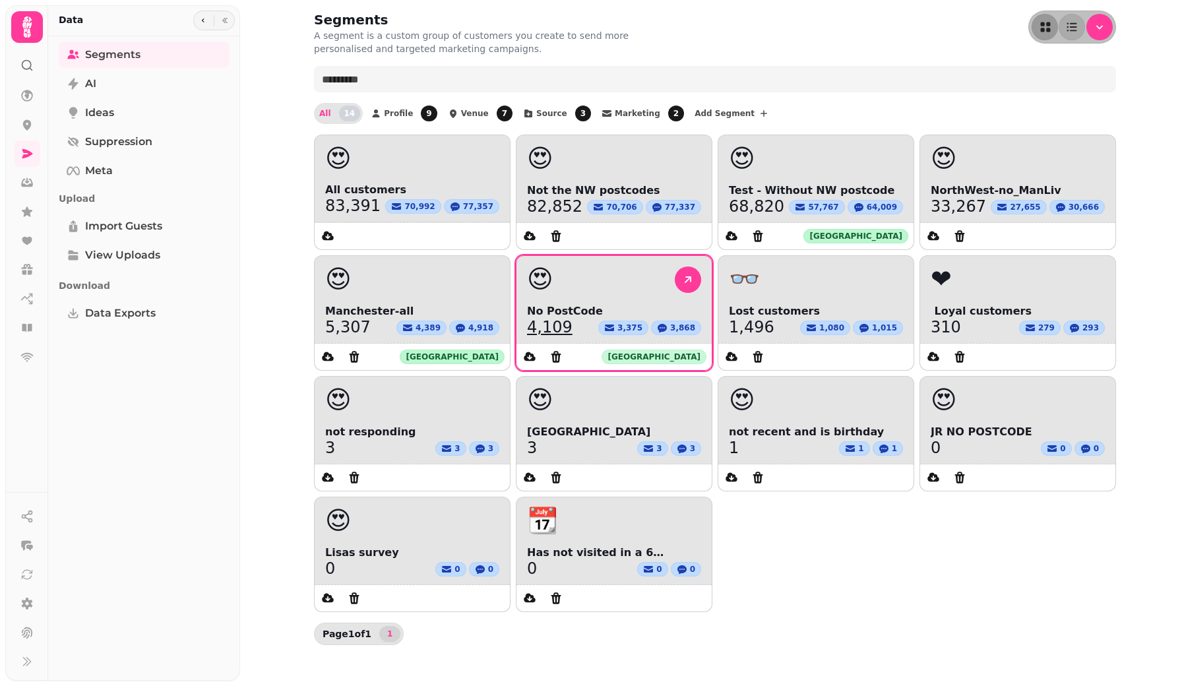
click at [690, 358] on div "[GEOGRAPHIC_DATA]" at bounding box center [653, 356] width 105 height 15
click at [551, 326] on link "4,109" at bounding box center [549, 327] width 45 height 16
select select "**"
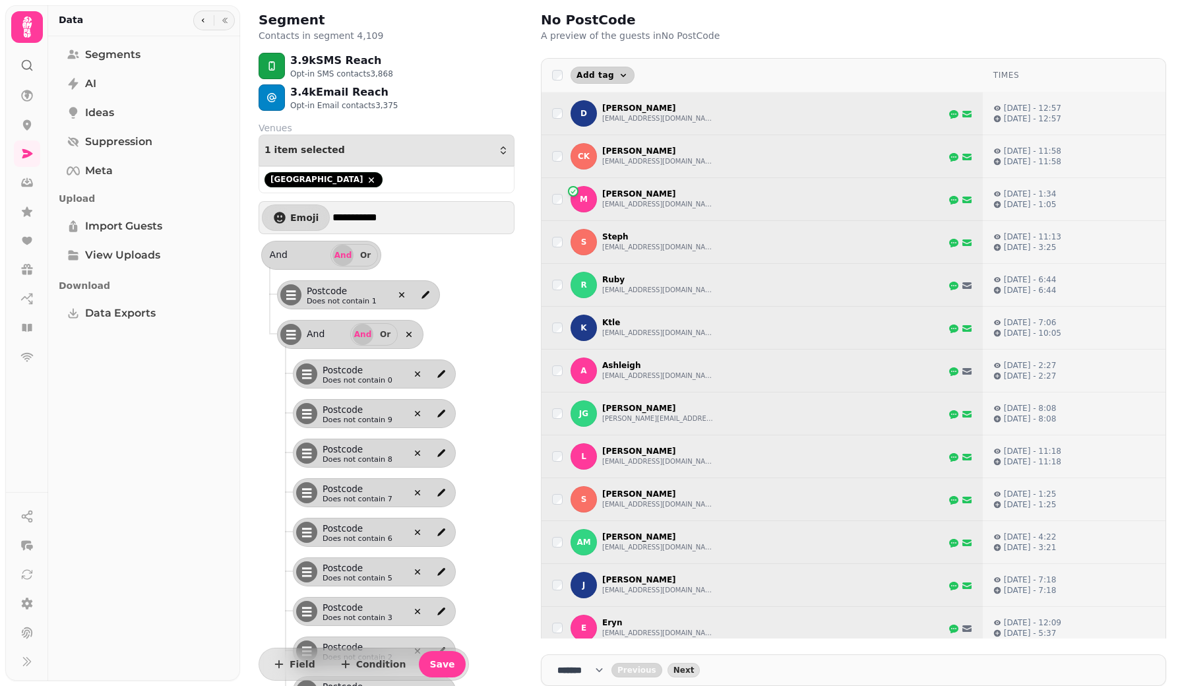
click at [621, 76] on icon "button" at bounding box center [623, 75] width 11 height 11
click at [96, 55] on span "Segments" at bounding box center [112, 55] width 55 height 16
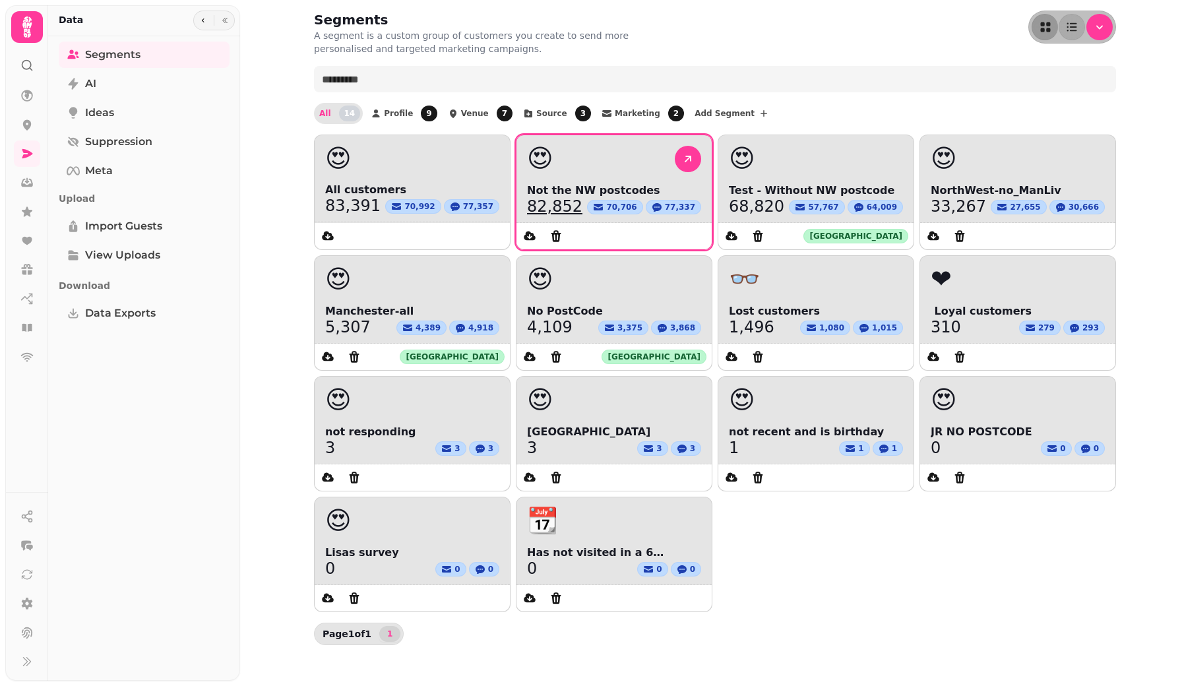
click at [563, 208] on link "82,852" at bounding box center [554, 206] width 55 height 16
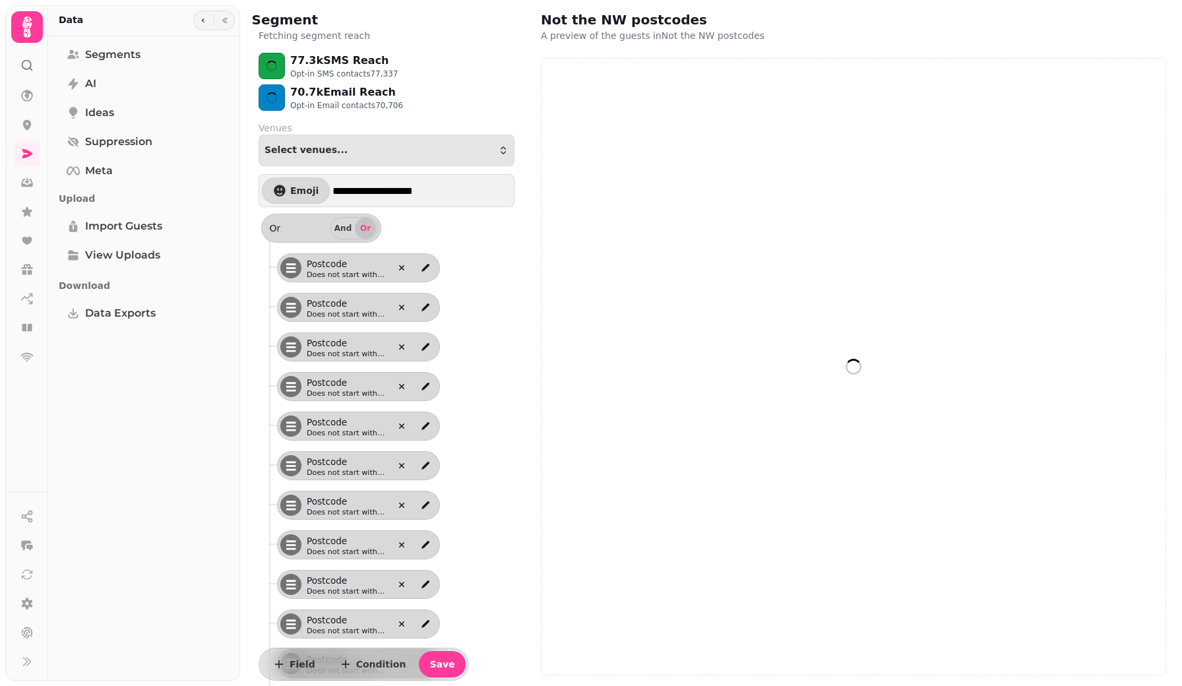
select select "**"
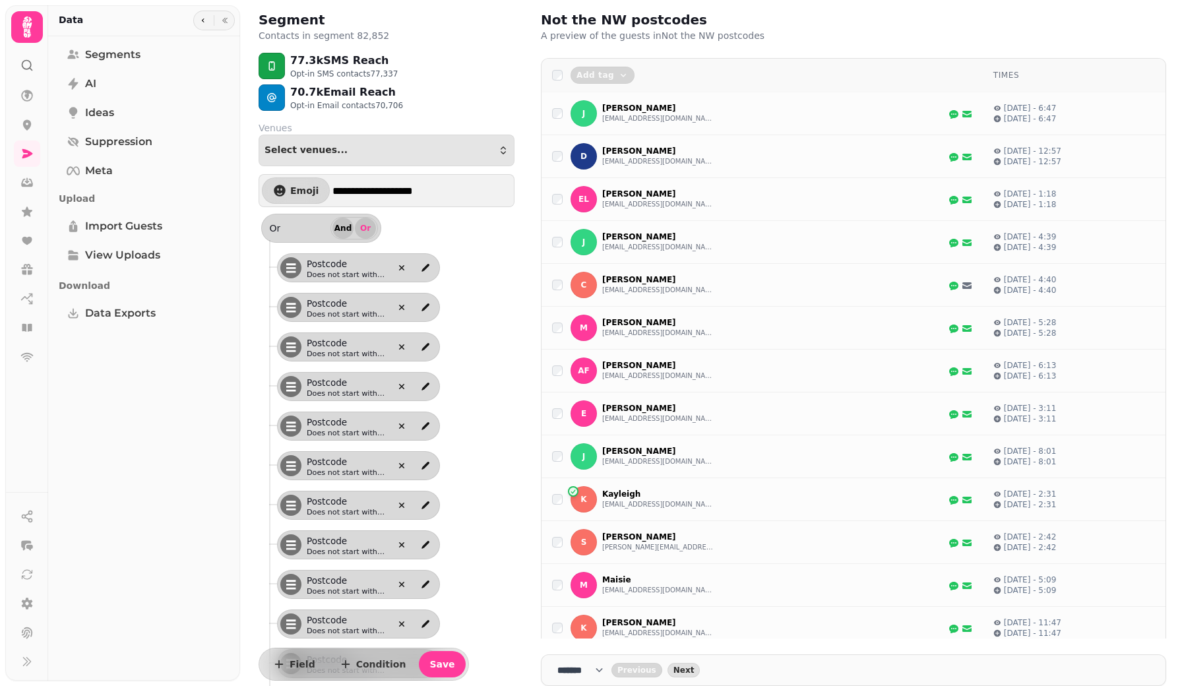
click at [341, 230] on span "And" at bounding box center [343, 228] width 11 height 8
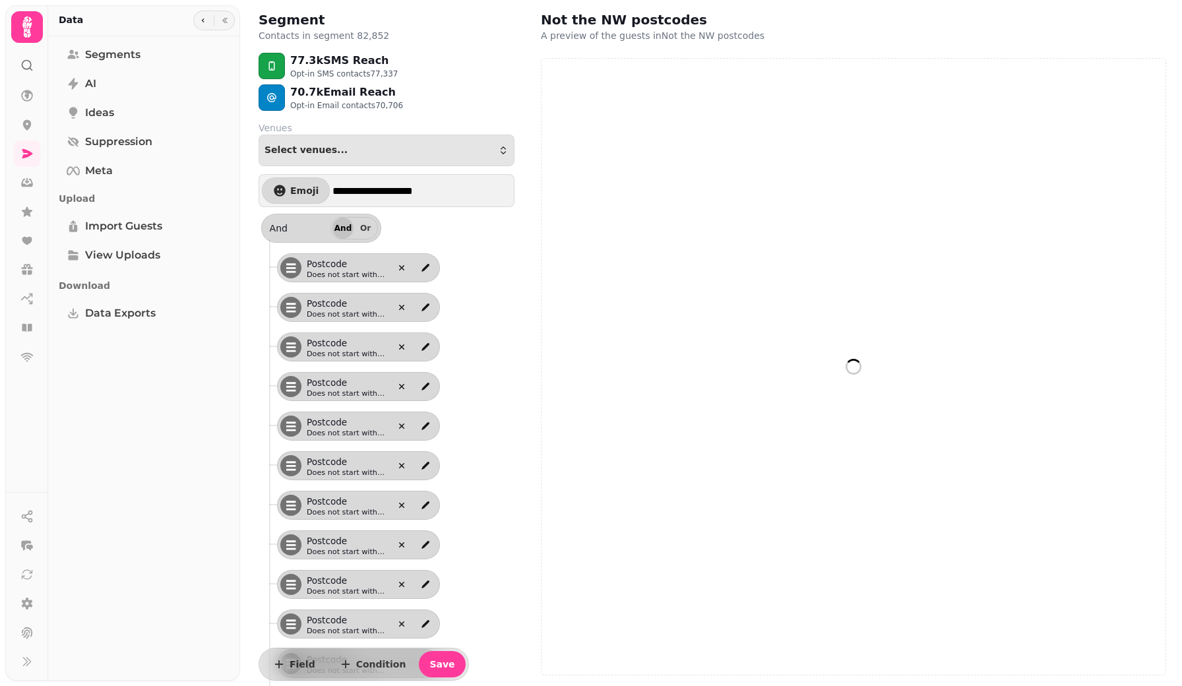
select select "**"
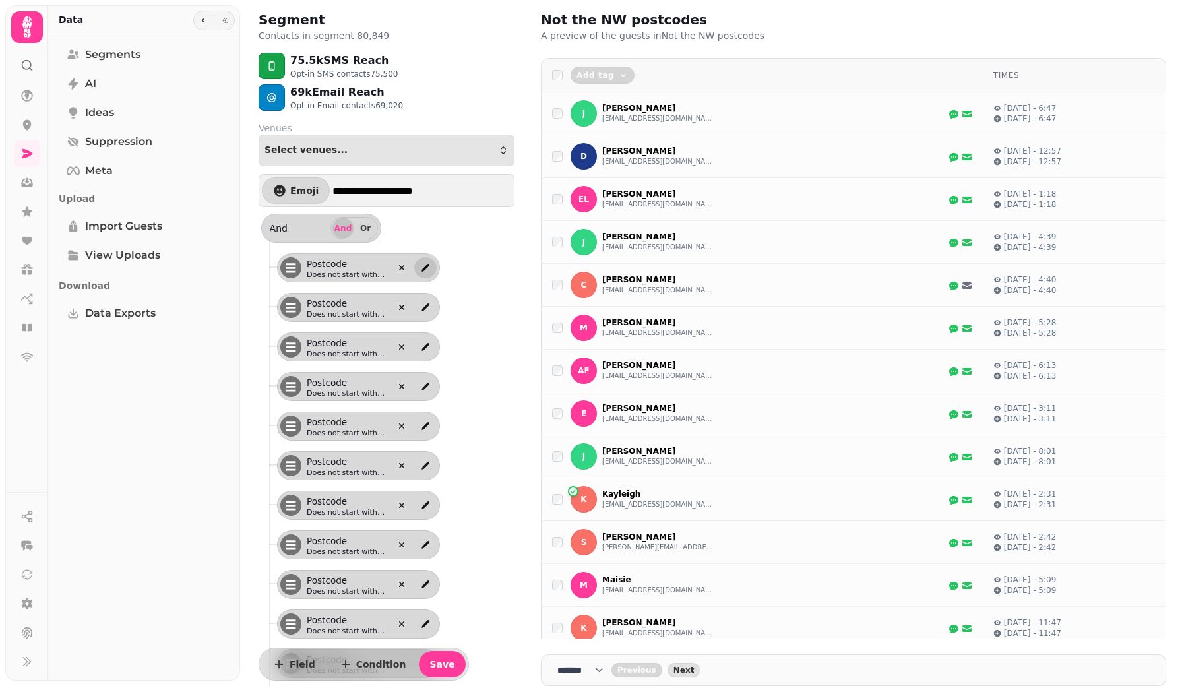
click at [429, 266] on icon "edit" at bounding box center [425, 268] width 8 height 8
select select "********"
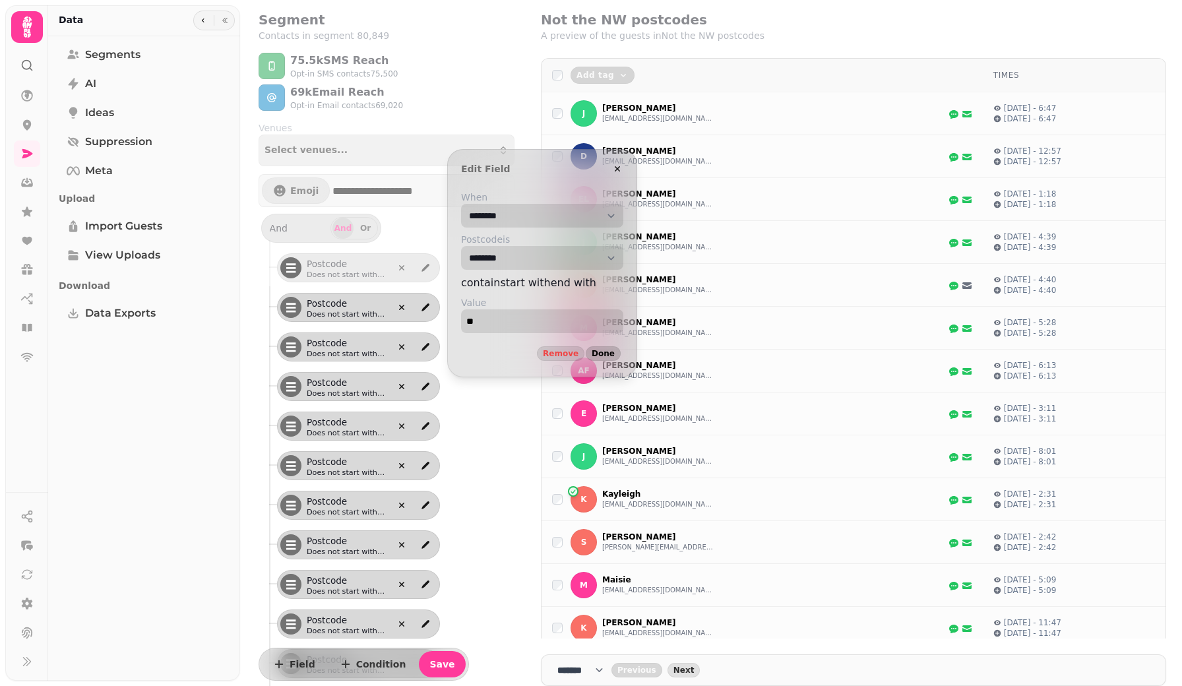
click at [615, 357] on span "Done" at bounding box center [602, 353] width 23 height 8
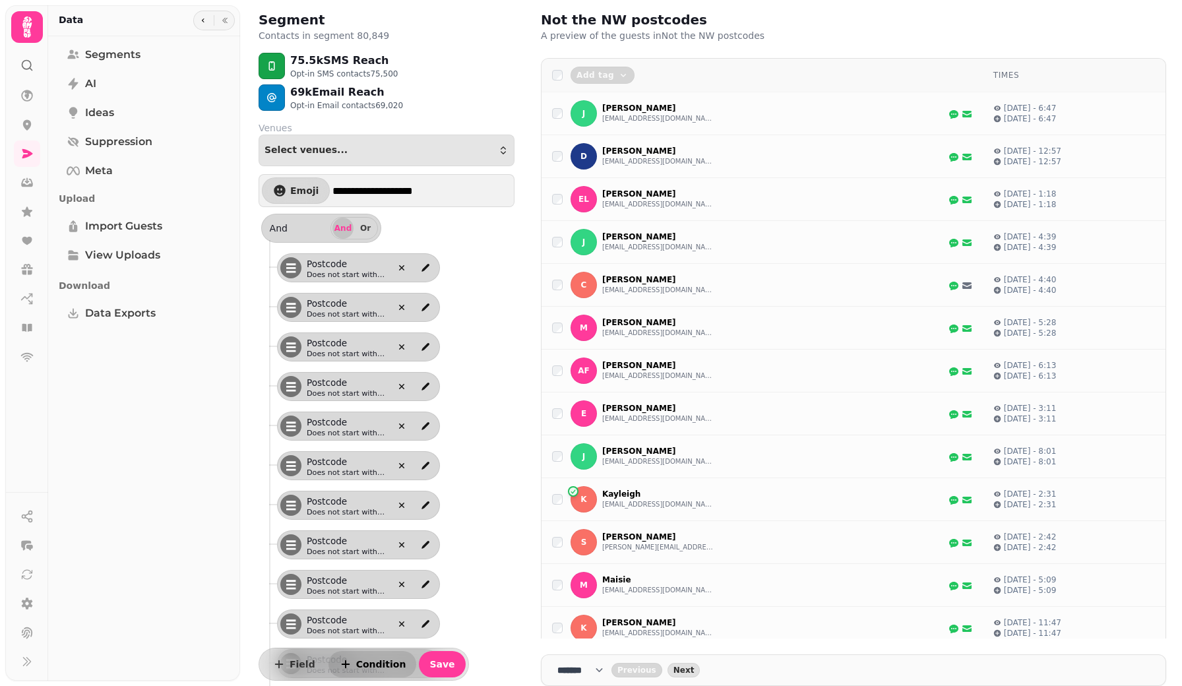
click at [360, 660] on span "Condition" at bounding box center [381, 663] width 50 height 9
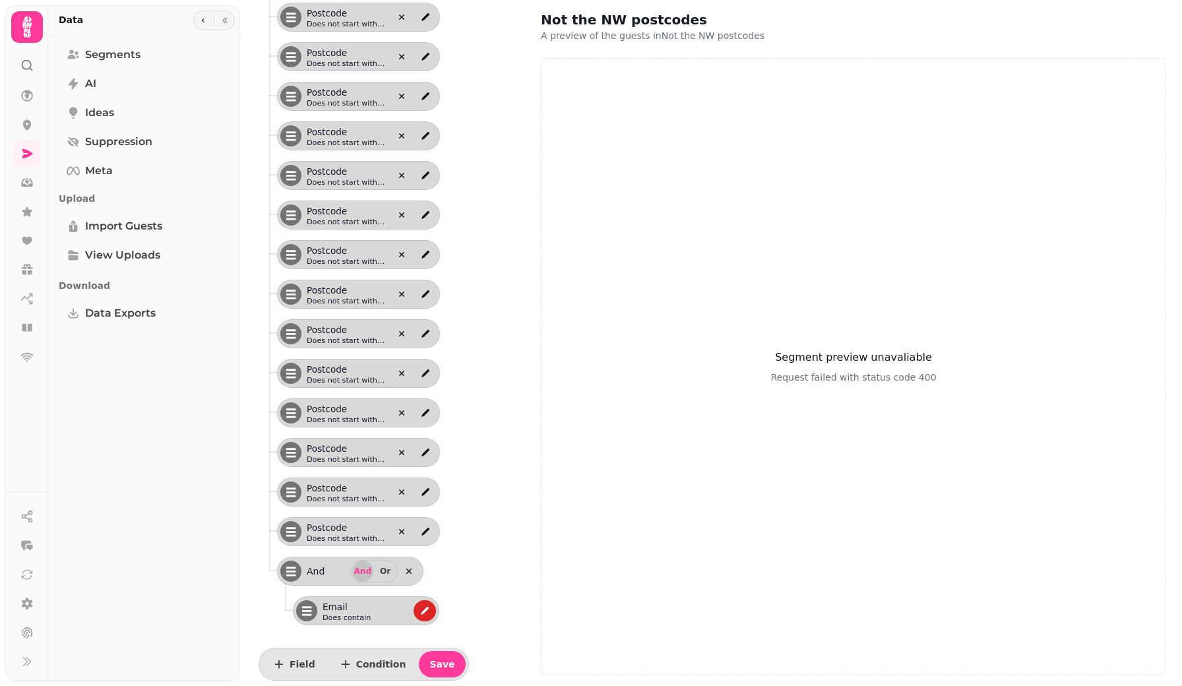
scroll to position [1081, 0]
click at [427, 607] on icon "edit" at bounding box center [425, 611] width 8 height 8
select select "*****"
select select "****"
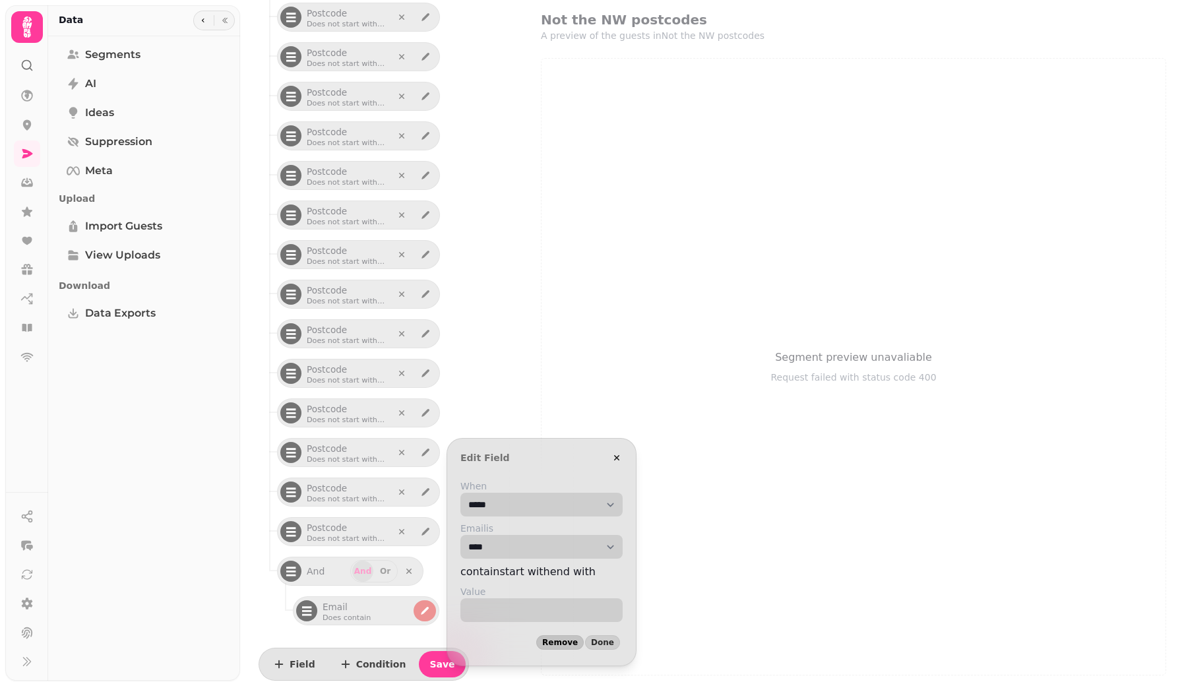
click at [578, 646] on span "Remove" at bounding box center [560, 642] width 36 height 8
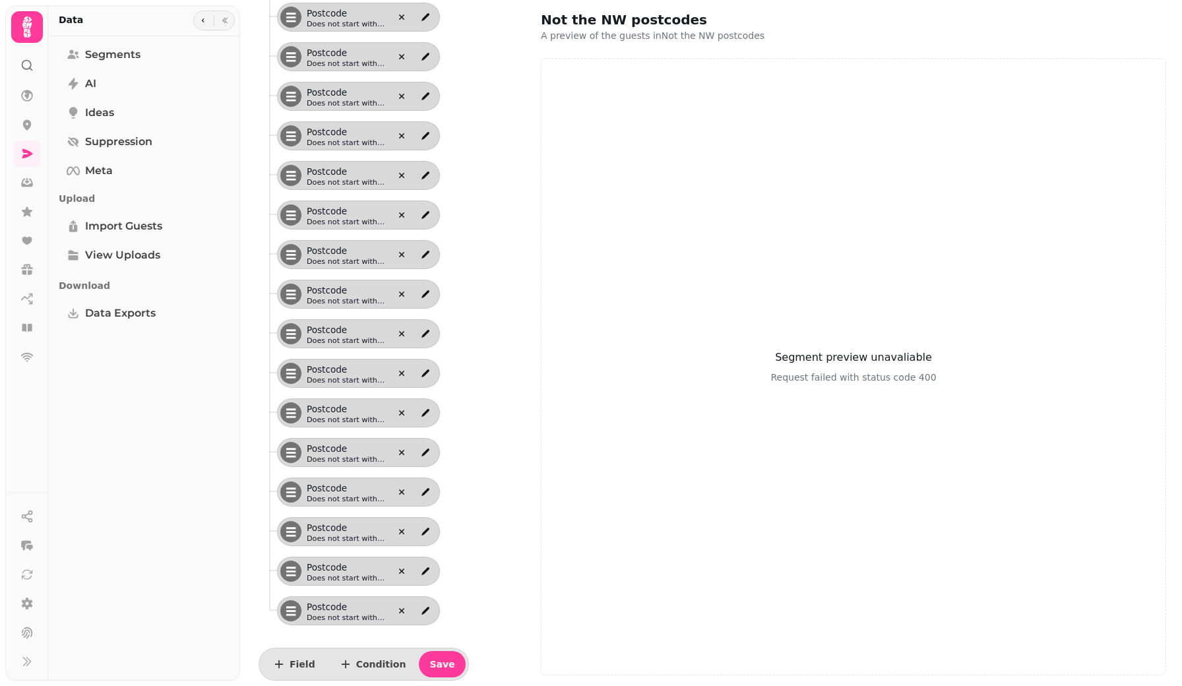
select select "**"
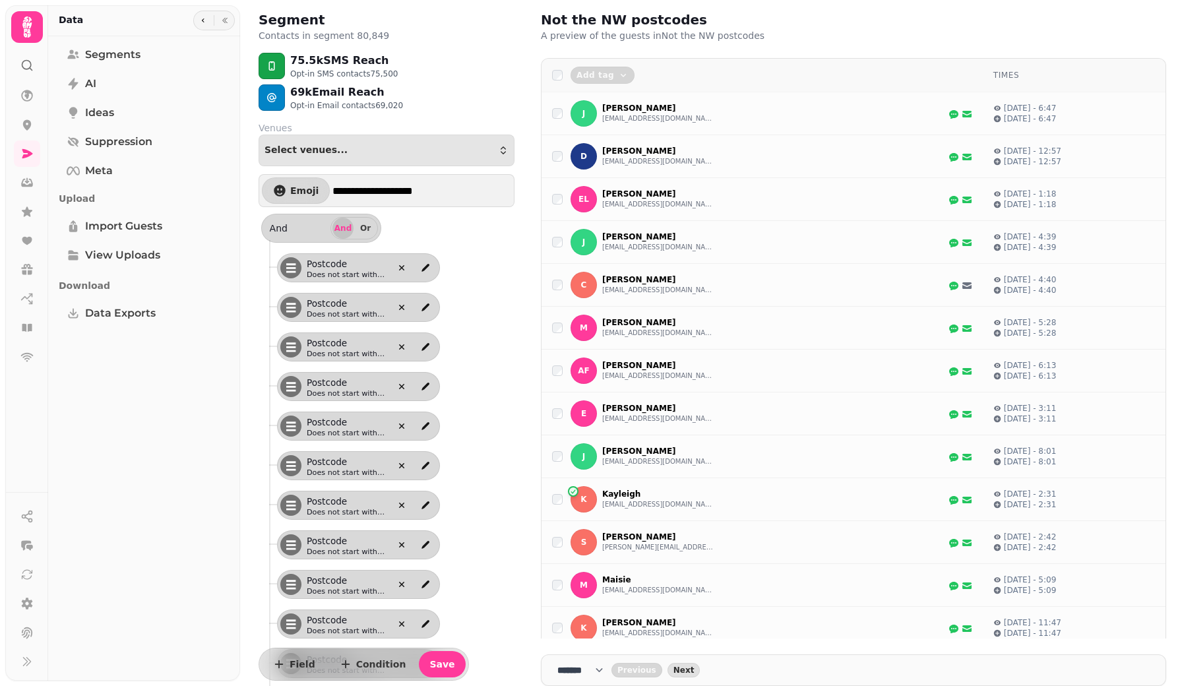
scroll to position [0, 0]
click at [611, 119] on button "josephkneen@hotmail.com" at bounding box center [658, 118] width 112 height 11
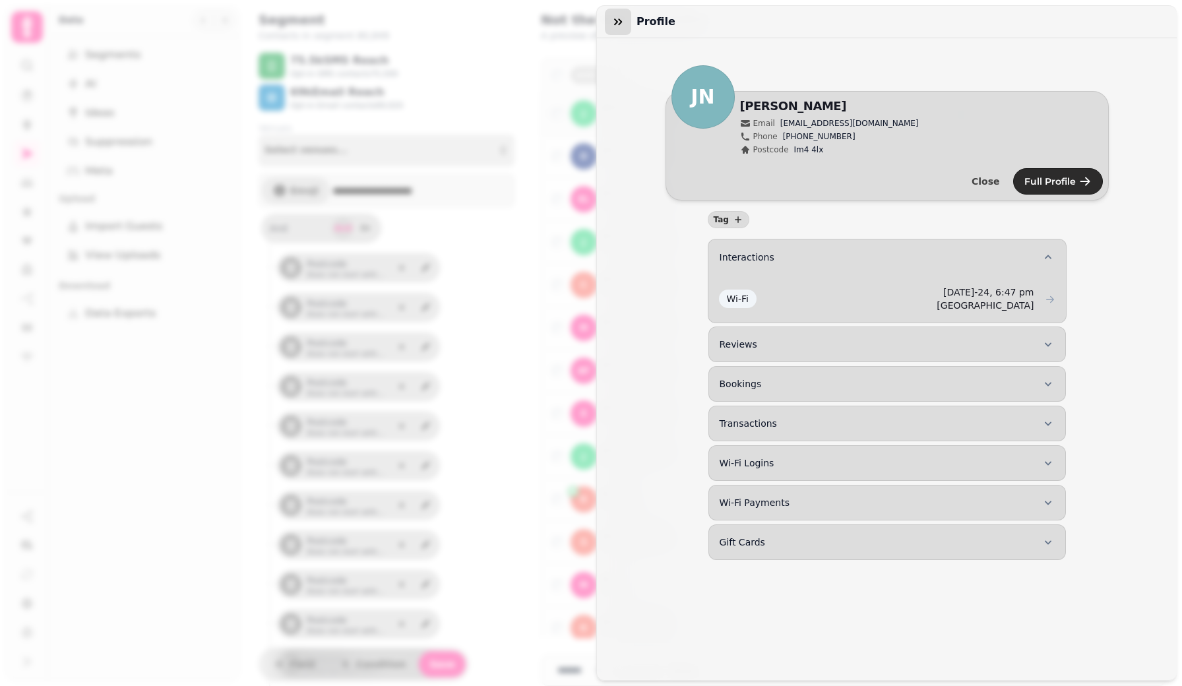
click at [611, 24] on icon "button" at bounding box center [617, 21] width 13 height 13
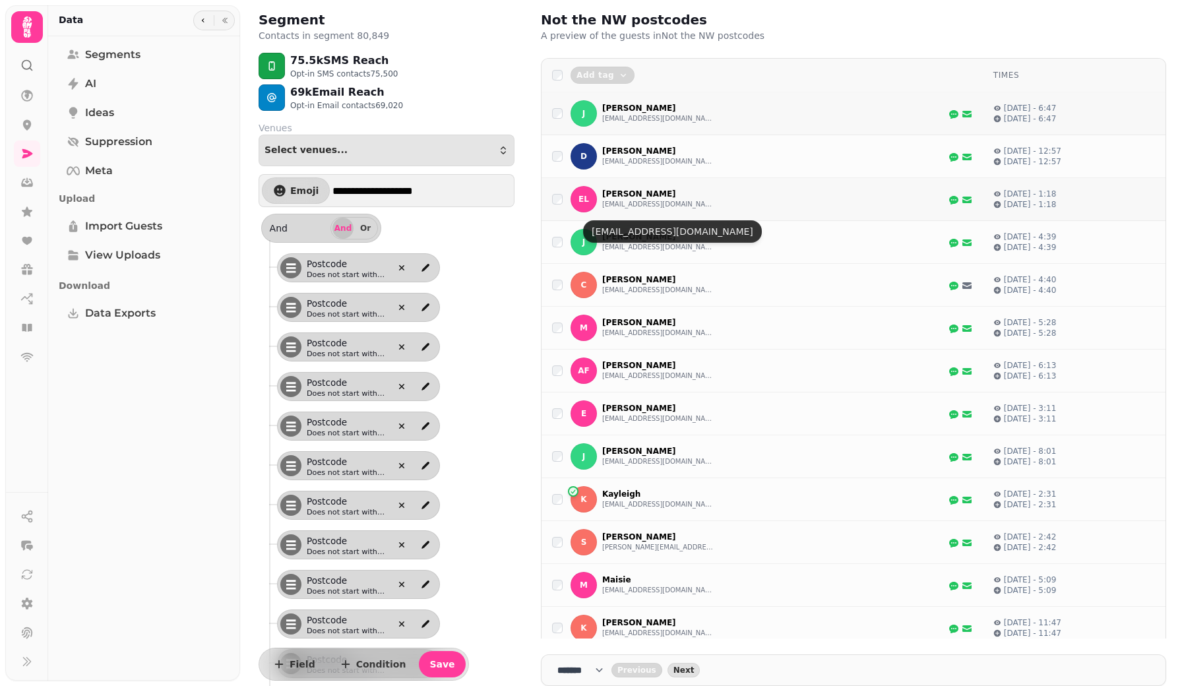
click at [622, 210] on button "ejmix2@hotmail.com" at bounding box center [658, 204] width 112 height 11
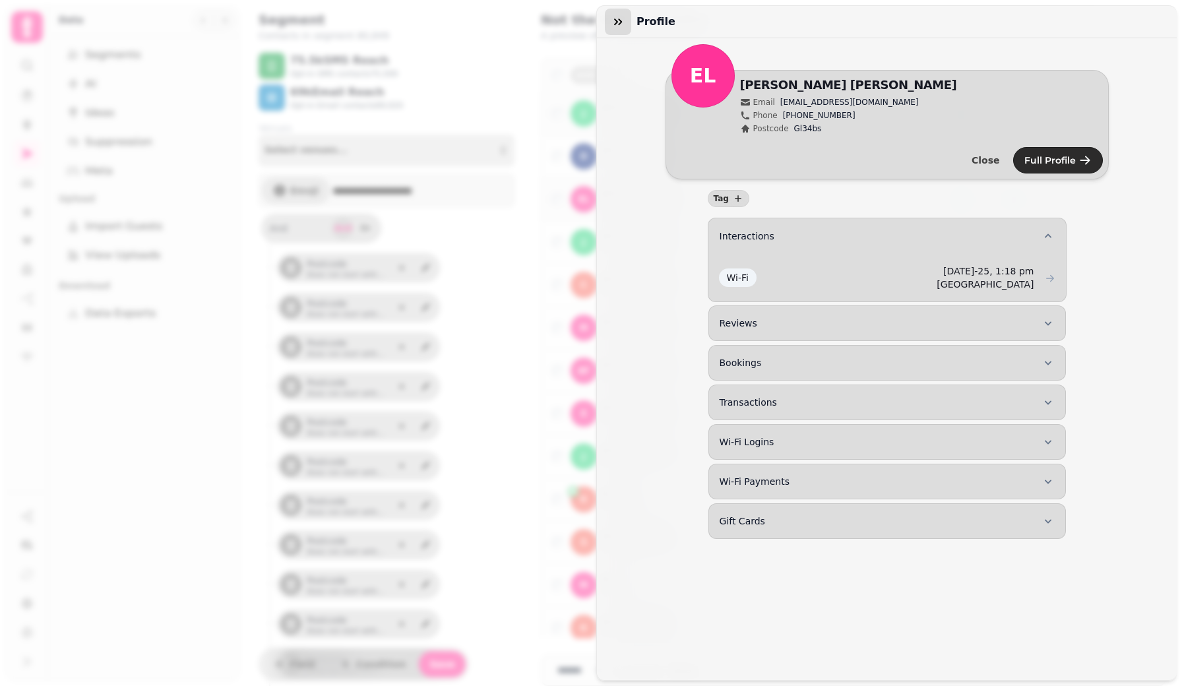
click at [617, 26] on icon "button" at bounding box center [617, 21] width 13 height 13
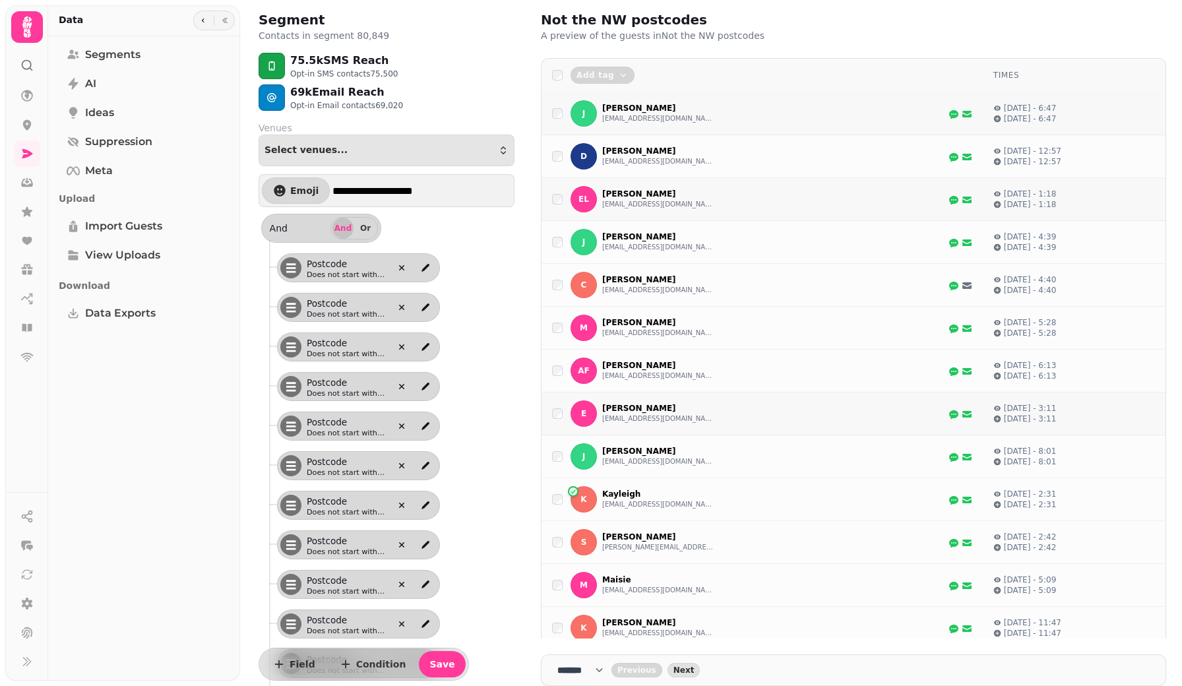
click at [609, 412] on p "Ellie" at bounding box center [658, 408] width 112 height 11
click at [611, 423] on button "elliejo_x@icloud.com" at bounding box center [658, 418] width 112 height 11
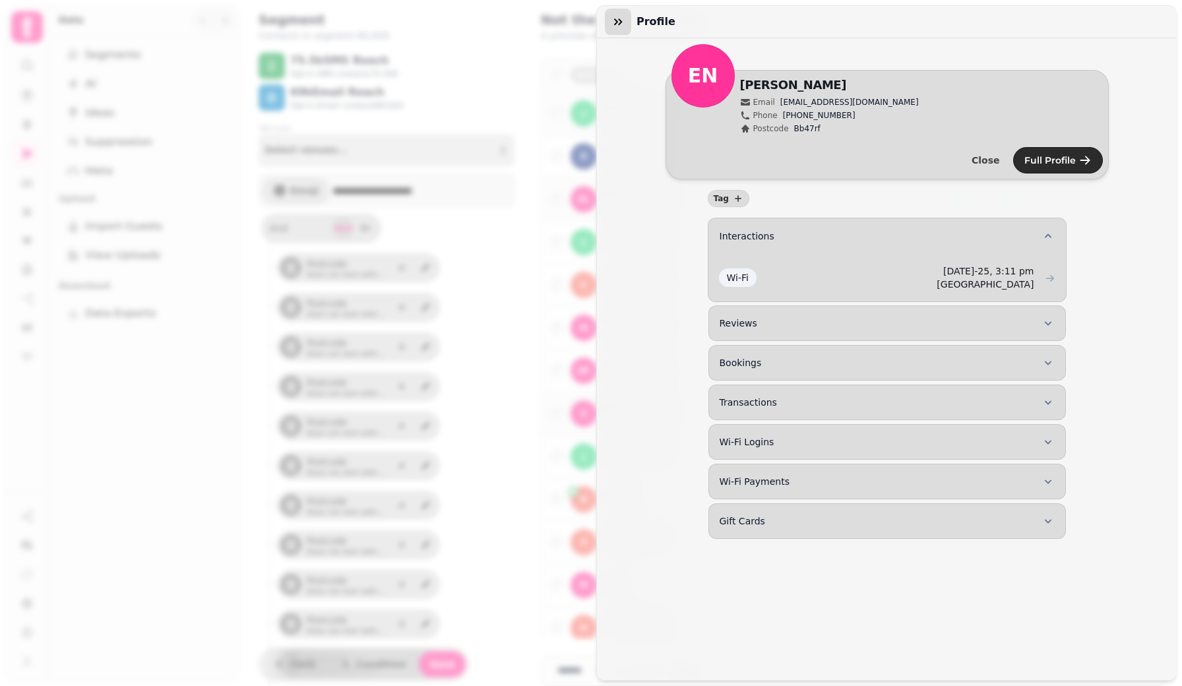
click at [617, 28] on button "button" at bounding box center [618, 22] width 26 height 26
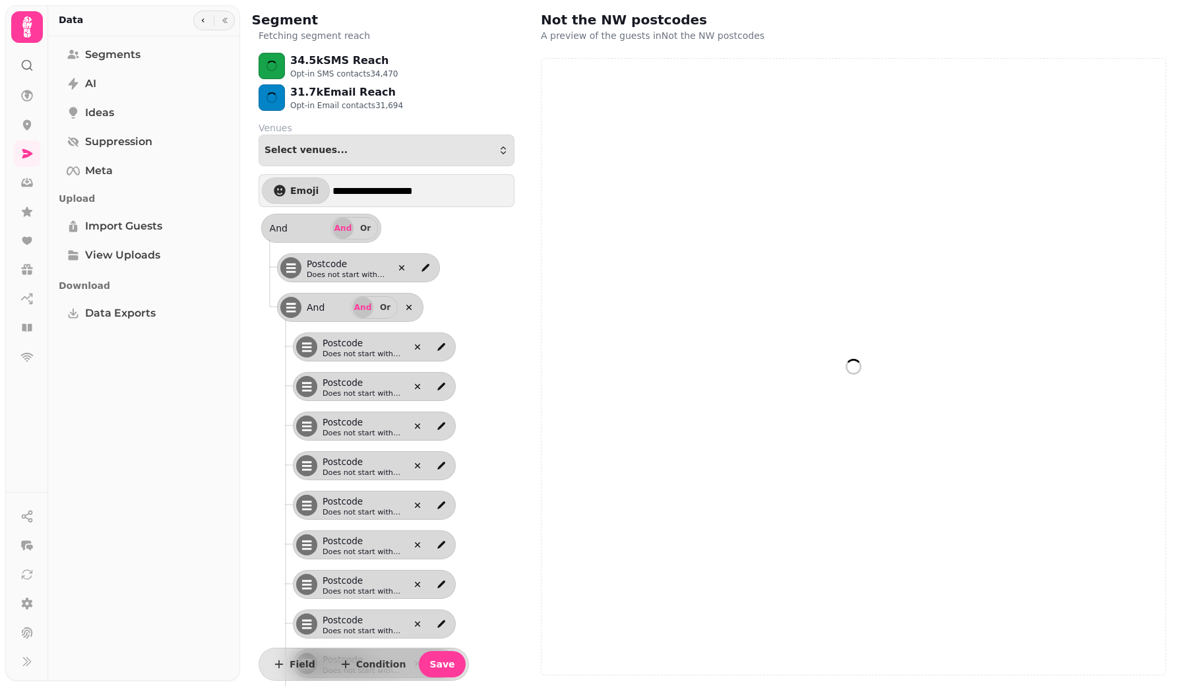
select select "**"
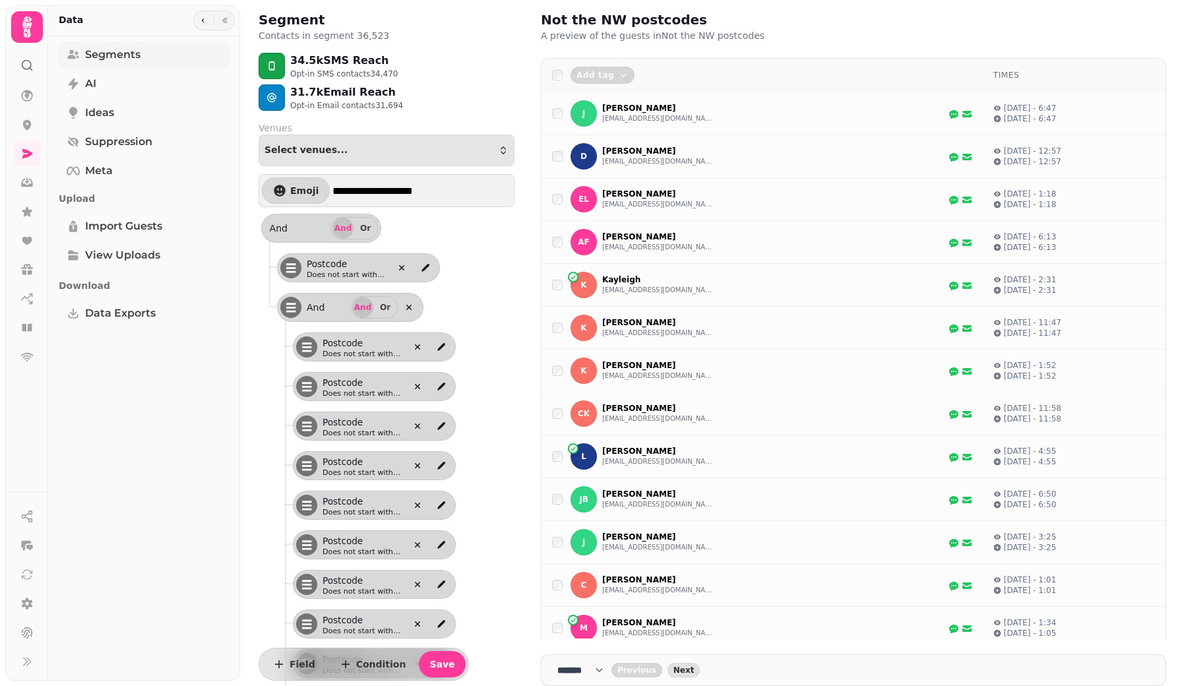
click at [131, 55] on span "Segments" at bounding box center [112, 55] width 55 height 16
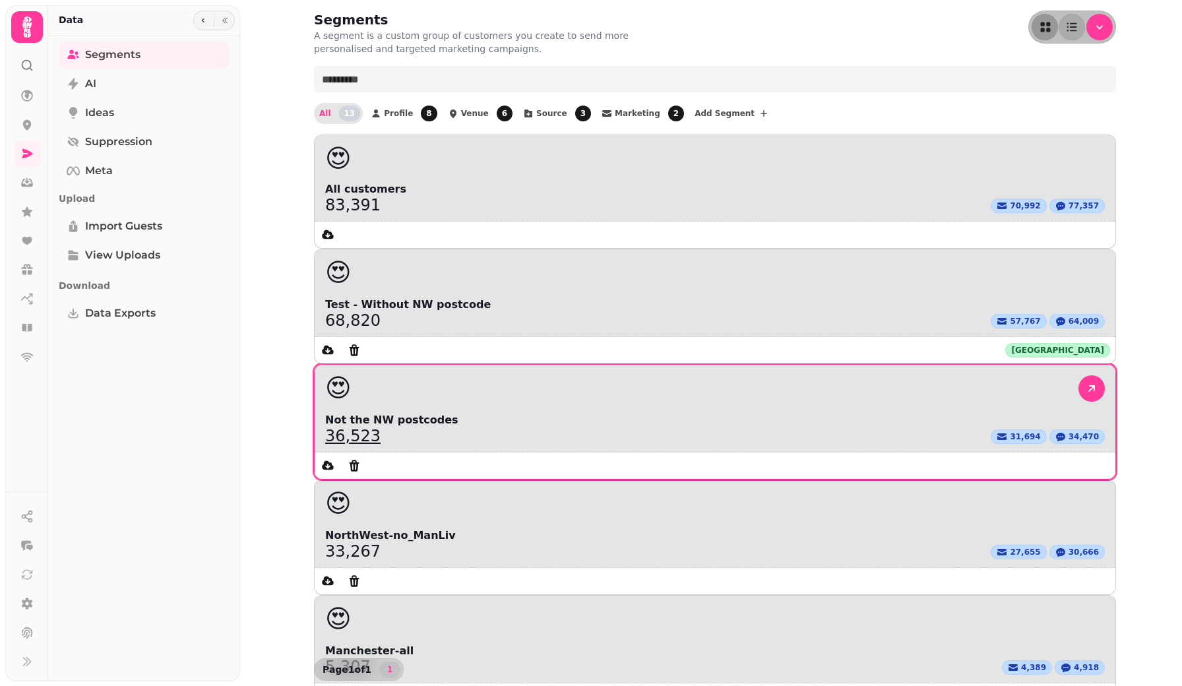
click at [772, 375] on div "😍" at bounding box center [714, 388] width 779 height 26
click at [380, 428] on link "36,523" at bounding box center [352, 436] width 55 height 16
select select "**"
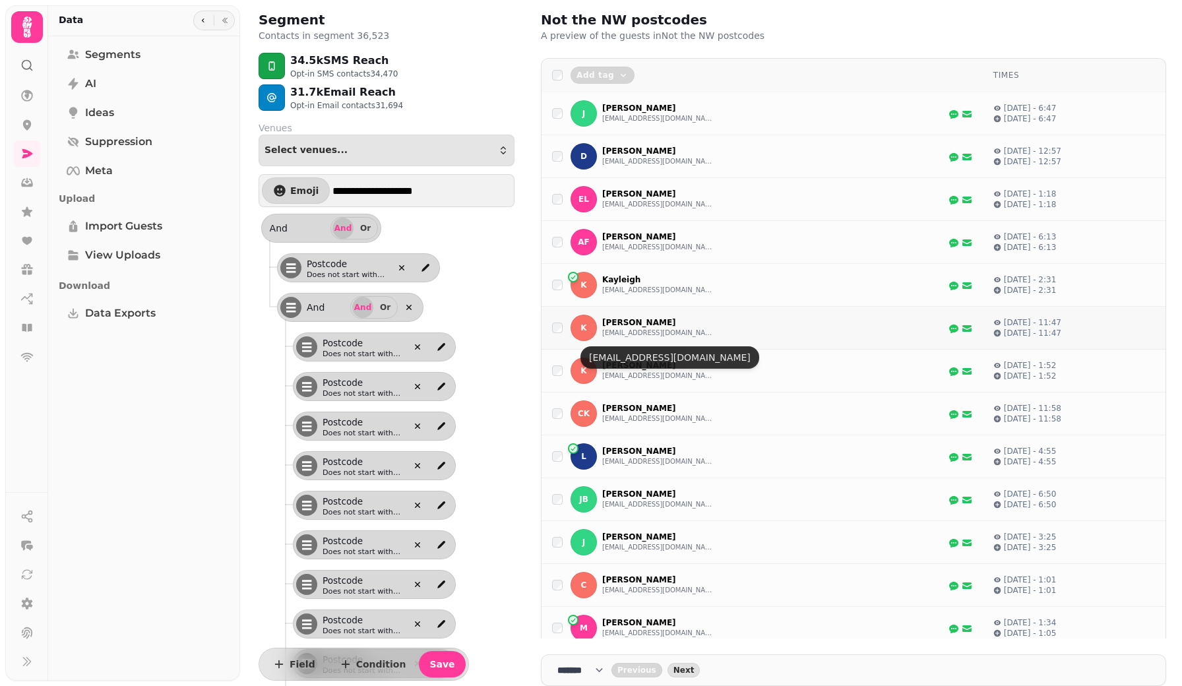
click at [619, 338] on button "keith_morris2@icloud.com" at bounding box center [658, 333] width 112 height 11
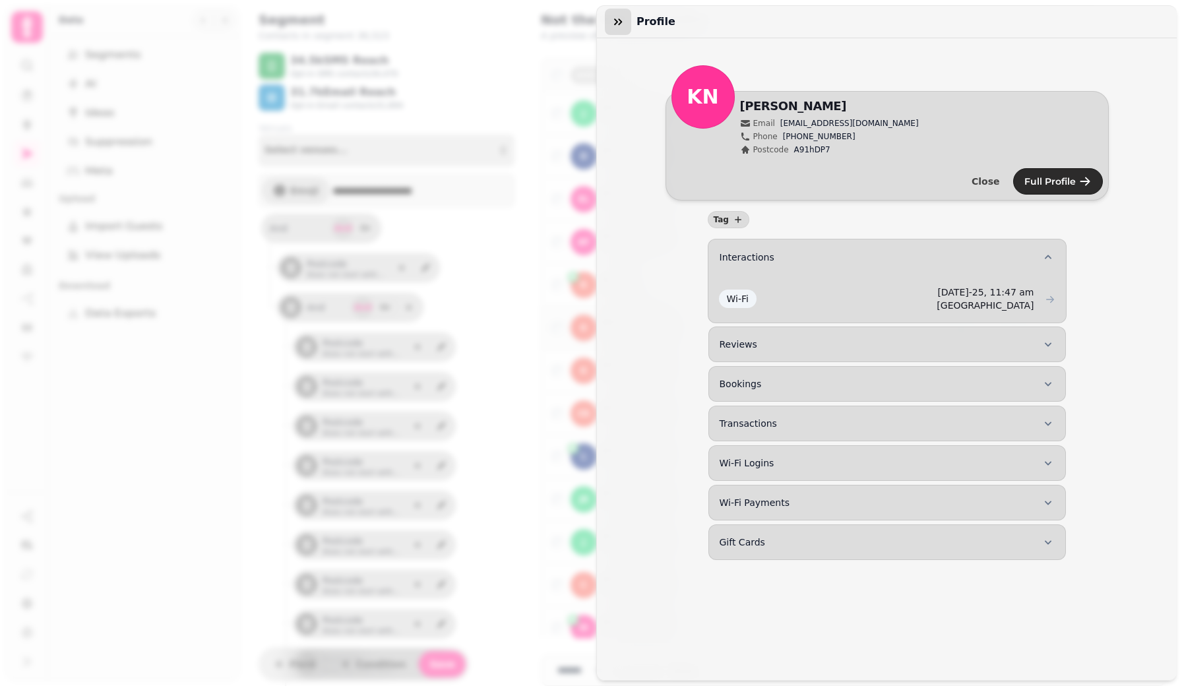
click at [615, 26] on icon "button" at bounding box center [617, 21] width 13 height 13
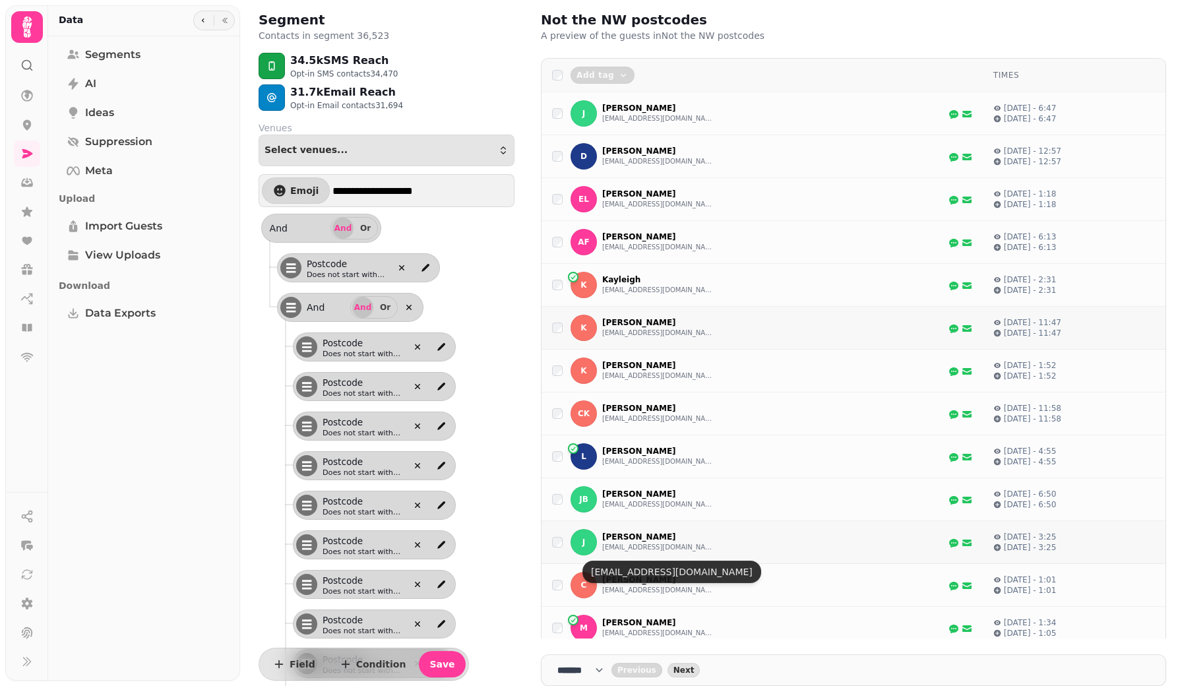
click at [622, 550] on button "joec1537@icloud.com" at bounding box center [658, 547] width 112 height 11
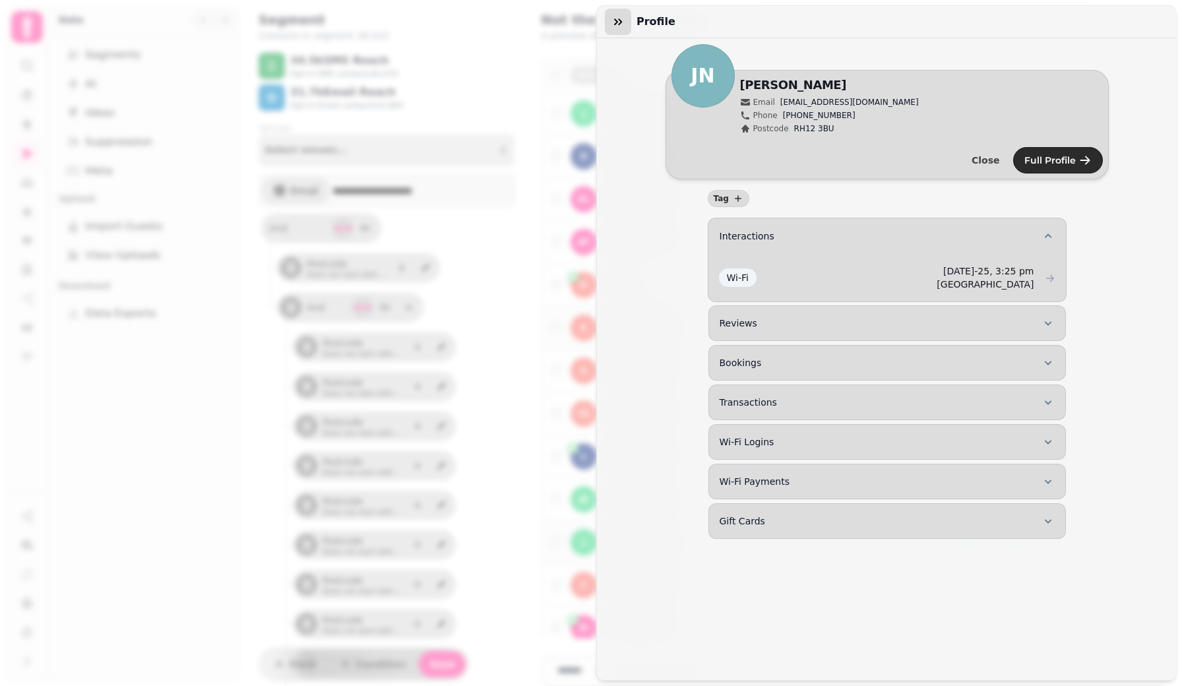
click at [619, 22] on icon "button" at bounding box center [617, 21] width 13 height 13
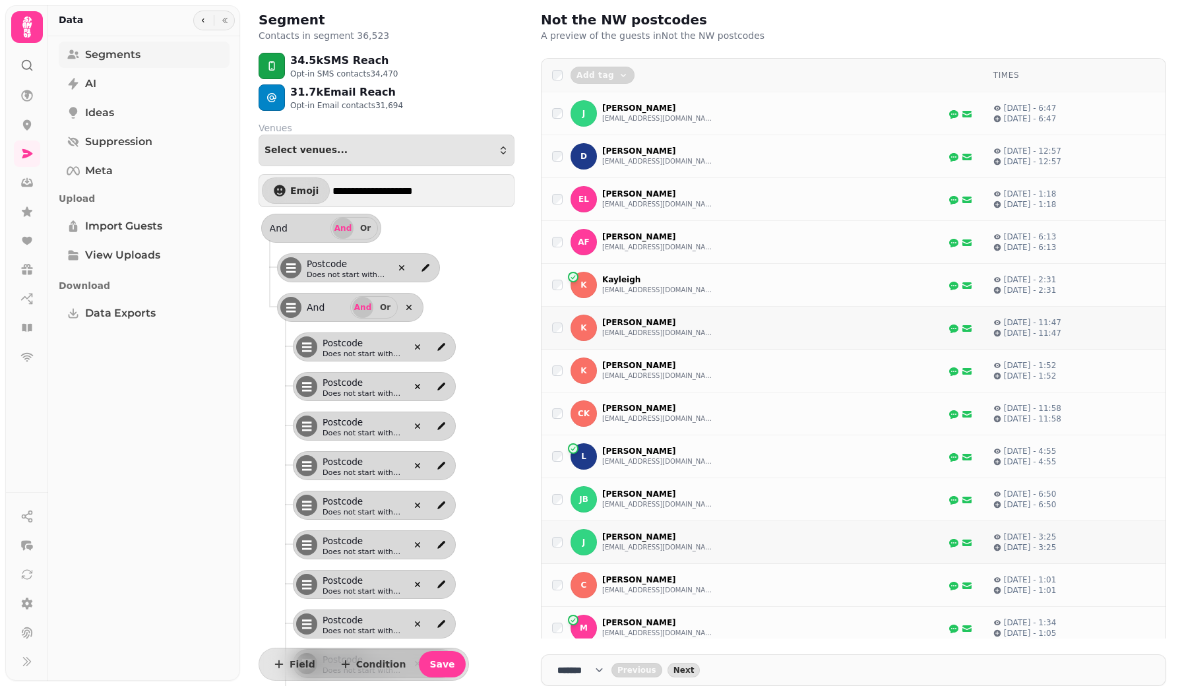
click at [116, 51] on span "Segments" at bounding box center [112, 55] width 55 height 16
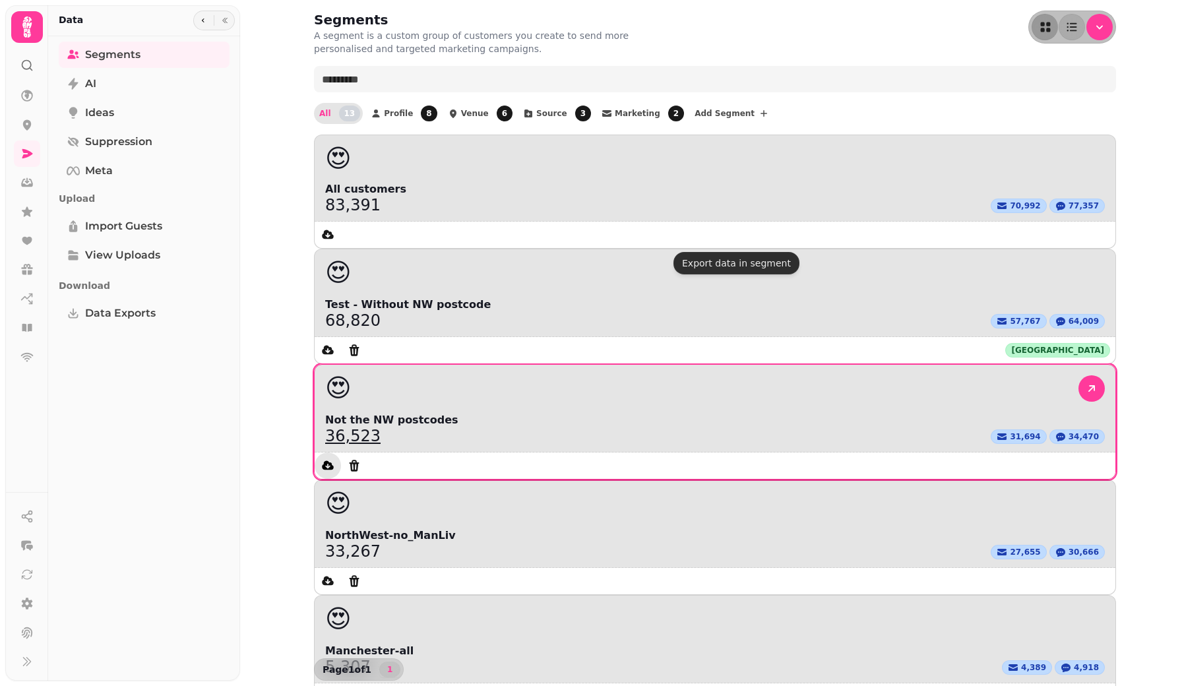
click at [334, 459] on icon "data export" at bounding box center [327, 465] width 13 height 13
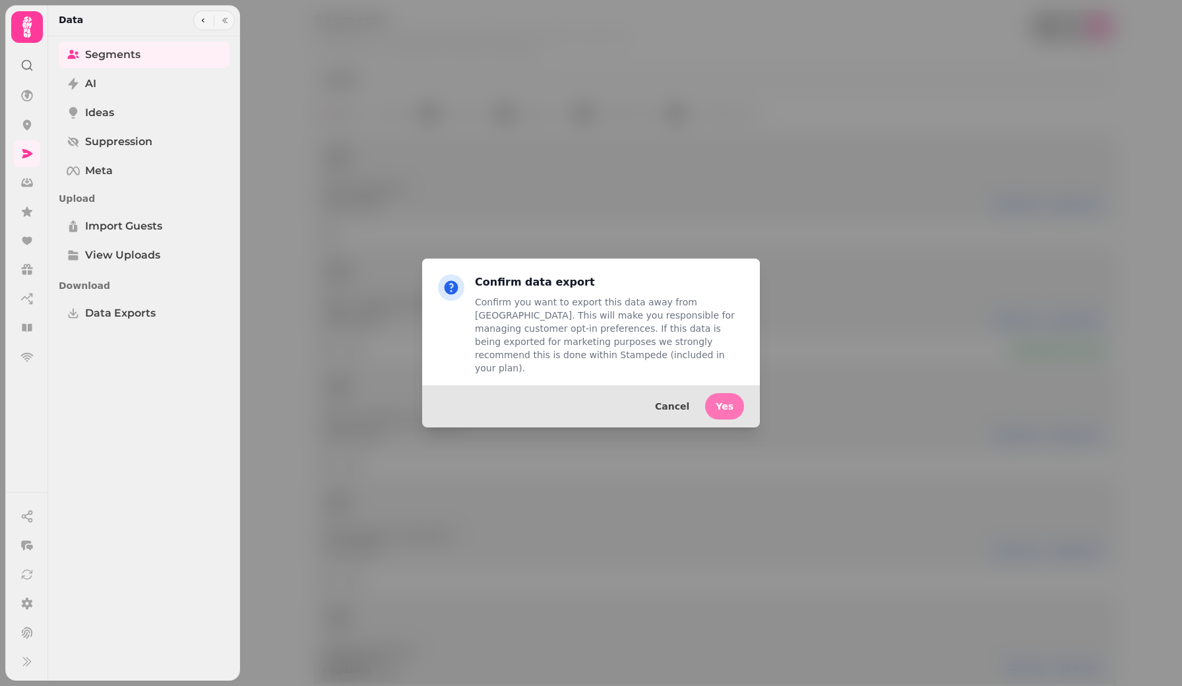
click at [720, 402] on span "Yes" at bounding box center [724, 406] width 18 height 9
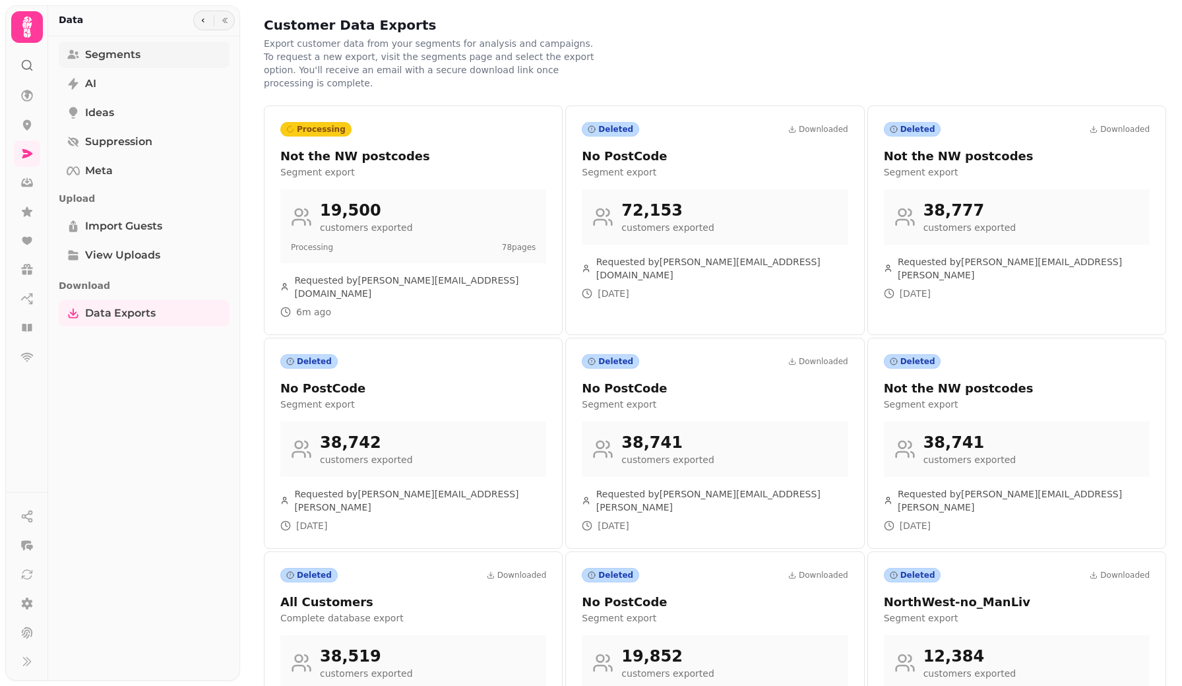
click at [102, 58] on span "Segments" at bounding box center [112, 55] width 55 height 16
